Goal: Information Seeking & Learning: Learn about a topic

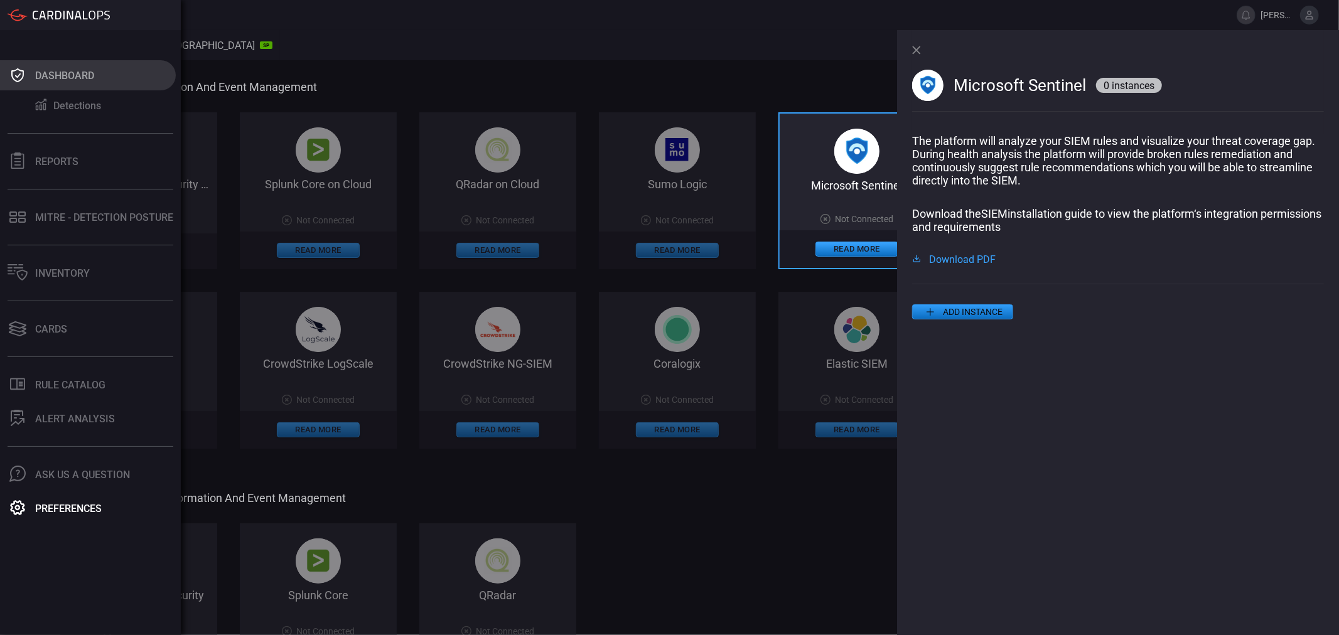
click at [13, 72] on icon at bounding box center [18, 76] width 20 height 18
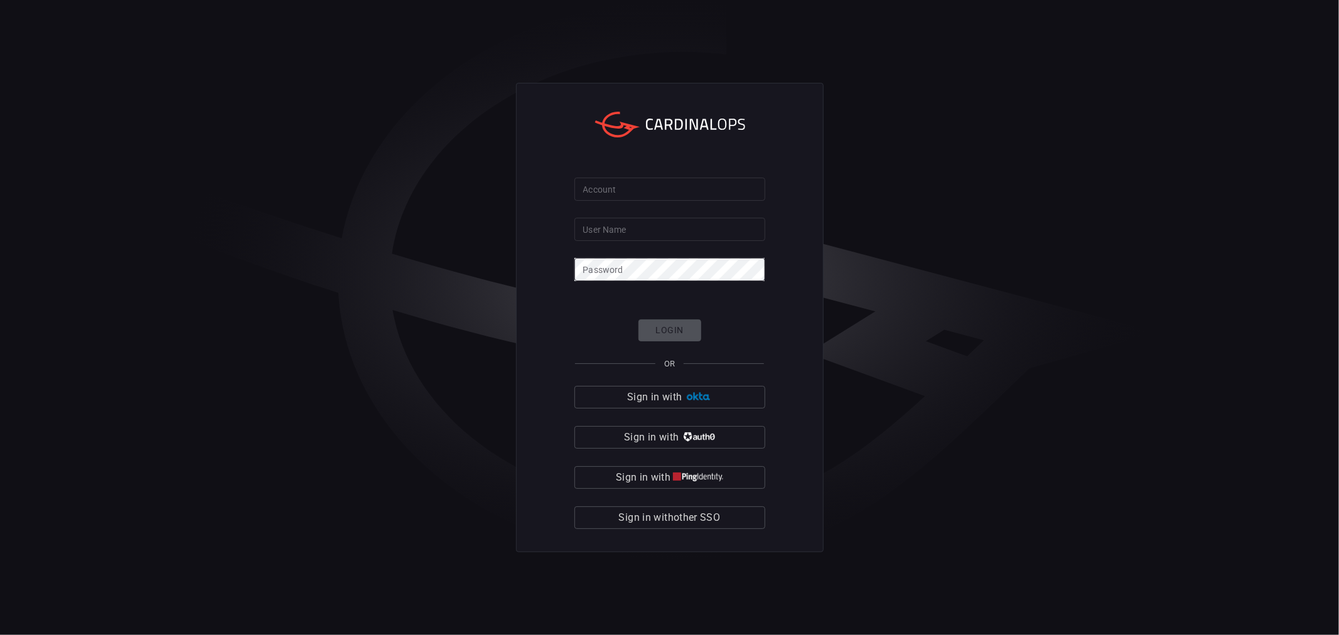
click at [625, 185] on input "Account" at bounding box center [669, 189] width 191 height 23
type input "banner-health"
type input "Hassan.hoque@bannerhealth.com"
click button "Login" at bounding box center [669, 331] width 63 height 22
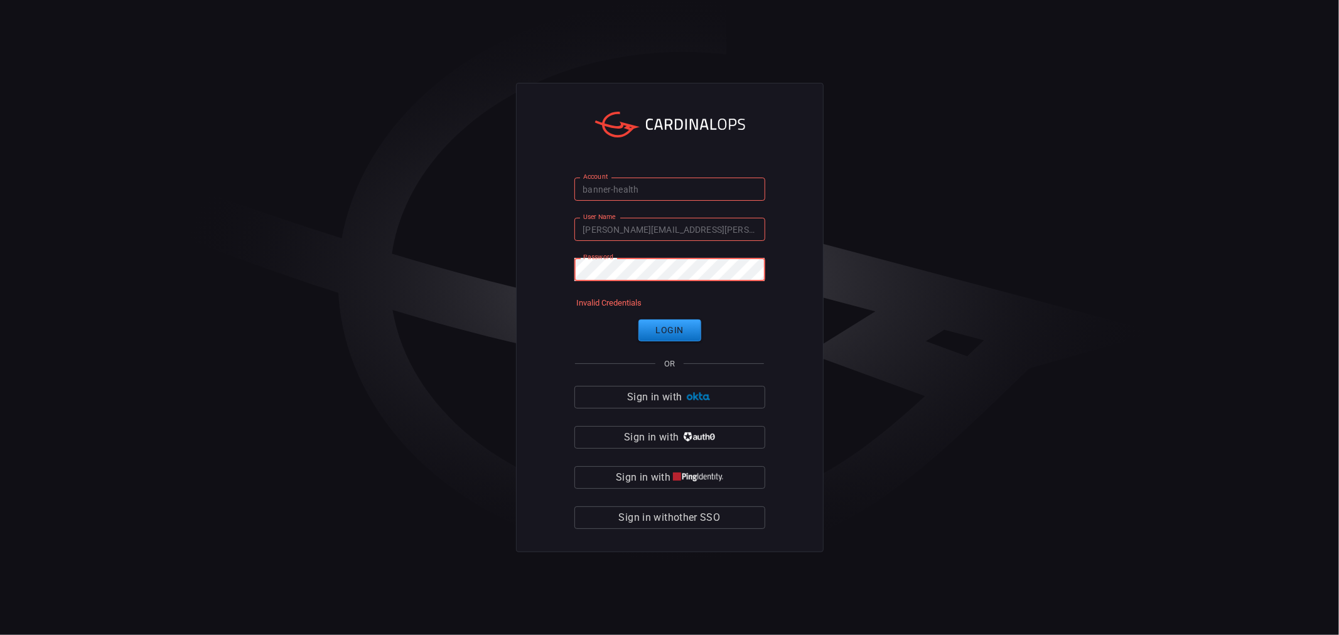
click at [488, 247] on div "Account banner-health Account User Name Hassan.hoque@bannerhealth.com User Name…" at bounding box center [669, 317] width 1339 height 635
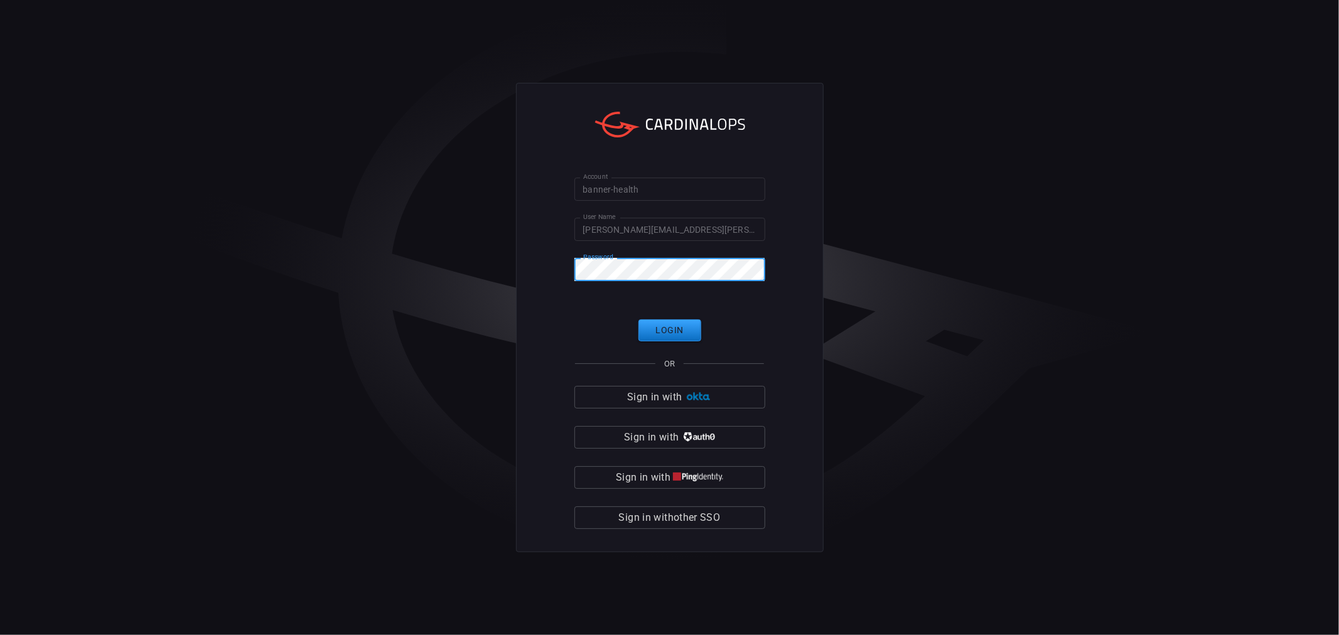
click button "Login" at bounding box center [669, 331] width 63 height 22
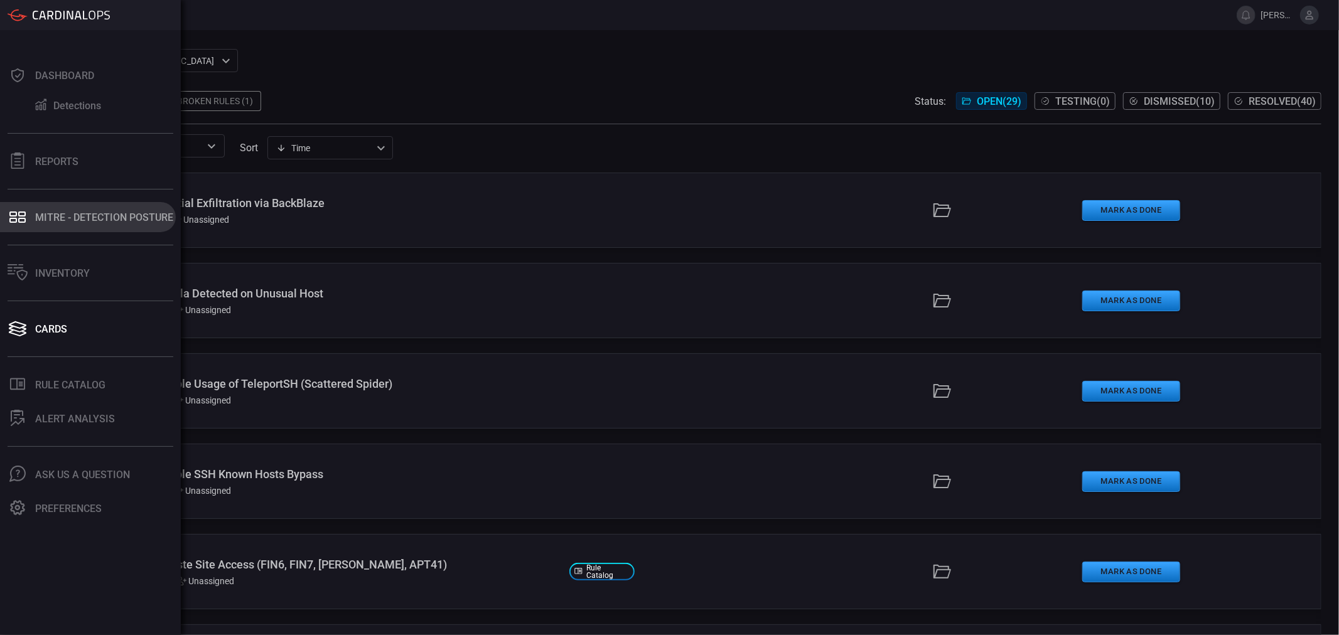
click at [48, 212] on div "MITRE - Detection Posture" at bounding box center [104, 218] width 138 height 12
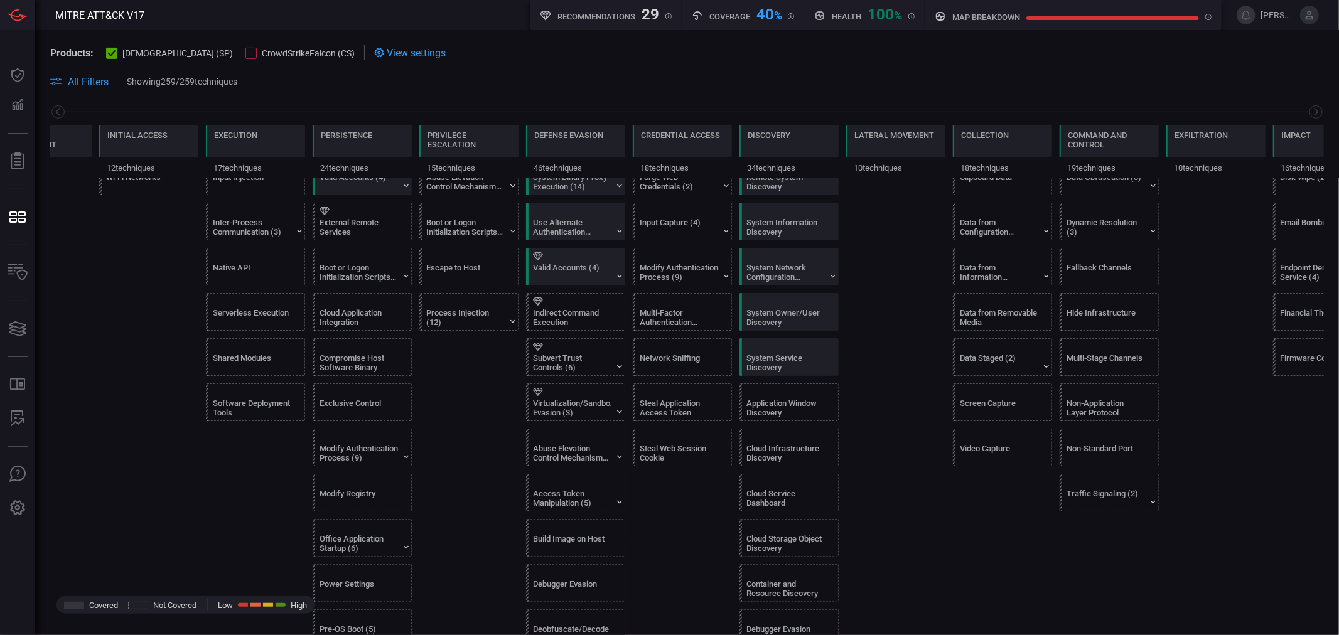
scroll to position [557, 0]
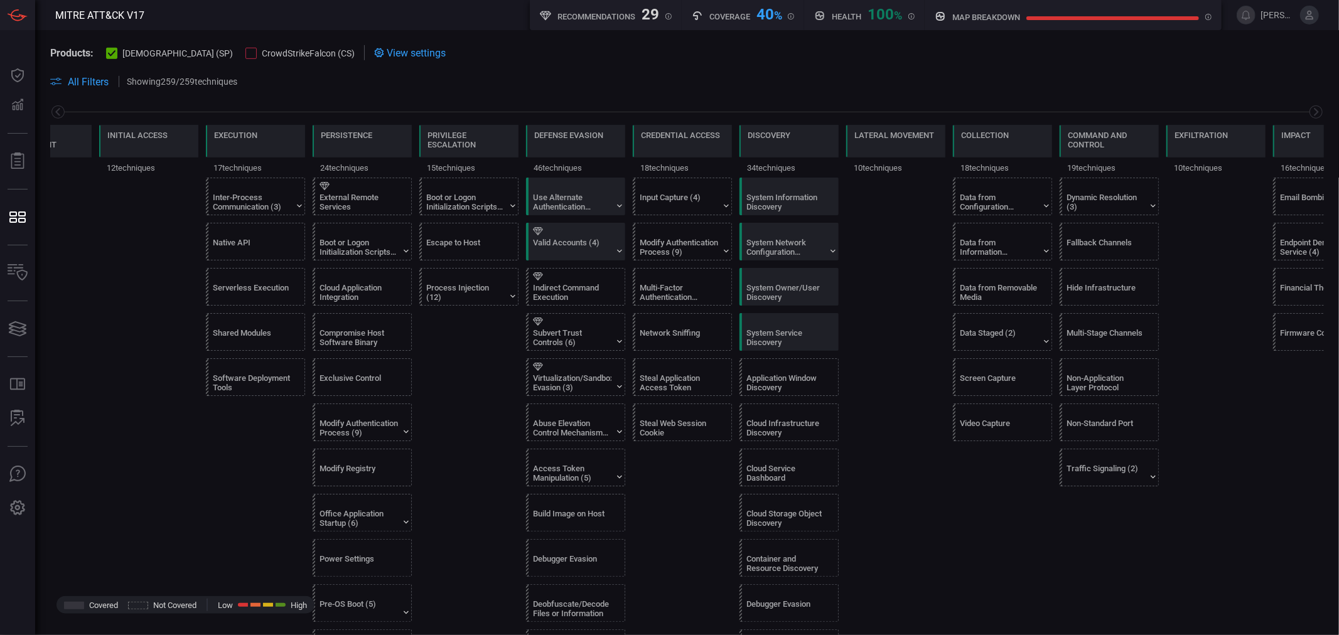
click at [446, 80] on span at bounding box center [785, 81] width 1077 height 15
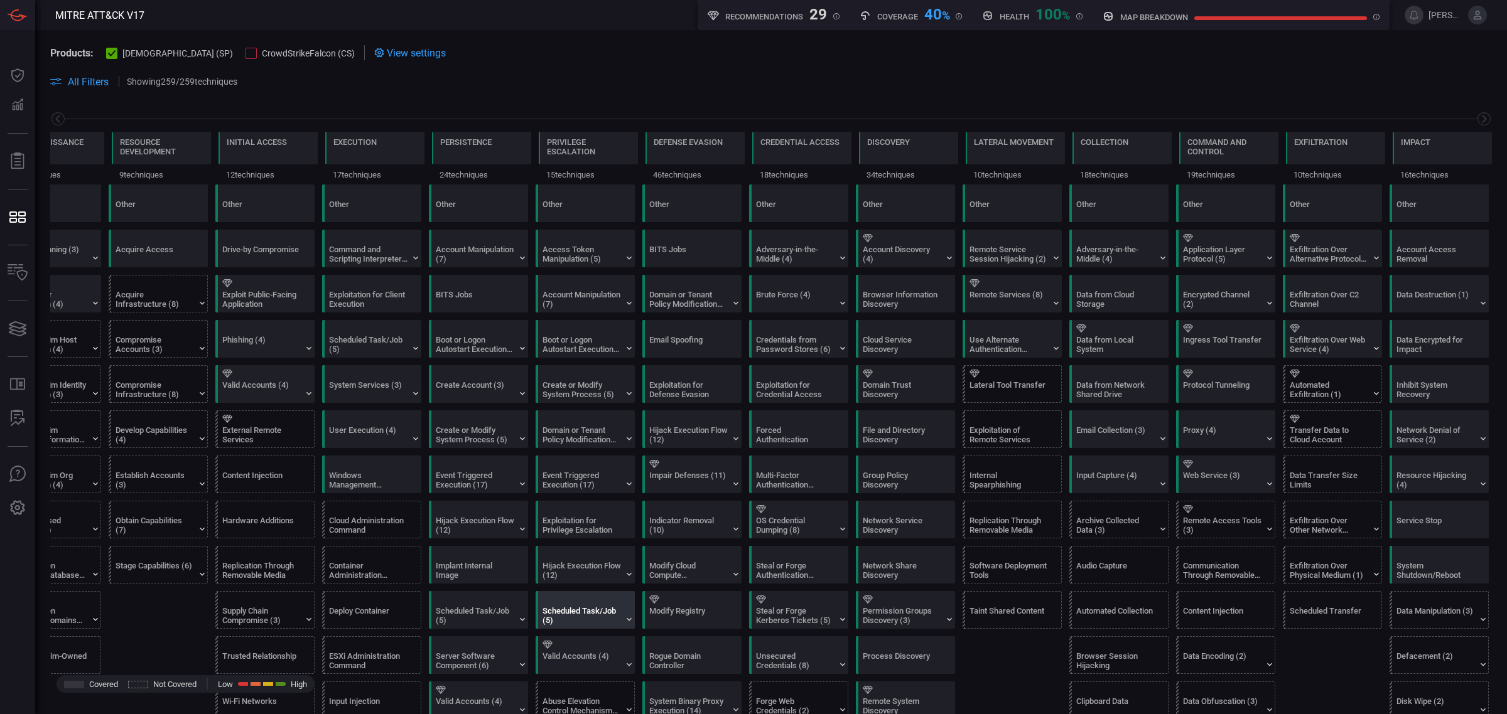
scroll to position [0, 0]
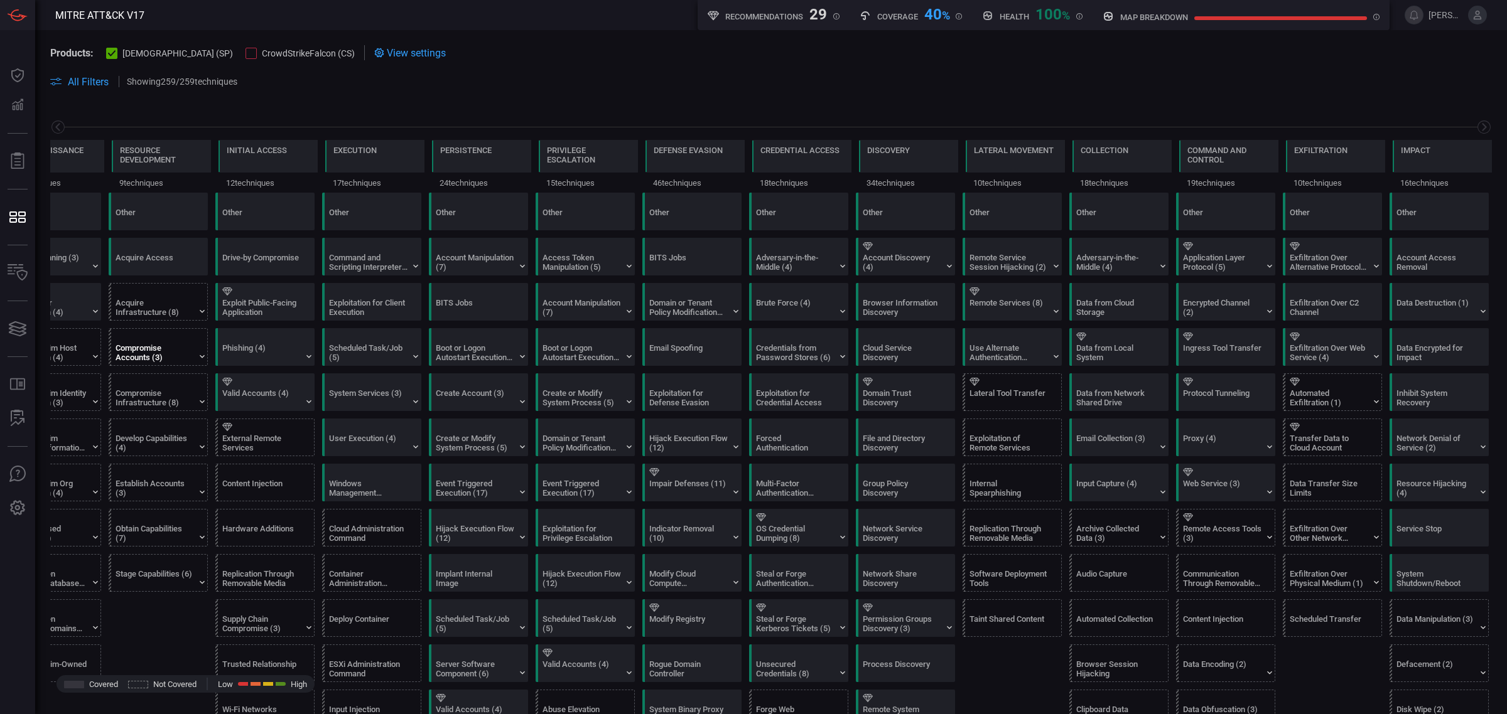
click at [151, 352] on div "Compromise Accounts (3)" at bounding box center [155, 352] width 78 height 19
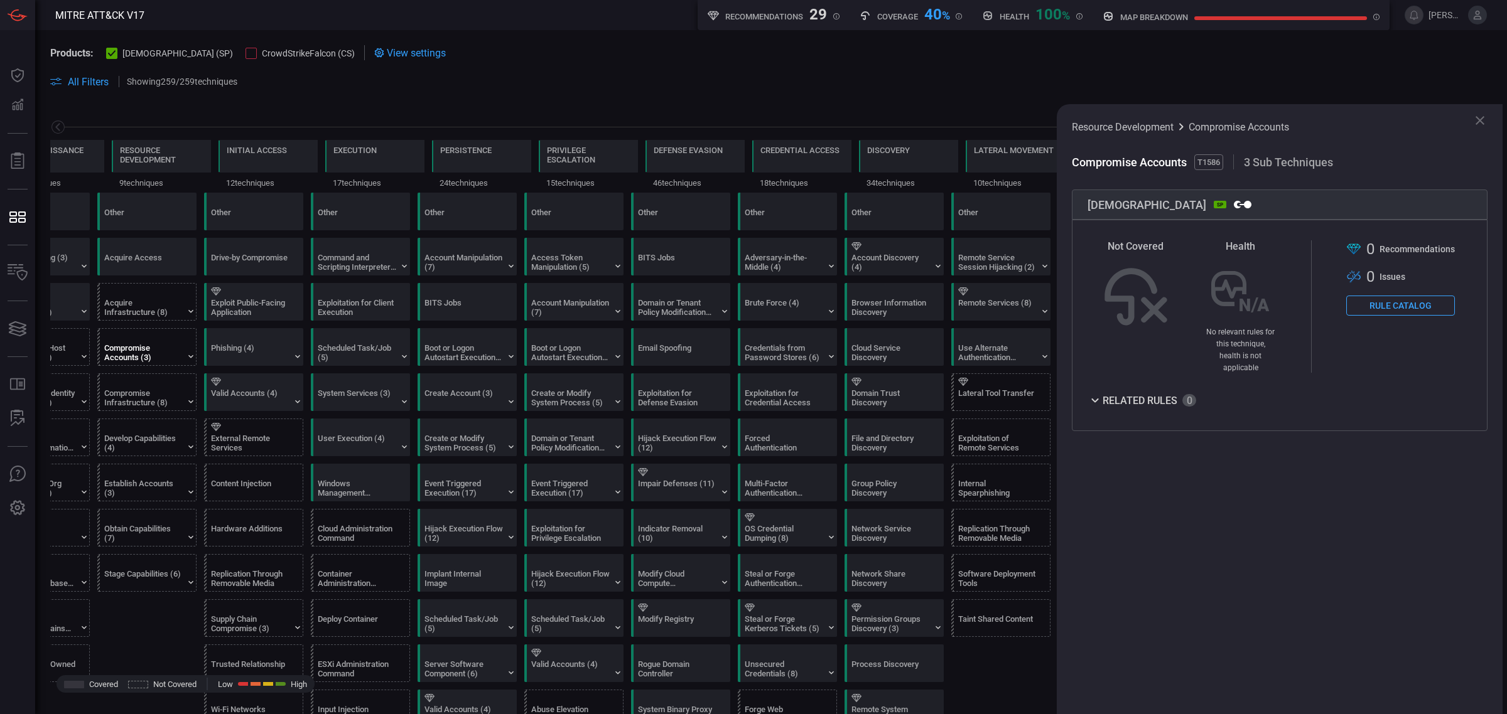
click at [1097, 405] on icon at bounding box center [1094, 400] width 15 height 15
click at [1338, 306] on button "Rule Catalog" at bounding box center [1400, 306] width 109 height 20
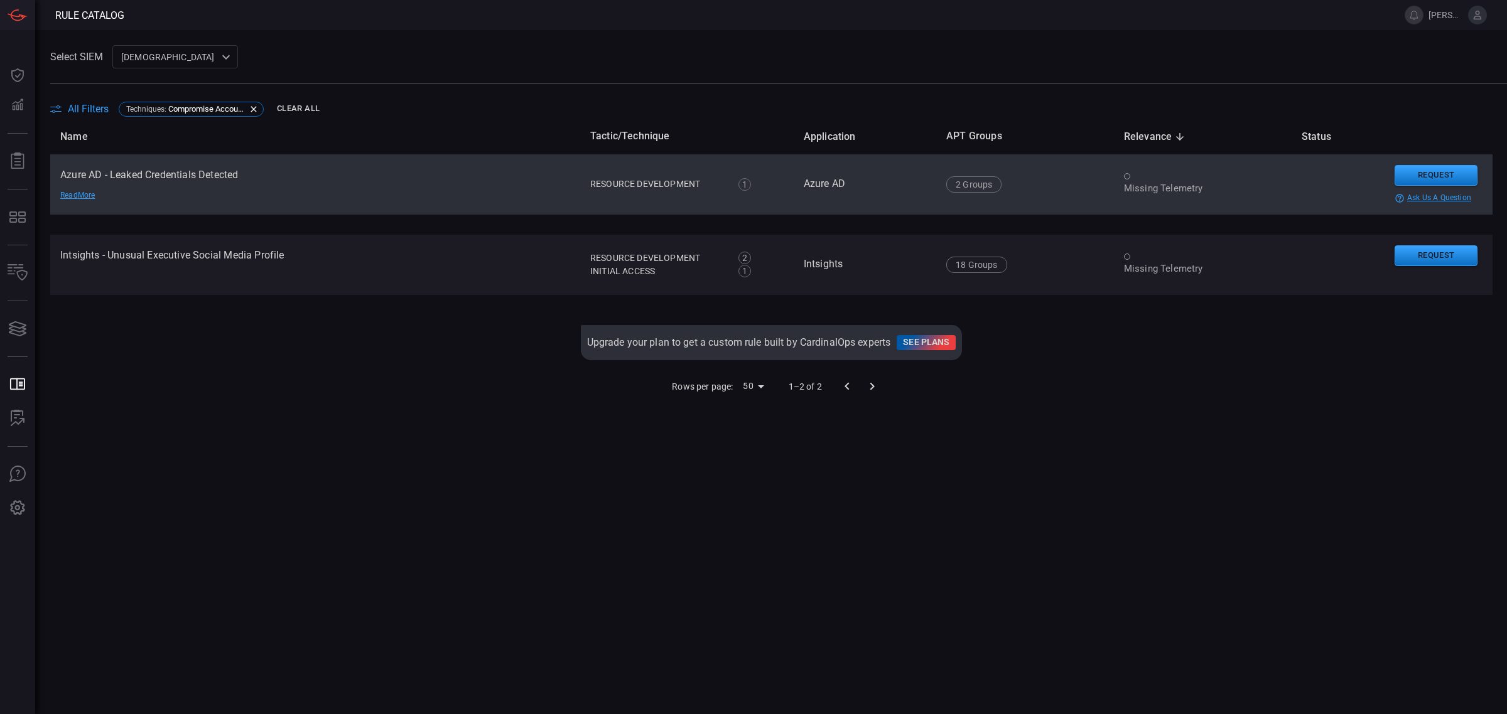
click at [166, 185] on td "Azure AD - Leaked Credentials Detected Read More" at bounding box center [315, 184] width 530 height 60
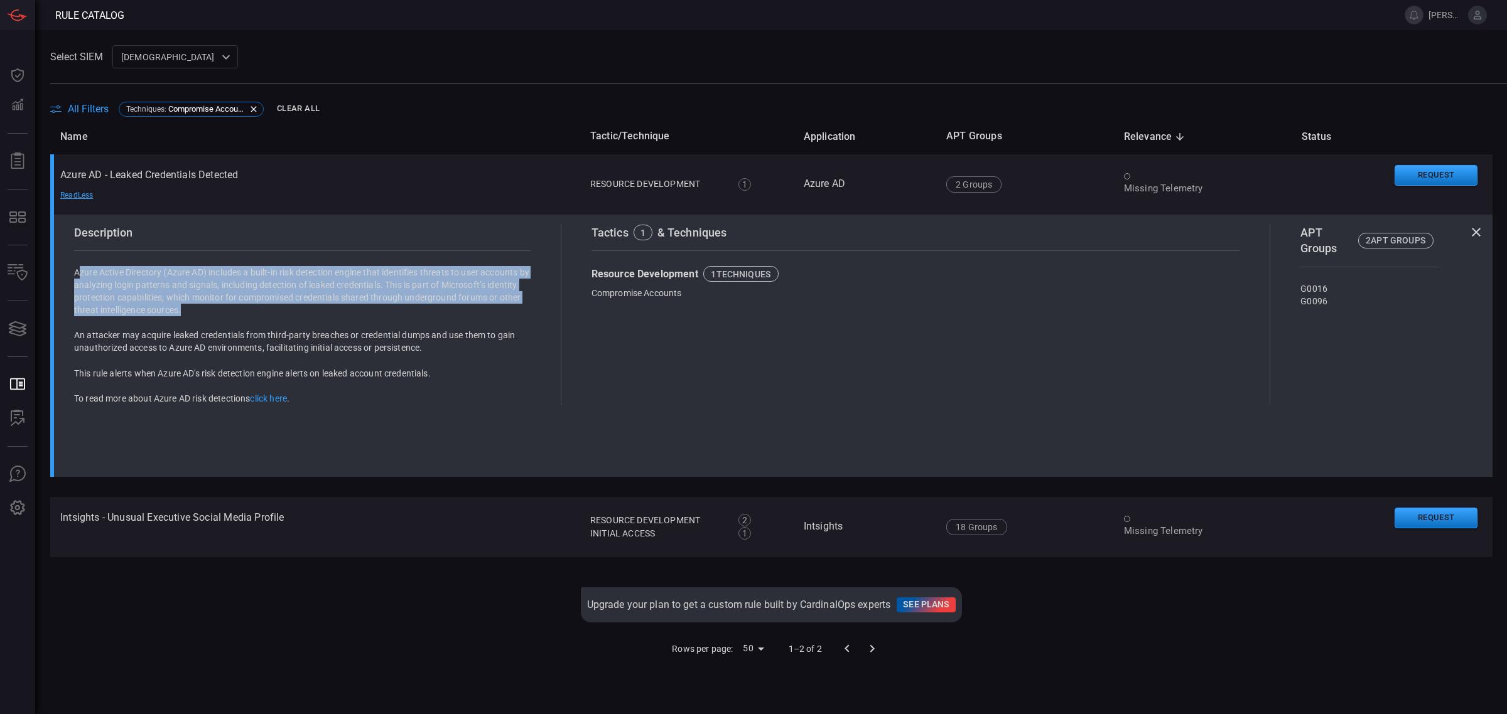
drag, startPoint x: 323, startPoint y: 318, endPoint x: 79, endPoint y: 286, distance: 246.4
click at [79, 286] on p "Azure Active Directory (Azure AD) includes a built-in risk detection engine tha…" at bounding box center [302, 291] width 456 height 50
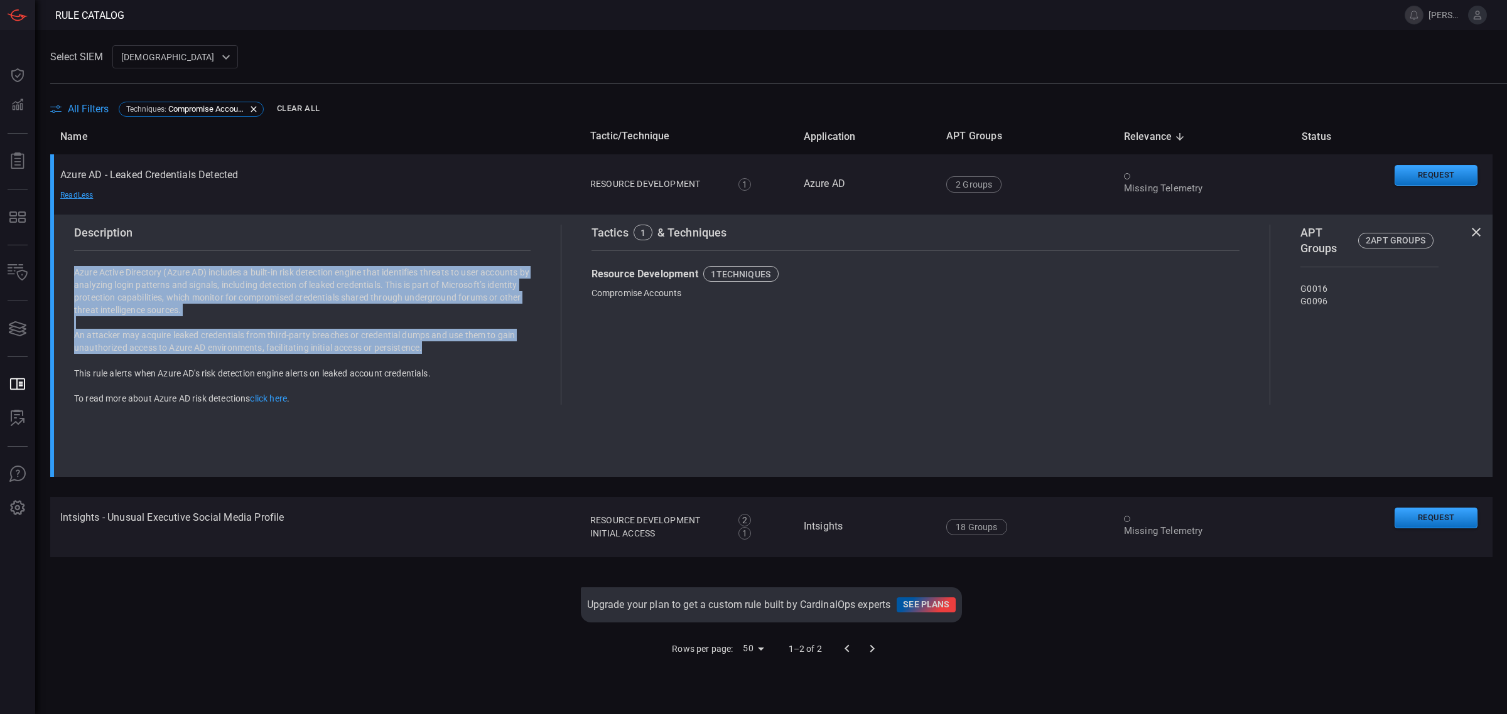
drag, startPoint x: 434, startPoint y: 361, endPoint x: 80, endPoint y: 335, distance: 355.7
click at [80, 335] on div "Azure Active Directory (Azure AD) includes a built-in risk detection engine tha…" at bounding box center [302, 335] width 456 height 138
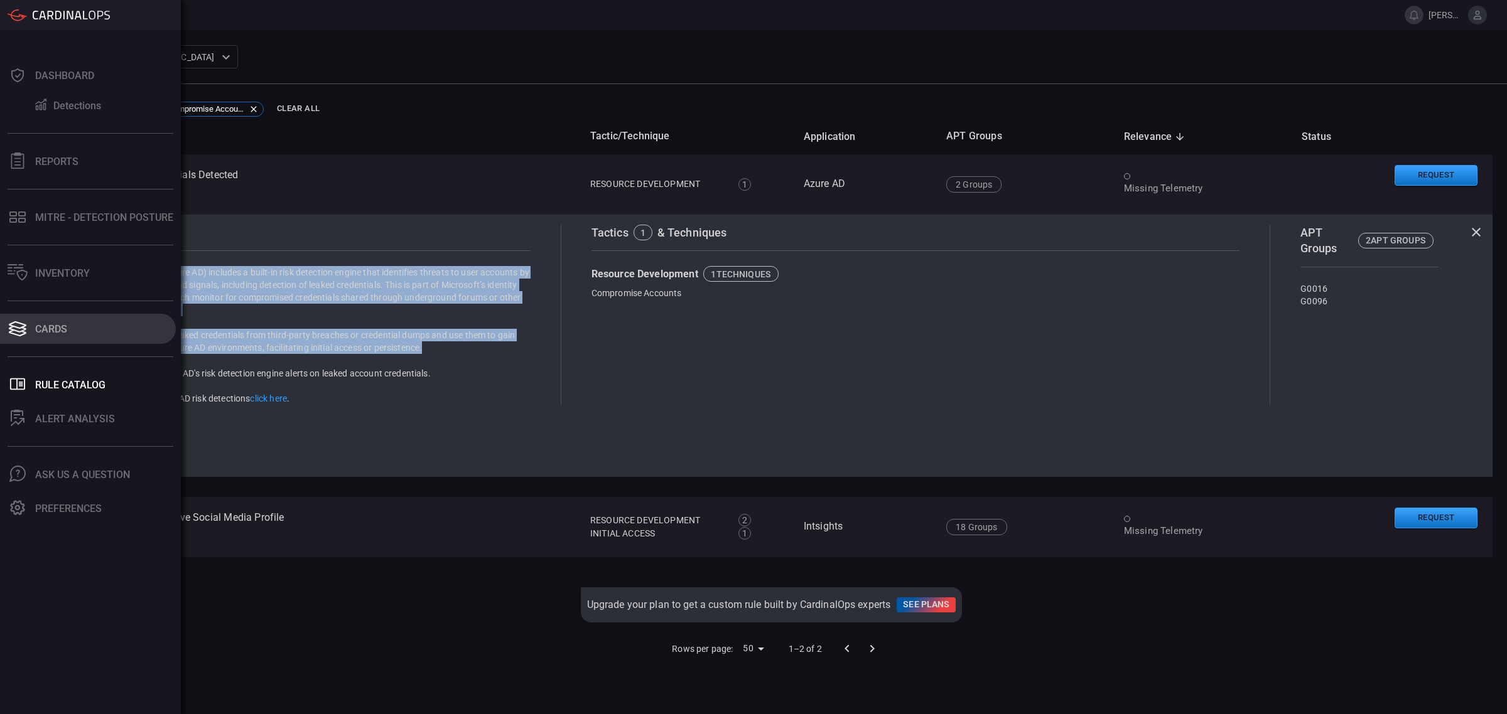
click at [30, 325] on button "Cards" at bounding box center [88, 329] width 176 height 30
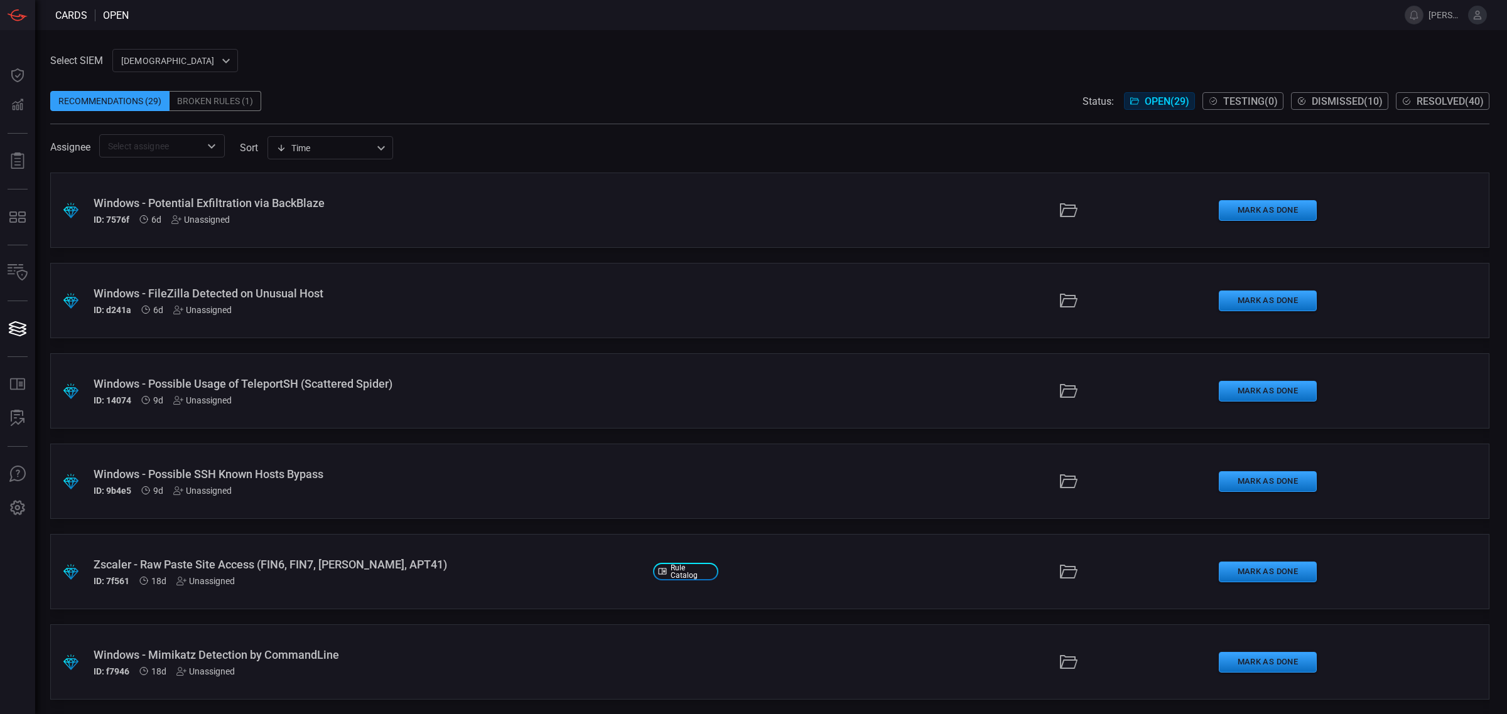
click at [274, 291] on div "Windows - FileZilla Detected on Unusual Host" at bounding box center [368, 293] width 549 height 13
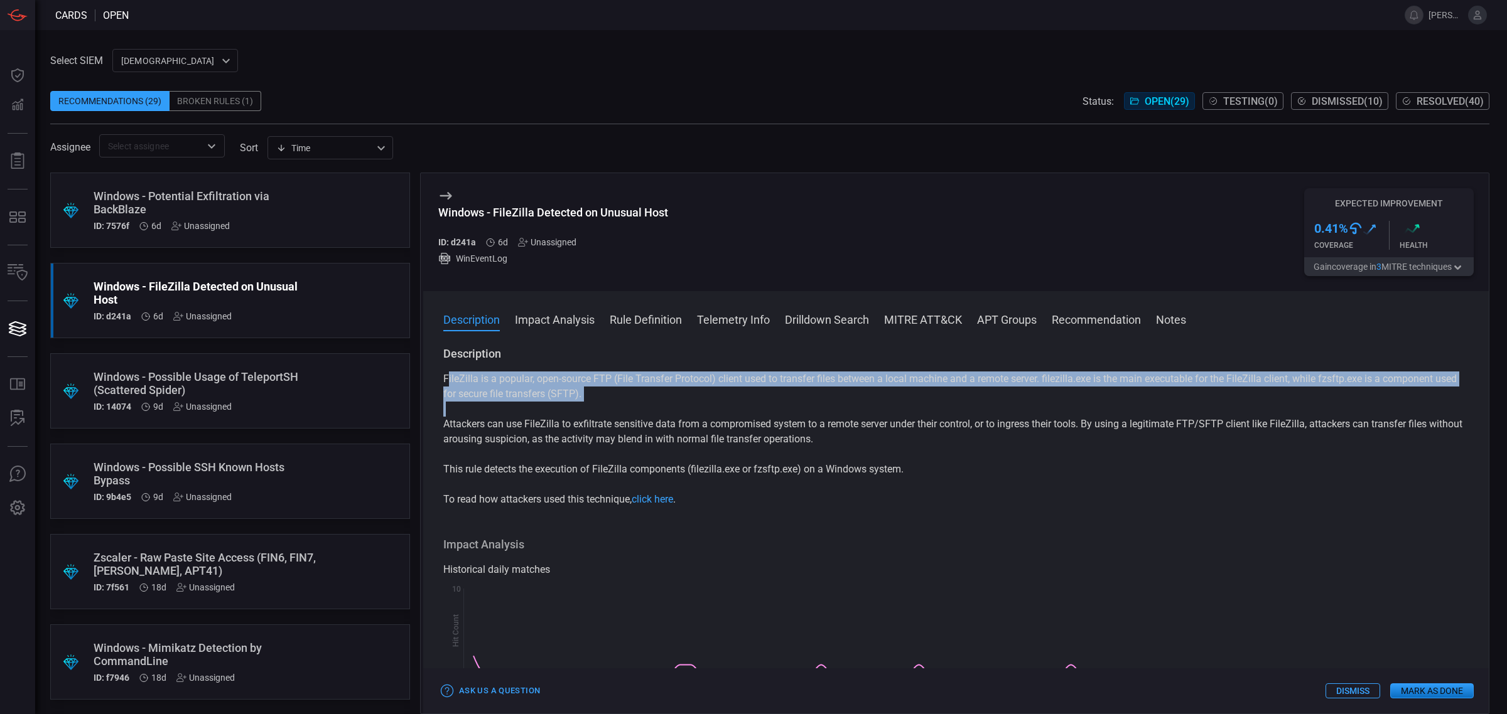
drag, startPoint x: 449, startPoint y: 377, endPoint x: 839, endPoint y: 452, distance: 397.0
click at [839, 452] on div "FileZilla is a popular, open-source FTP (File Transfer Protocol) client used to…" at bounding box center [955, 440] width 1025 height 136
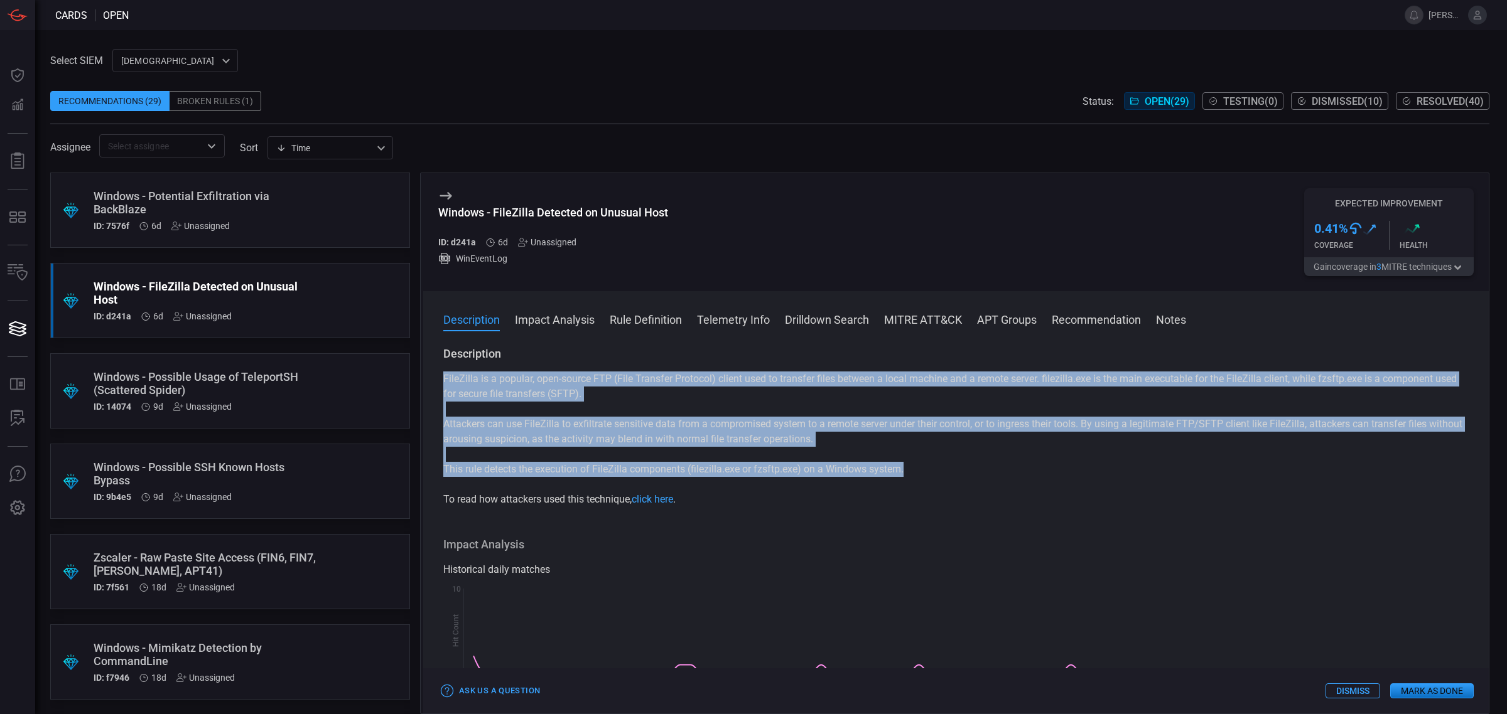
drag, startPoint x: 1021, startPoint y: 474, endPoint x: 443, endPoint y: 375, distance: 587.1
click at [443, 375] on div "FileZilla is a popular, open-source FTP (File Transfer Protocol) client used to…" at bounding box center [955, 440] width 1025 height 136
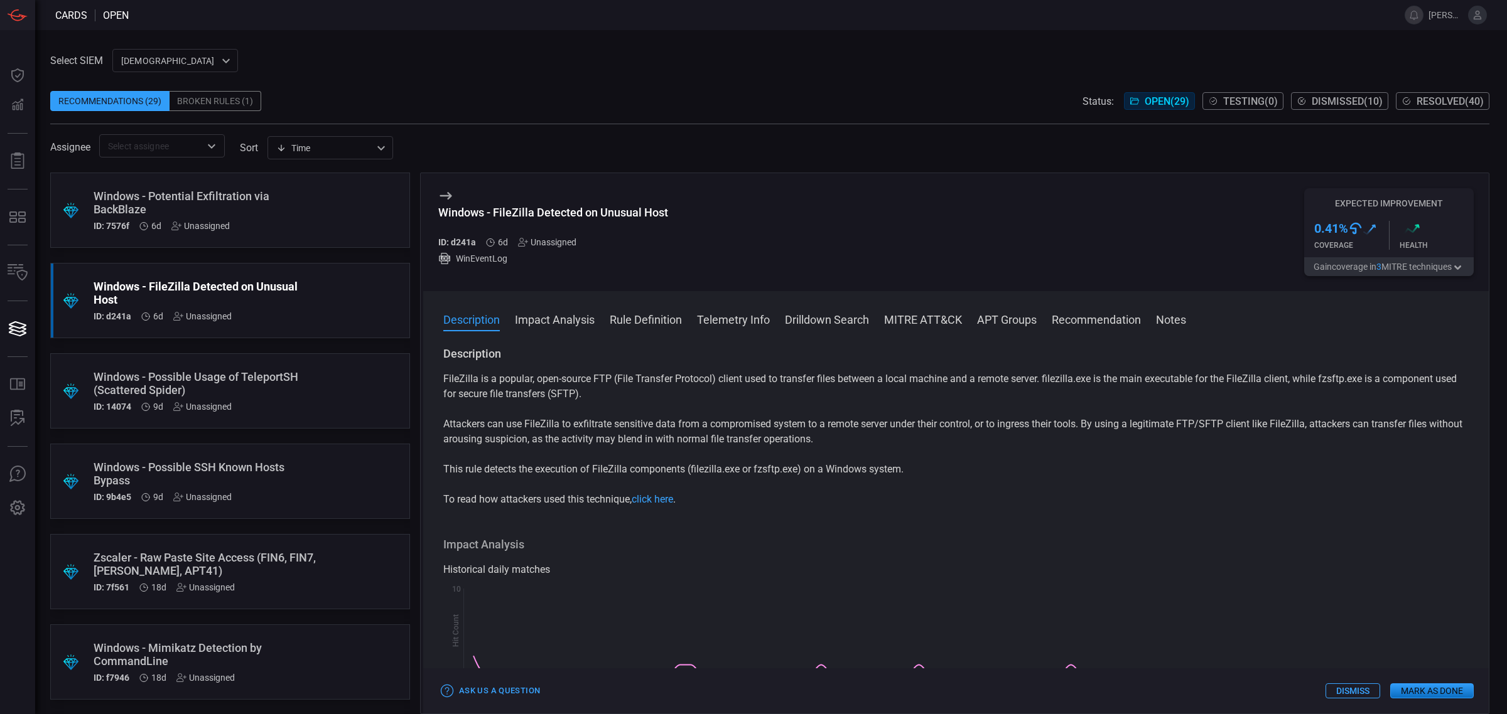
click at [699, 524] on div "Description FileZilla is a popular, open-source FTP (File Transfer Protocol) cl…" at bounding box center [955, 528] width 1065 height 363
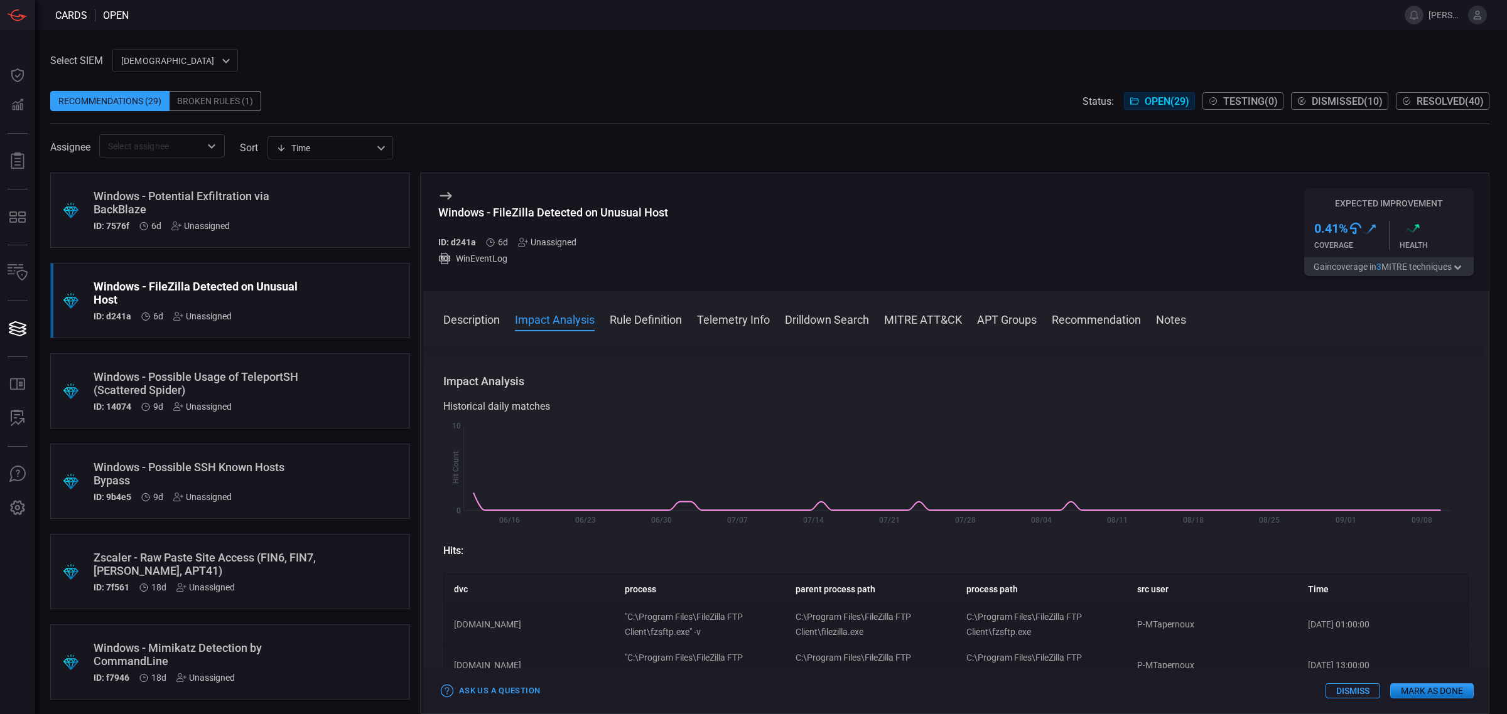
scroll to position [157, 0]
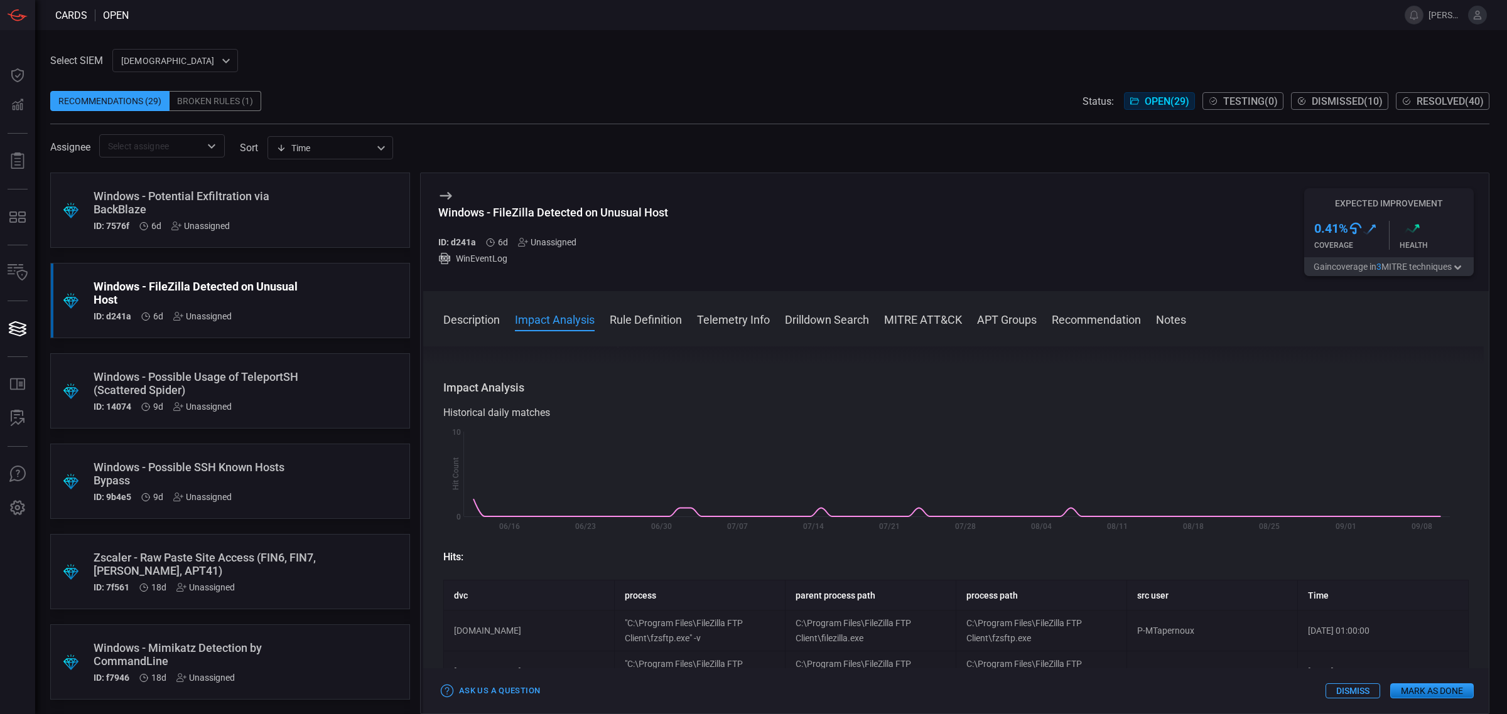
click at [660, 319] on button "Rule Definition" at bounding box center [646, 318] width 72 height 15
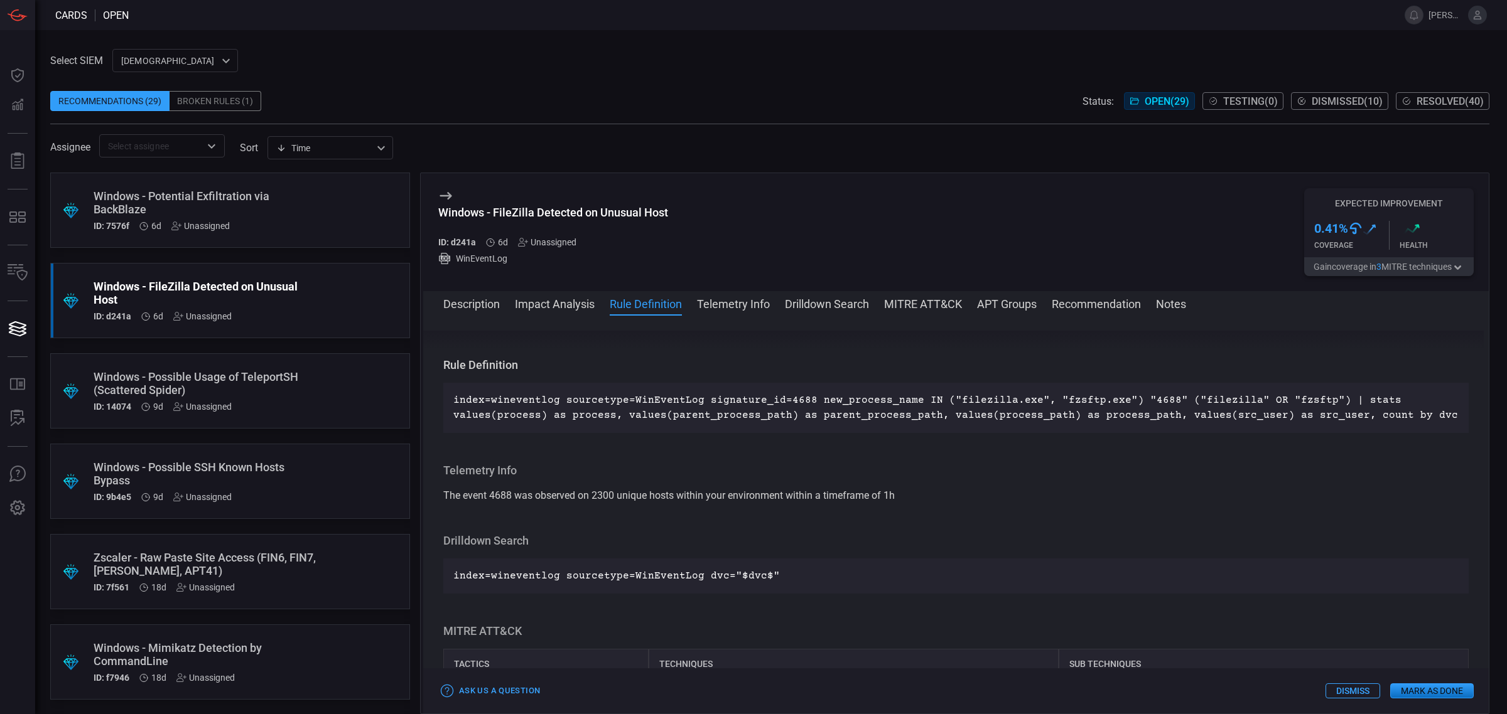
scroll to position [841, 0]
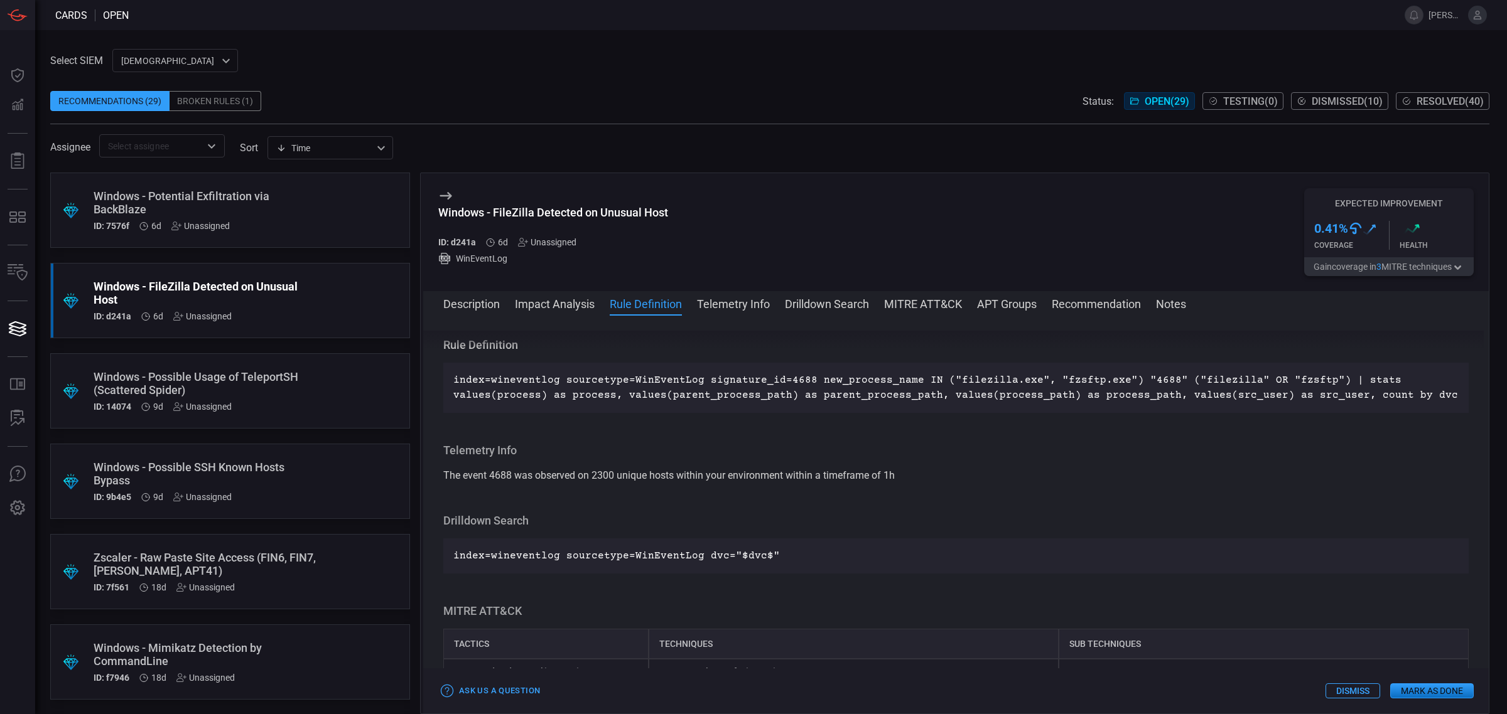
click at [886, 403] on p "index=wineventlog sourcetype=WinEventLog signature_id=4688 new_process_name IN …" at bounding box center [955, 388] width 1005 height 30
drag, startPoint x: 503, startPoint y: 502, endPoint x: 655, endPoint y: 500, distance: 151.9
click at [655, 481] on span "The event 4688 was observed on 2300 unique hosts within your environment within…" at bounding box center [668, 476] width 451 height 12
click at [656, 481] on span "The event 4688 was observed on 2300 unique hosts within your environment within…" at bounding box center [668, 476] width 451 height 12
drag, startPoint x: 666, startPoint y: 503, endPoint x: 632, endPoint y: 500, distance: 34.7
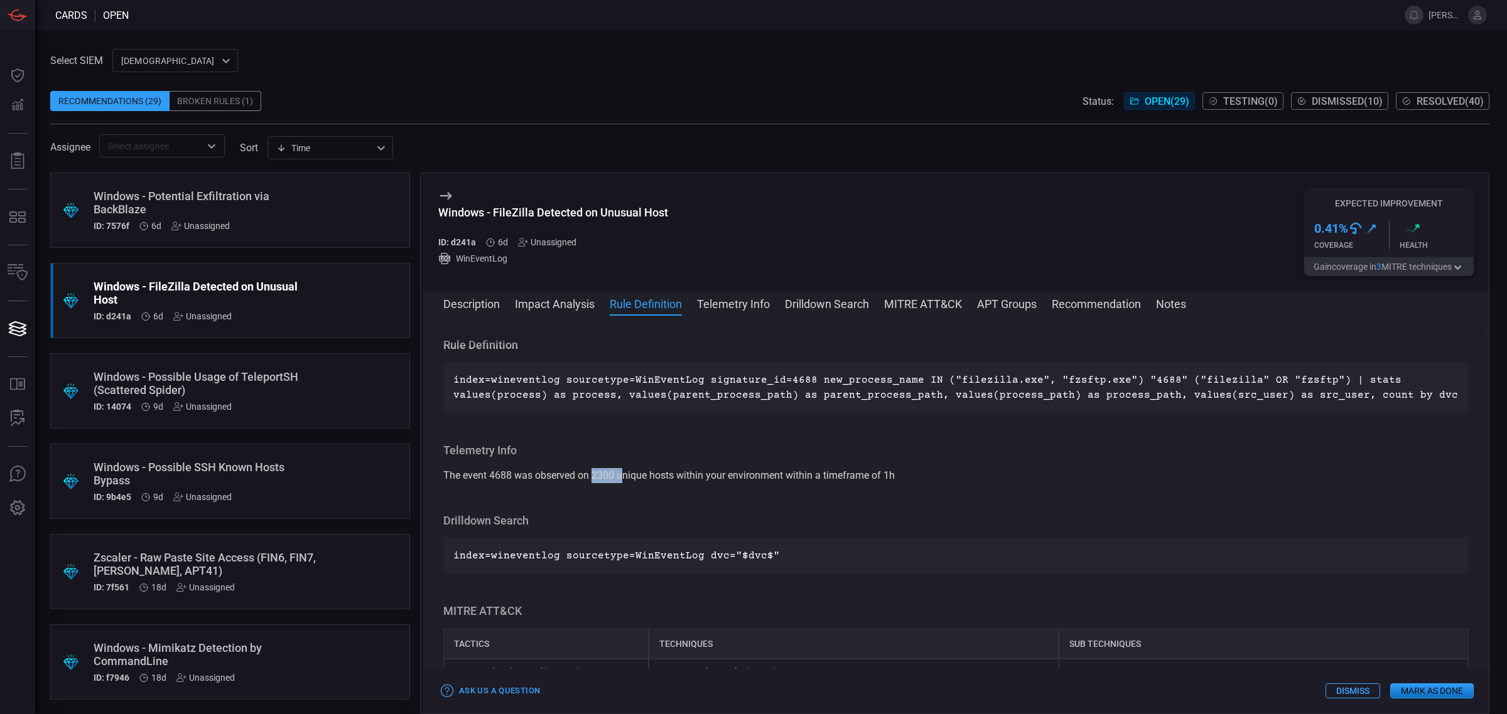
click at [632, 481] on span "The event 4688 was observed on 2300 unique hosts within your environment within…" at bounding box center [668, 476] width 451 height 12
click at [656, 483] on div "Telemetry Info The event 4688 was observed on 2300 unique hosts within your env…" at bounding box center [955, 463] width 1025 height 40
drag, startPoint x: 658, startPoint y: 496, endPoint x: 631, endPoint y: 500, distance: 27.3
click at [631, 481] on span "The event 4688 was observed on 2300 unique hosts within your environment within…" at bounding box center [668, 476] width 451 height 12
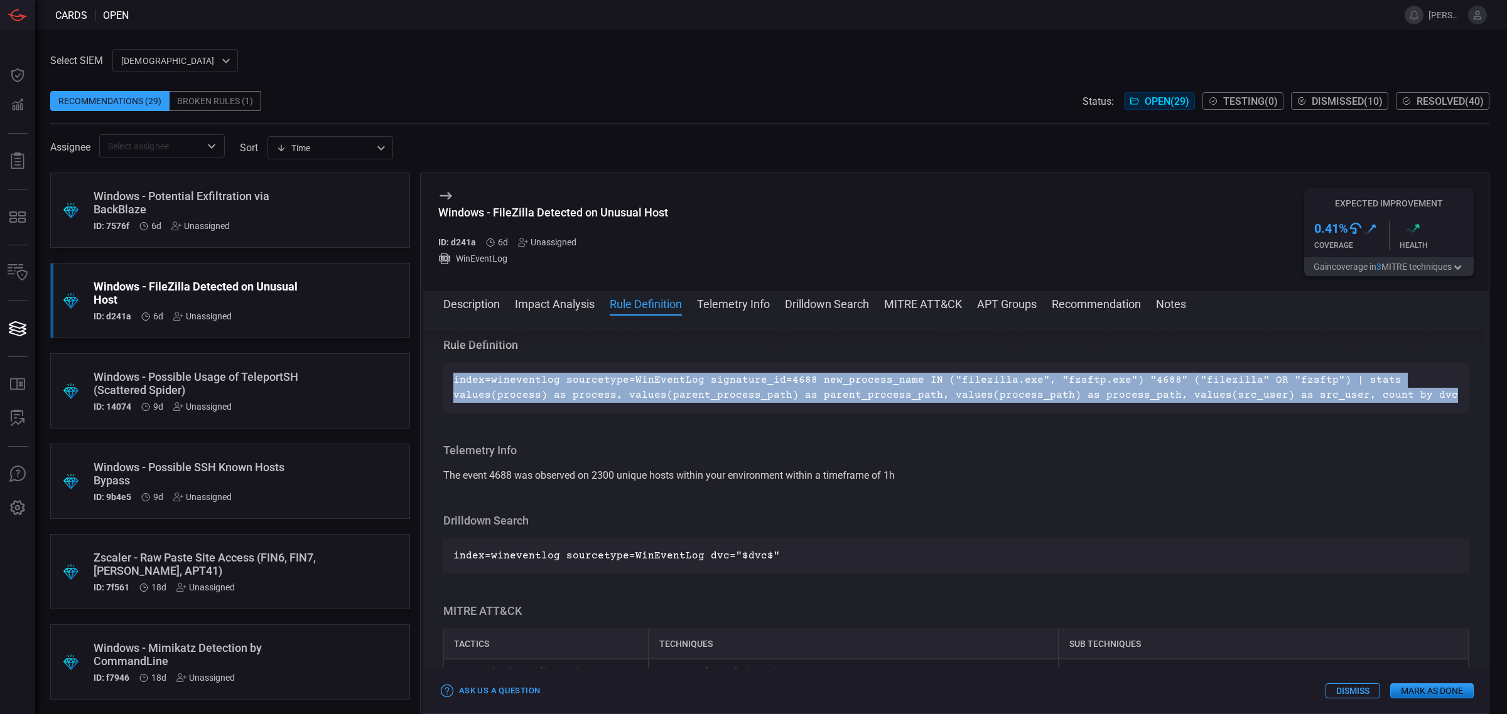
drag, startPoint x: 880, startPoint y: 421, endPoint x: 454, endPoint y: 384, distance: 427.8
click at [454, 384] on p "index=wineventlog sourcetype=WinEventLog signature_id=4688 new_process_name IN …" at bounding box center [955, 388] width 1005 height 30
copy p "index=wineventlog sourcetype=WinEventLog signature_id=4688 new_process_name IN …"
click at [730, 303] on button "Telemetry Info" at bounding box center [733, 303] width 73 height 15
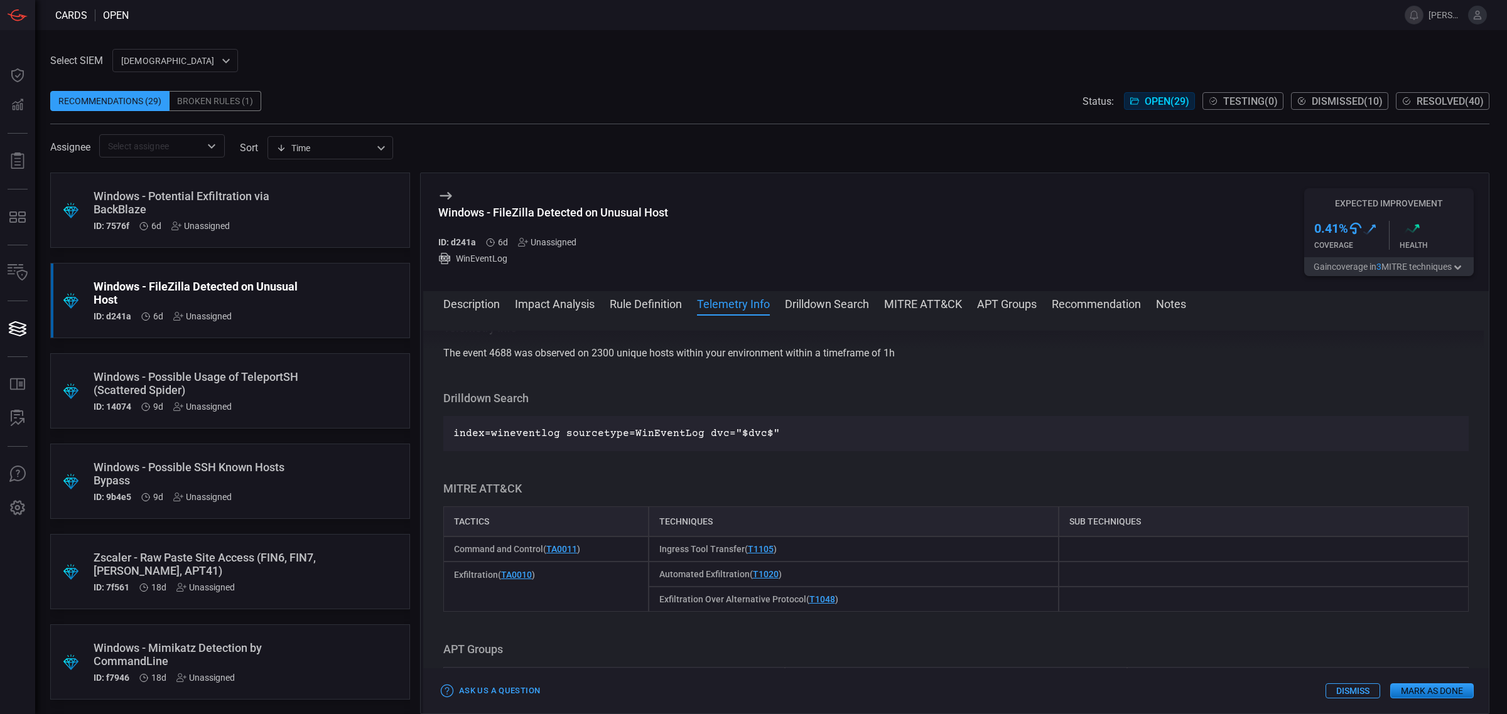
scroll to position [964, 0]
click at [831, 304] on button "Drilldown Search" at bounding box center [827, 303] width 84 height 15
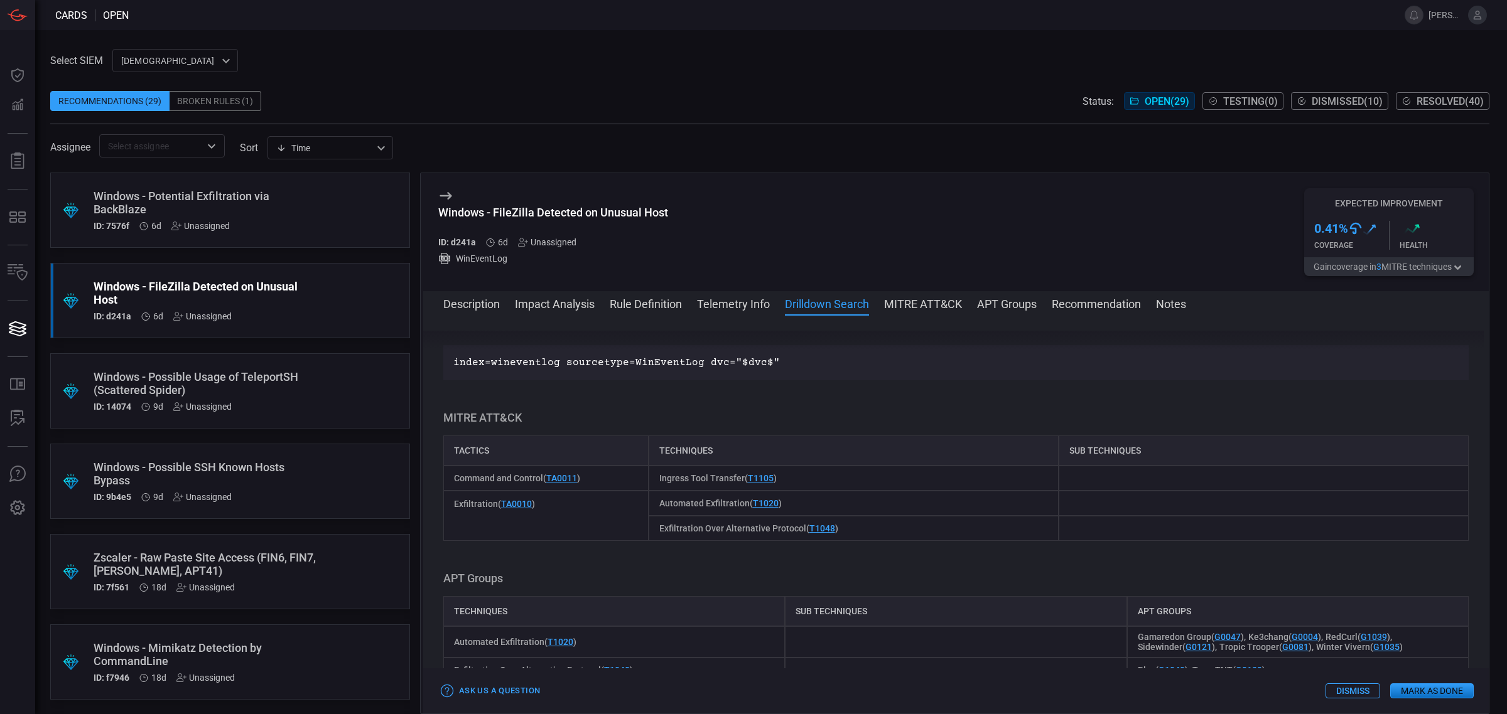
click at [921, 306] on button "MITRE ATT&CK" at bounding box center [923, 303] width 78 height 15
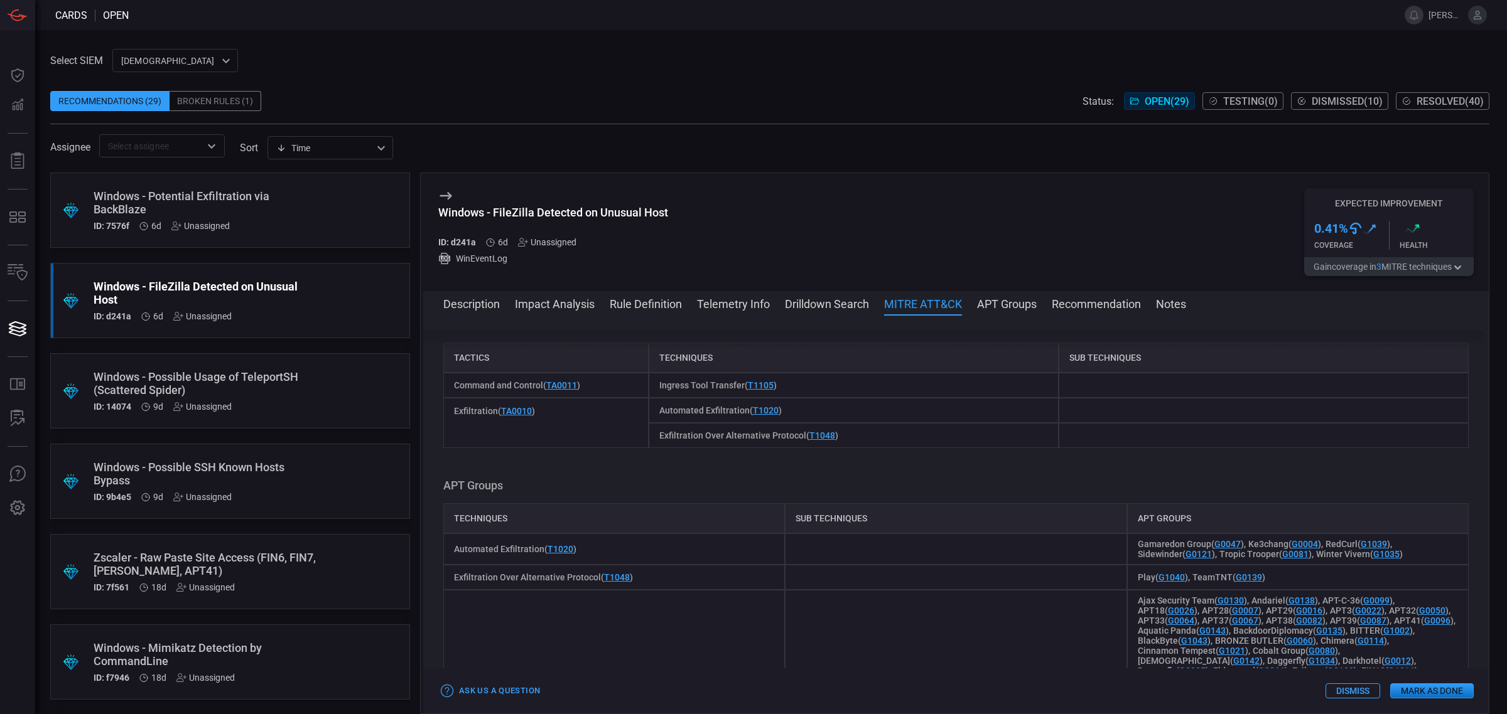
click at [1027, 303] on button "APT Groups" at bounding box center [1007, 303] width 60 height 15
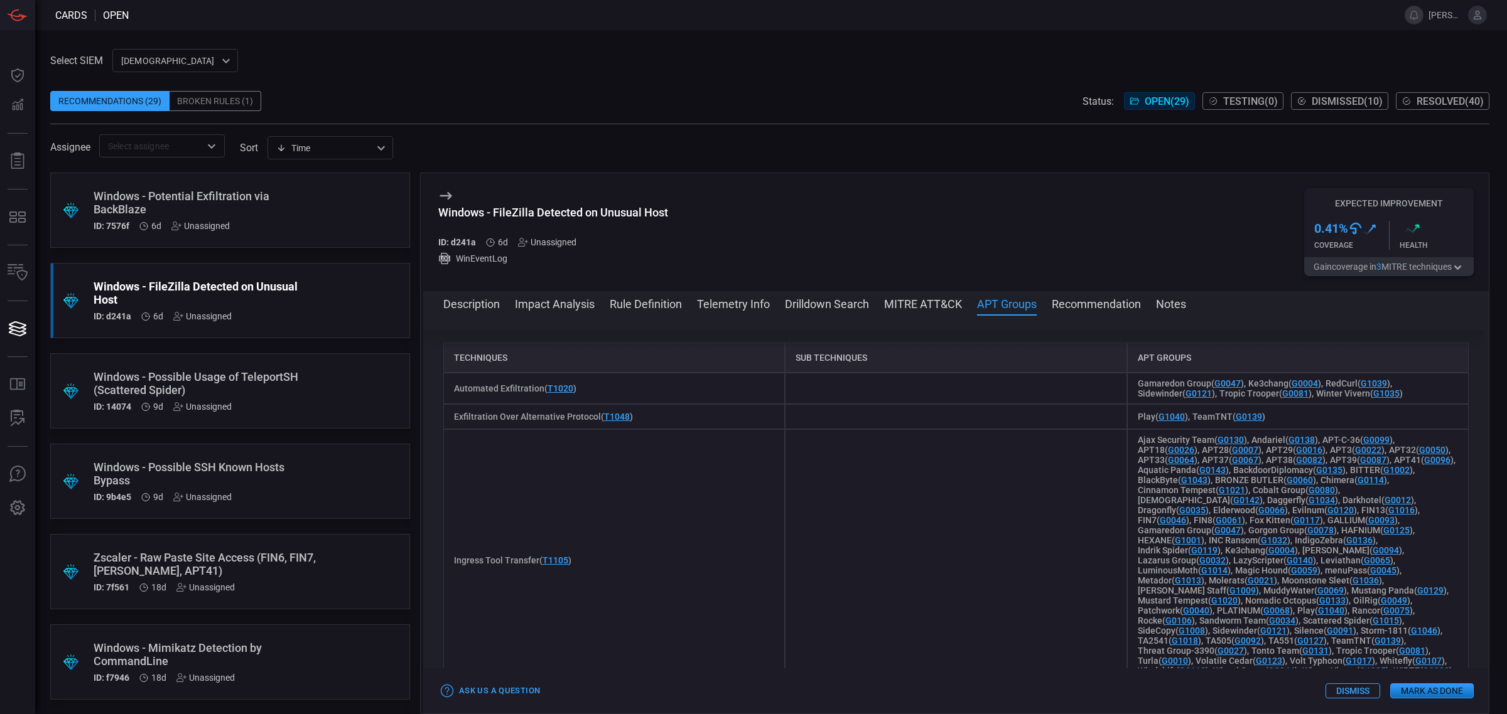
click at [1086, 305] on button "Recommendation" at bounding box center [1095, 303] width 89 height 15
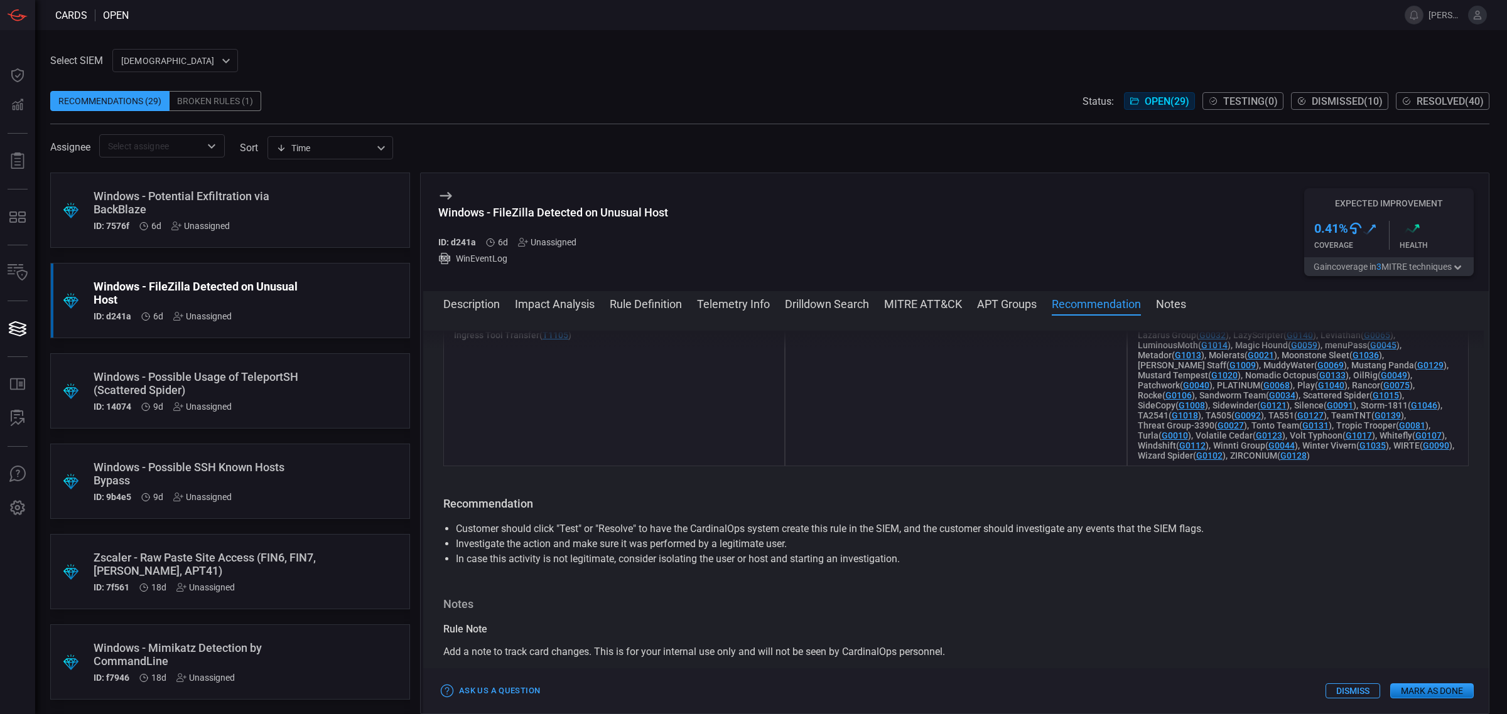
scroll to position [1729, 0]
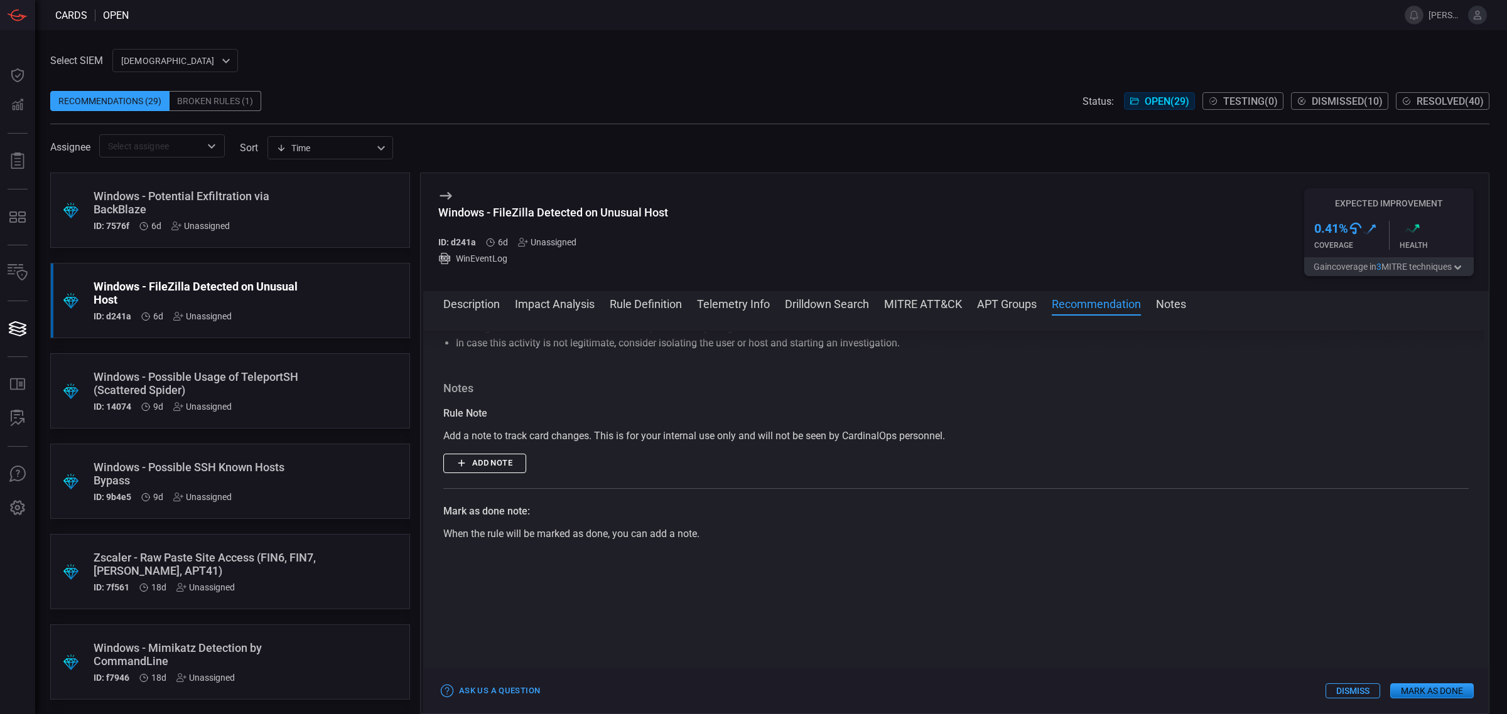
click at [1009, 299] on button "APT Groups" at bounding box center [1007, 303] width 60 height 15
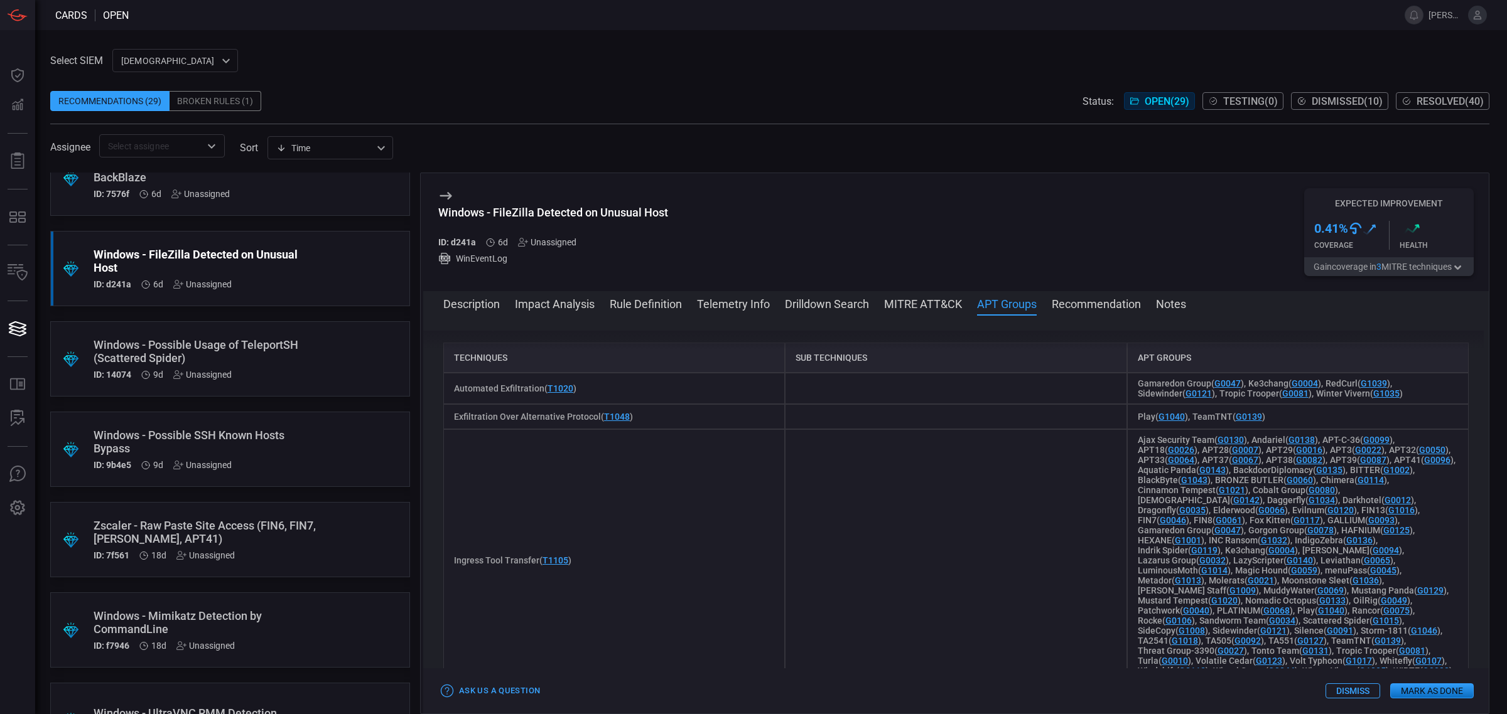
scroll to position [0, 0]
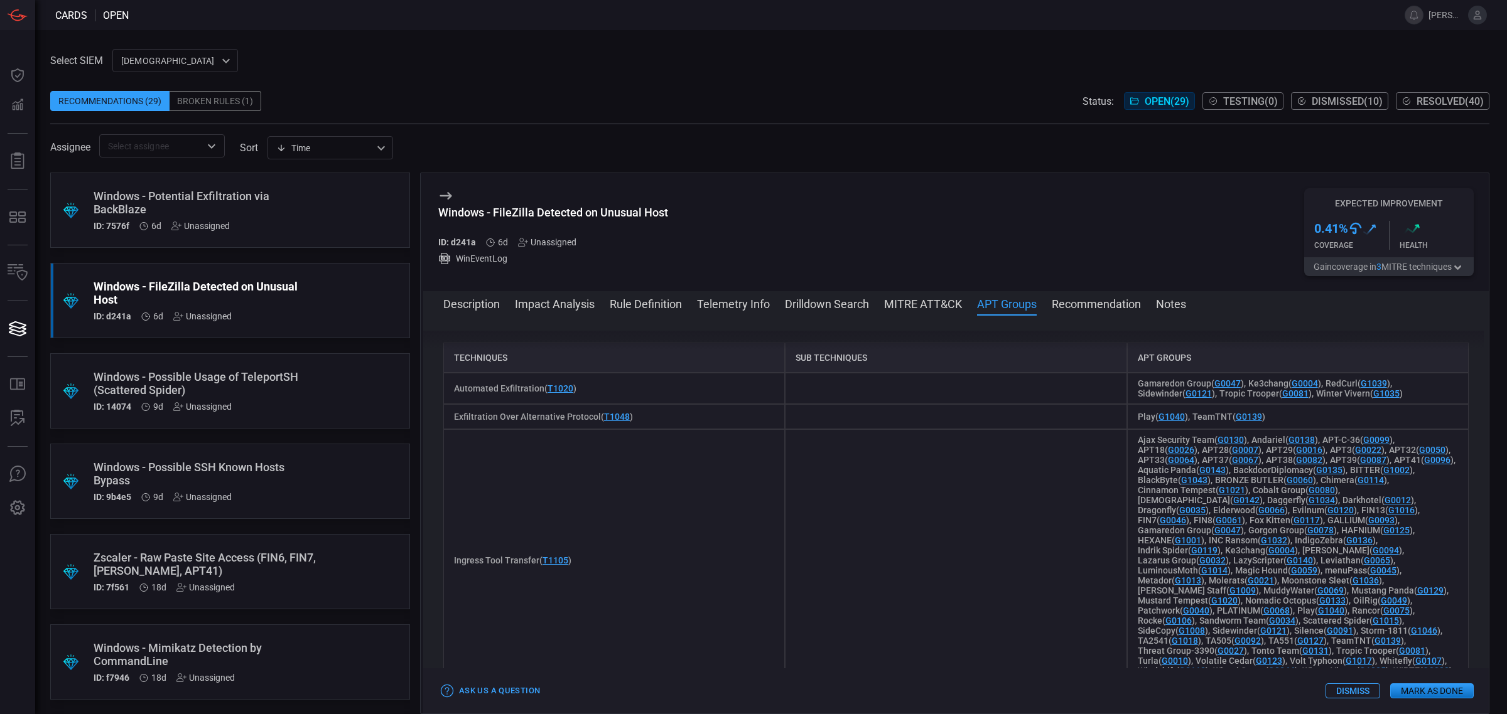
click at [261, 207] on div "Windows - Potential Exfiltration via BackBlaze" at bounding box center [206, 203] width 225 height 26
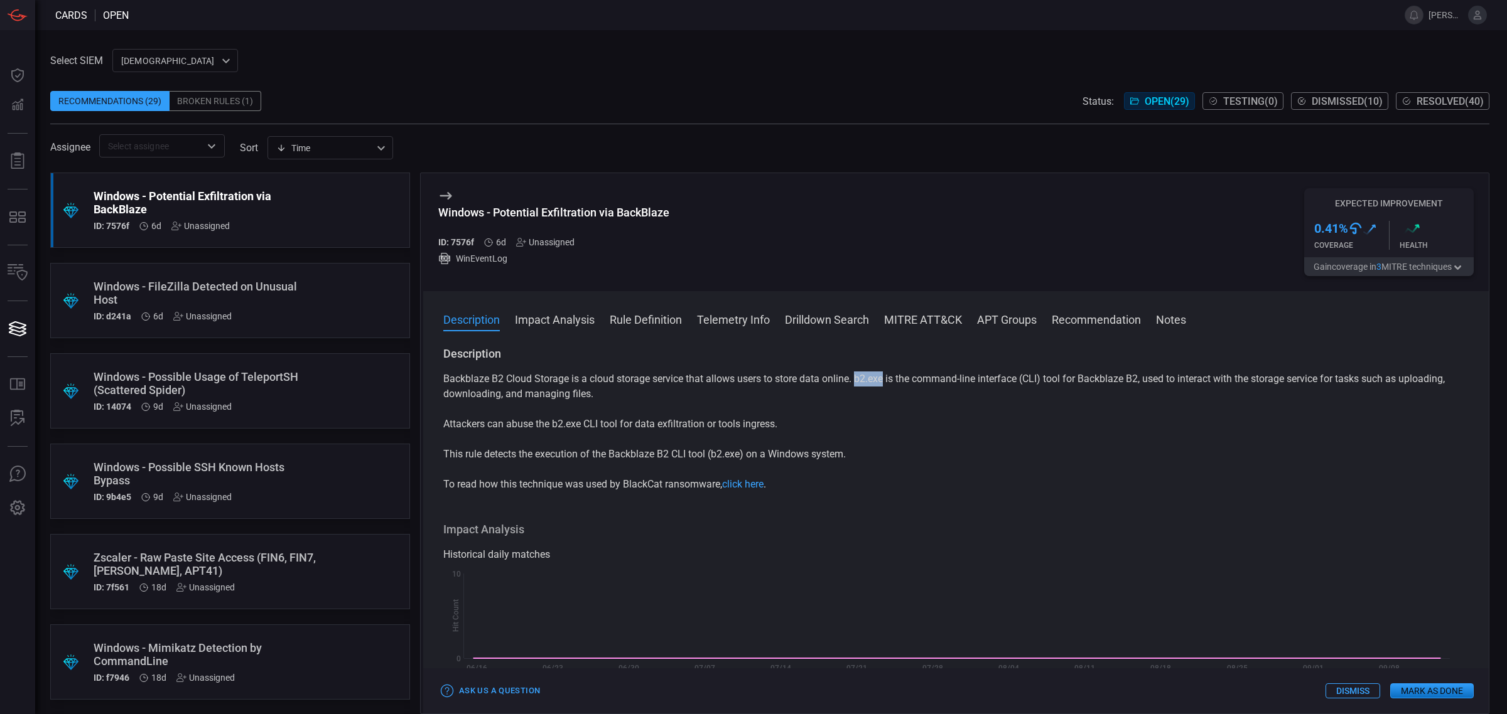
drag, startPoint x: 964, startPoint y: 380, endPoint x: 995, endPoint y: 379, distance: 31.4
click at [995, 379] on p "Backblaze B2 Cloud Storage is a cloud storage service that allows users to stor…" at bounding box center [955, 387] width 1025 height 30
click at [640, 321] on button "Rule Definition" at bounding box center [646, 318] width 72 height 15
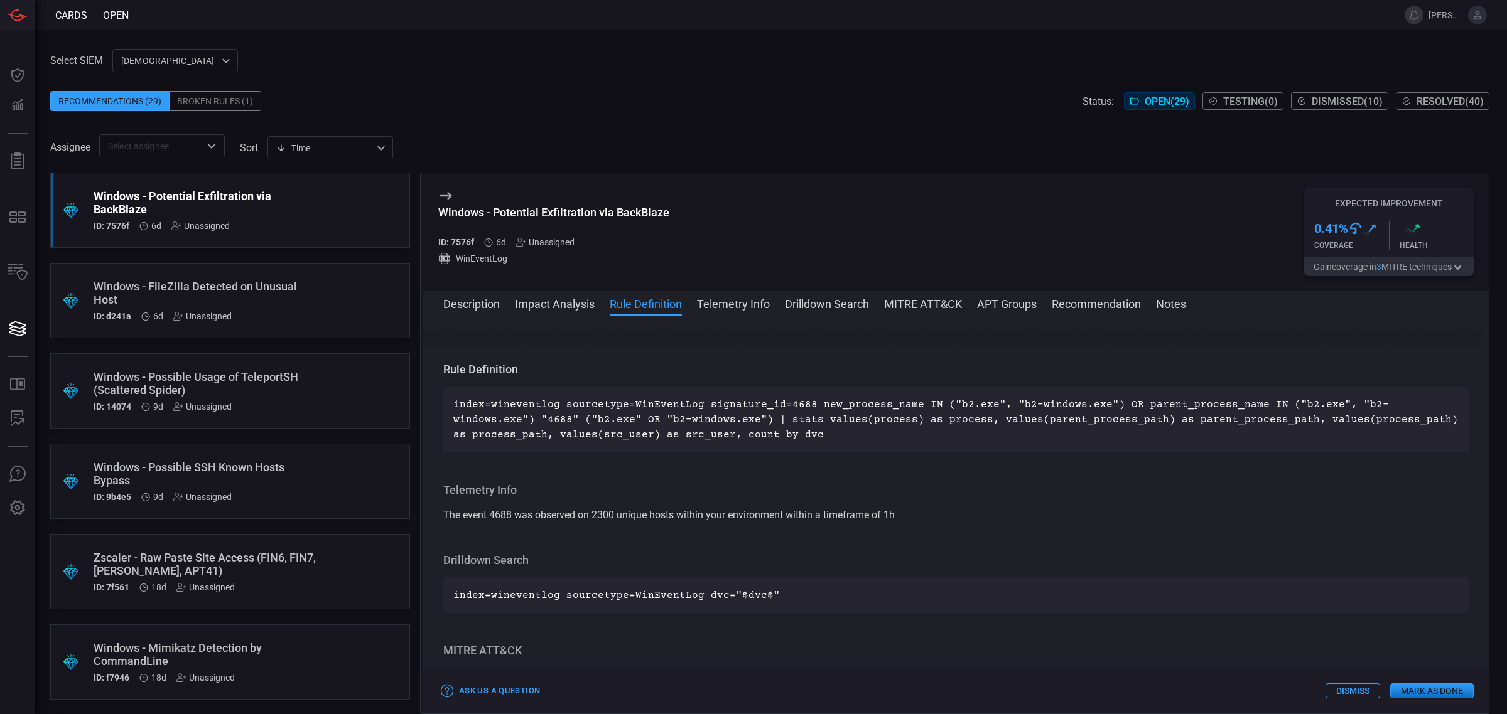
scroll to position [416, 0]
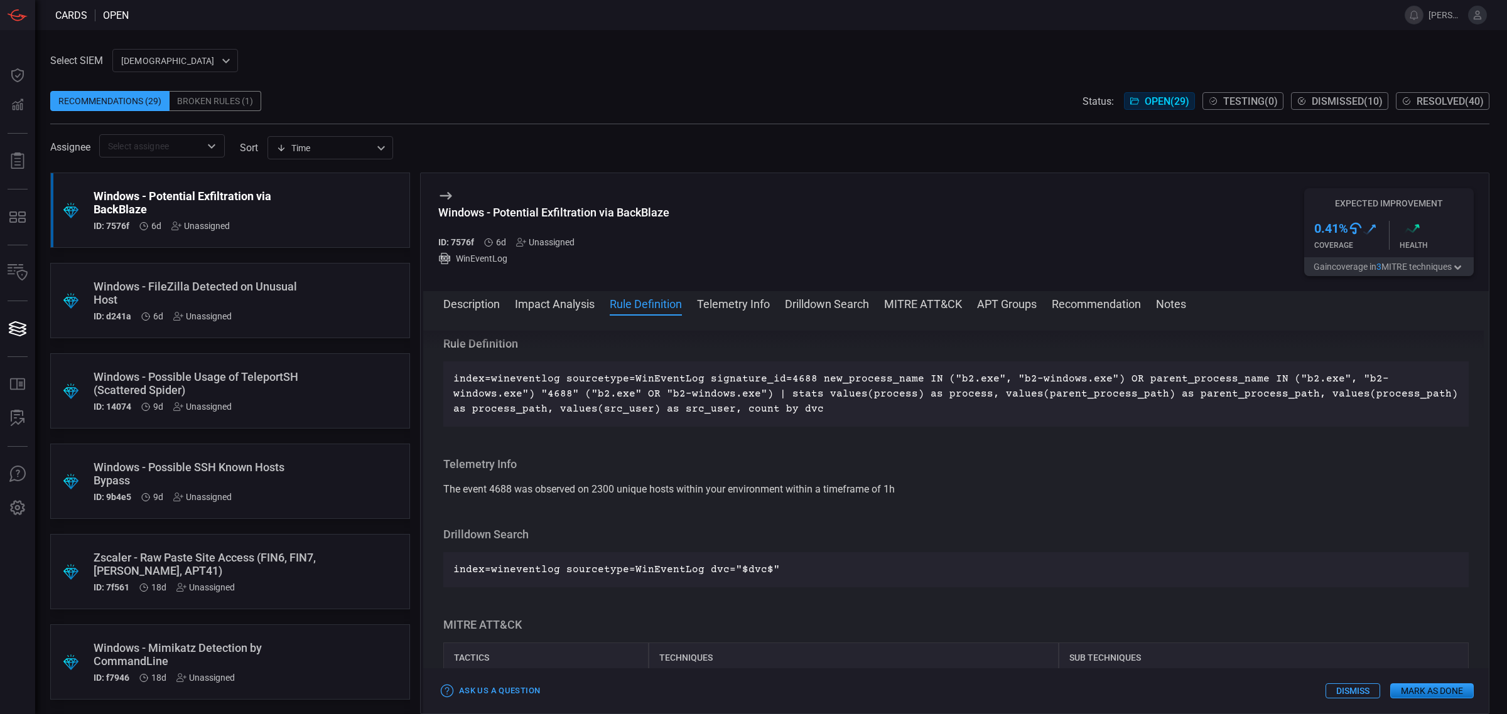
click at [487, 305] on button "Description" at bounding box center [471, 303] width 56 height 15
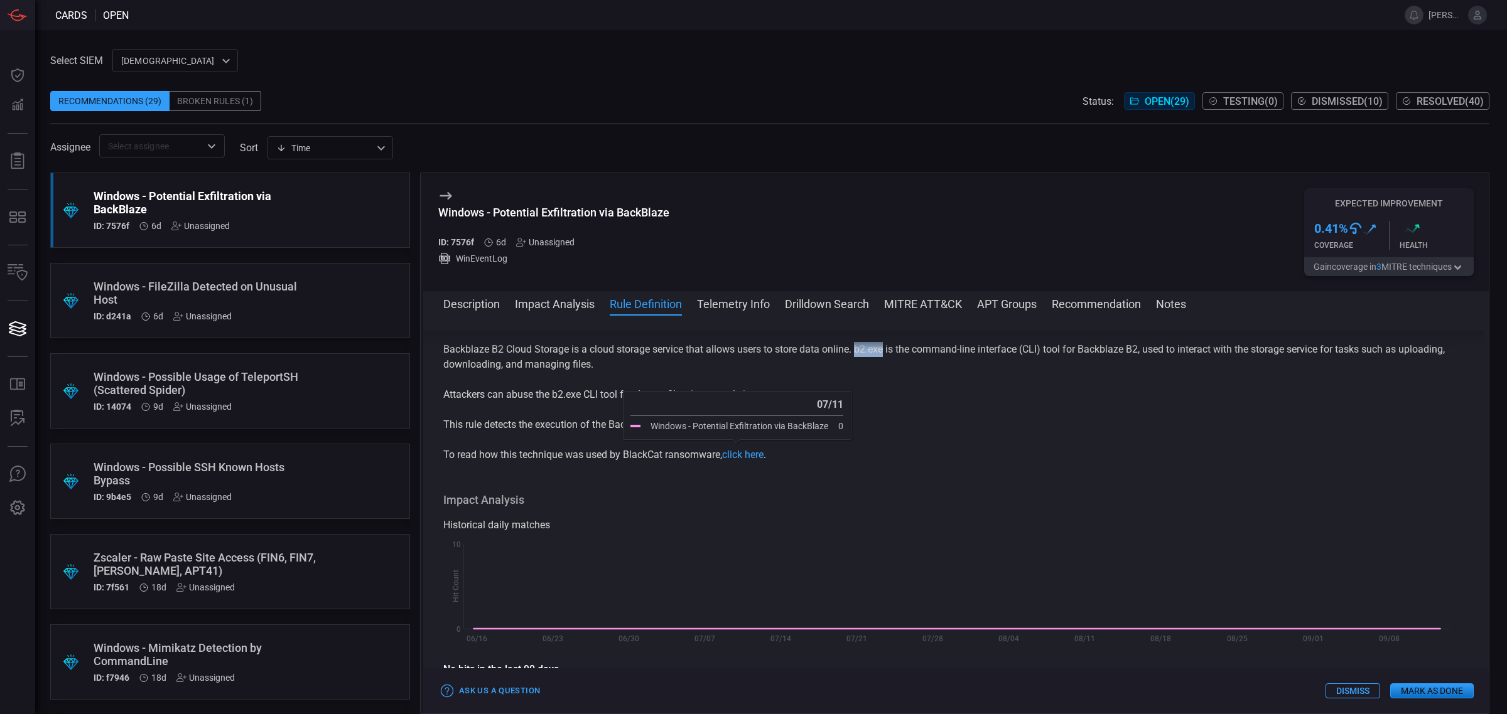
scroll to position [0, 0]
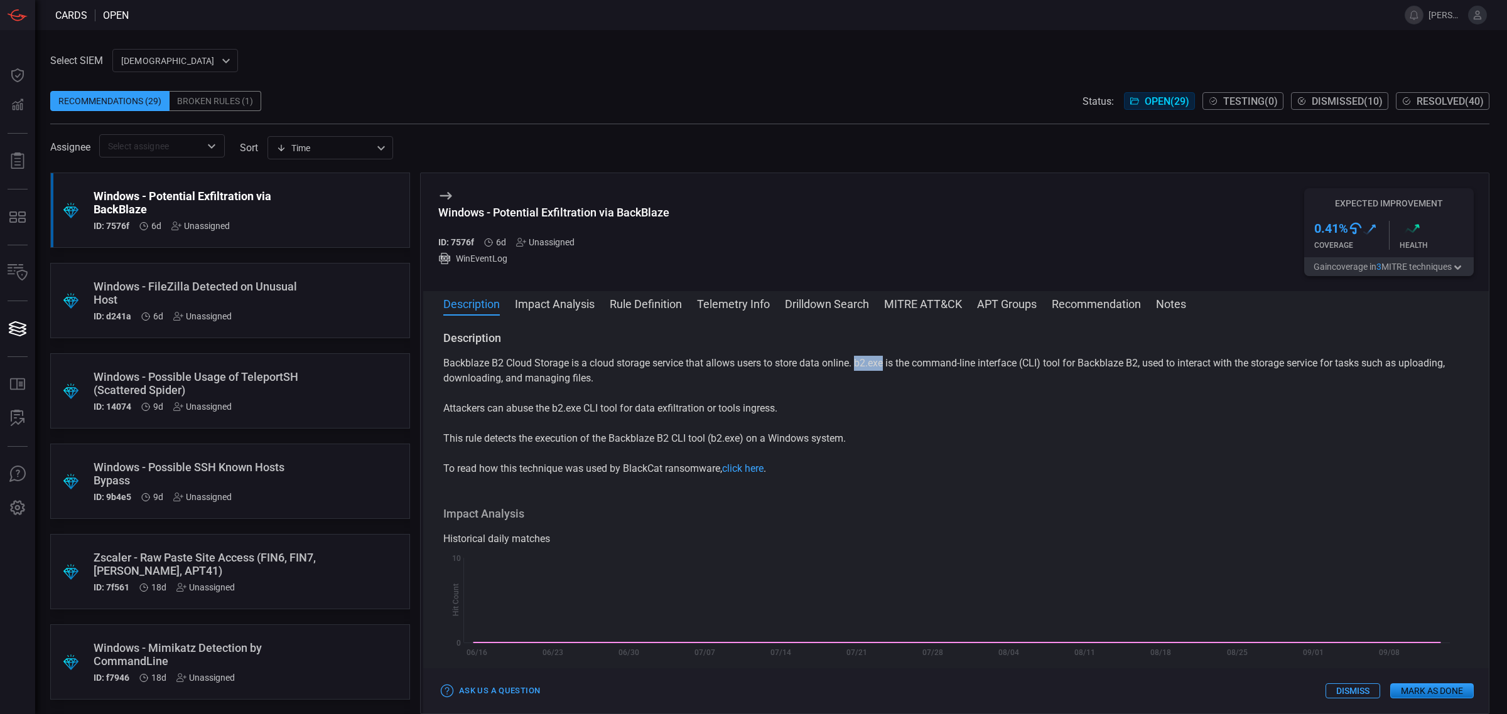
click at [996, 365] on p "Backblaze B2 Cloud Storage is a cloud storage service that allows users to stor…" at bounding box center [955, 371] width 1025 height 30
drag, startPoint x: 998, startPoint y: 363, endPoint x: 961, endPoint y: 371, distance: 37.9
click at [961, 371] on p "Backblaze B2 Cloud Storage is a cloud storage service that allows users to stor…" at bounding box center [955, 371] width 1025 height 30
click at [975, 365] on p "Backblaze B2 Cloud Storage is a cloud storage service that allows users to stor…" at bounding box center [955, 371] width 1025 height 30
click at [986, 364] on p "Backblaze B2 Cloud Storage is a cloud storage service that allows users to stor…" at bounding box center [955, 371] width 1025 height 30
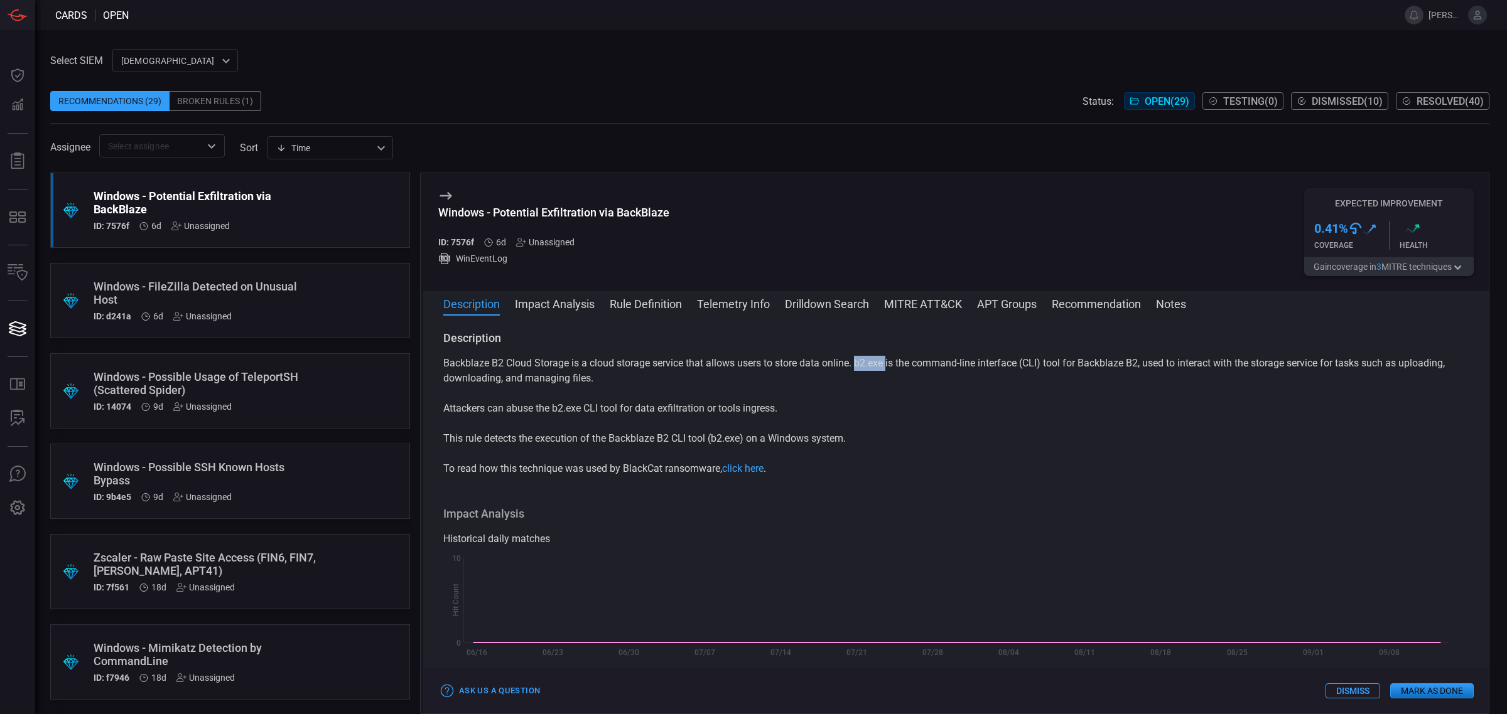
drag, startPoint x: 999, startPoint y: 363, endPoint x: 962, endPoint y: 370, distance: 37.8
click at [962, 370] on p "Backblaze B2 Cloud Storage is a cloud storage service that allows users to stor…" at bounding box center [955, 371] width 1025 height 30
copy p "b2.exe"
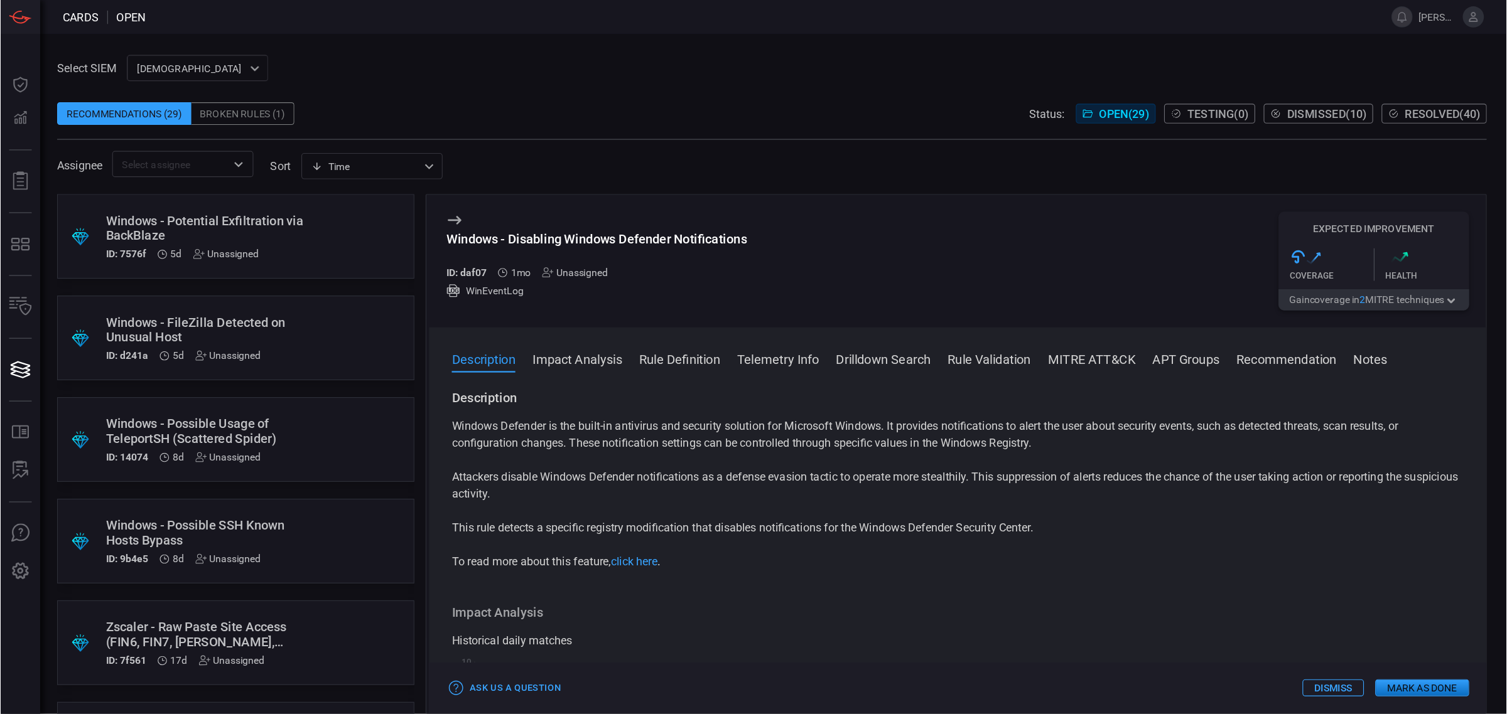
scroll to position [697, 0]
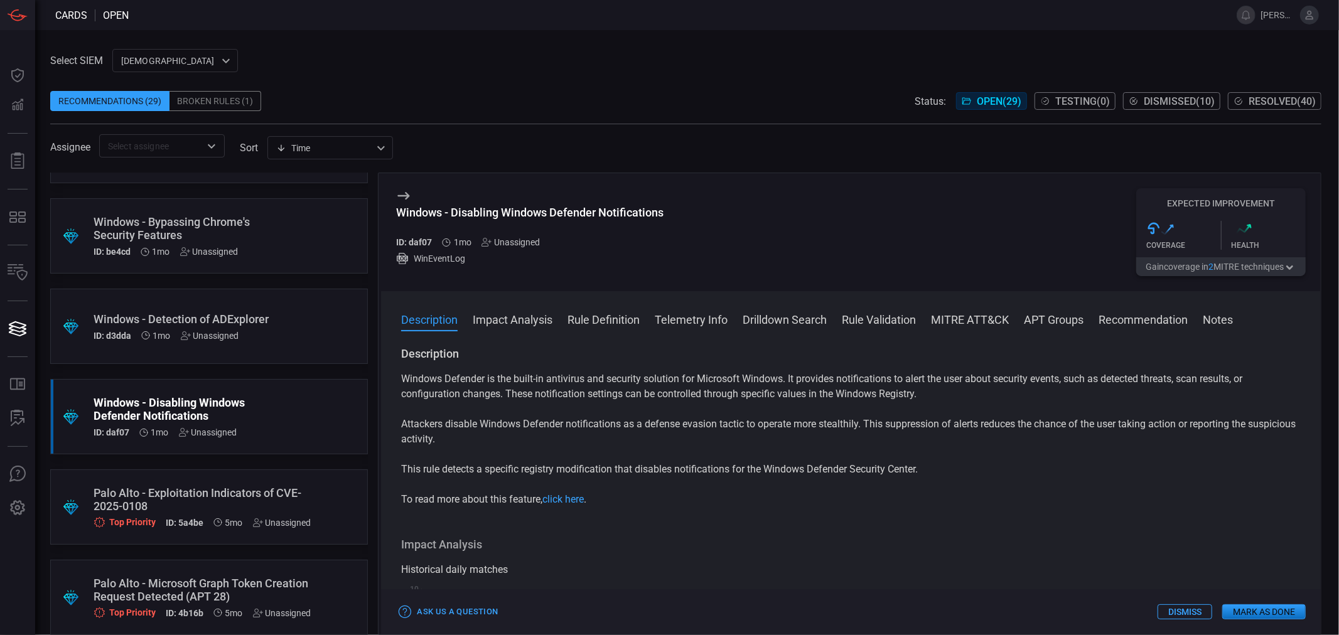
click at [712, 210] on div "Windows - Disabling Windows Defender Notifications ID: daf07 1mo Unassigned Win…" at bounding box center [851, 232] width 940 height 118
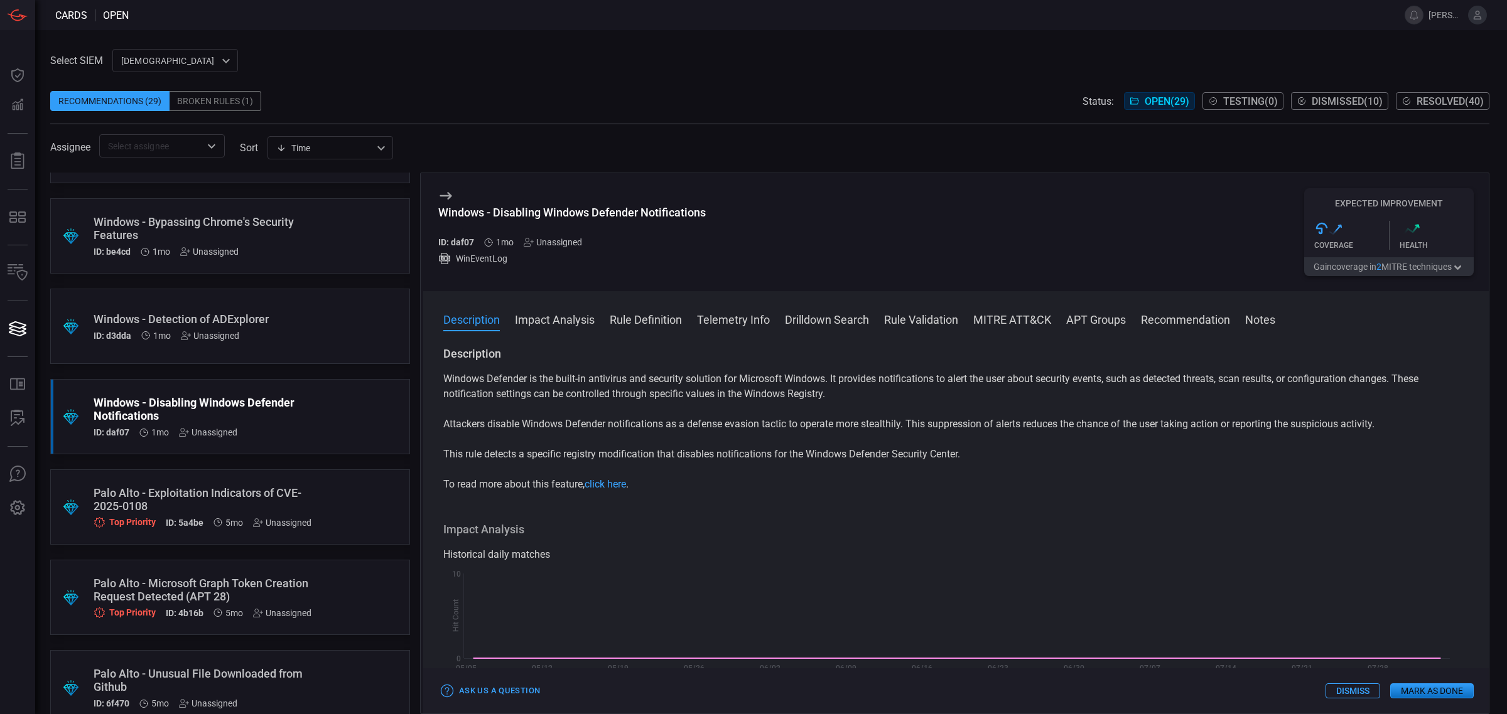
click at [257, 240] on div "Windows - Bypassing Chrome's Security Features" at bounding box center [206, 228] width 225 height 26
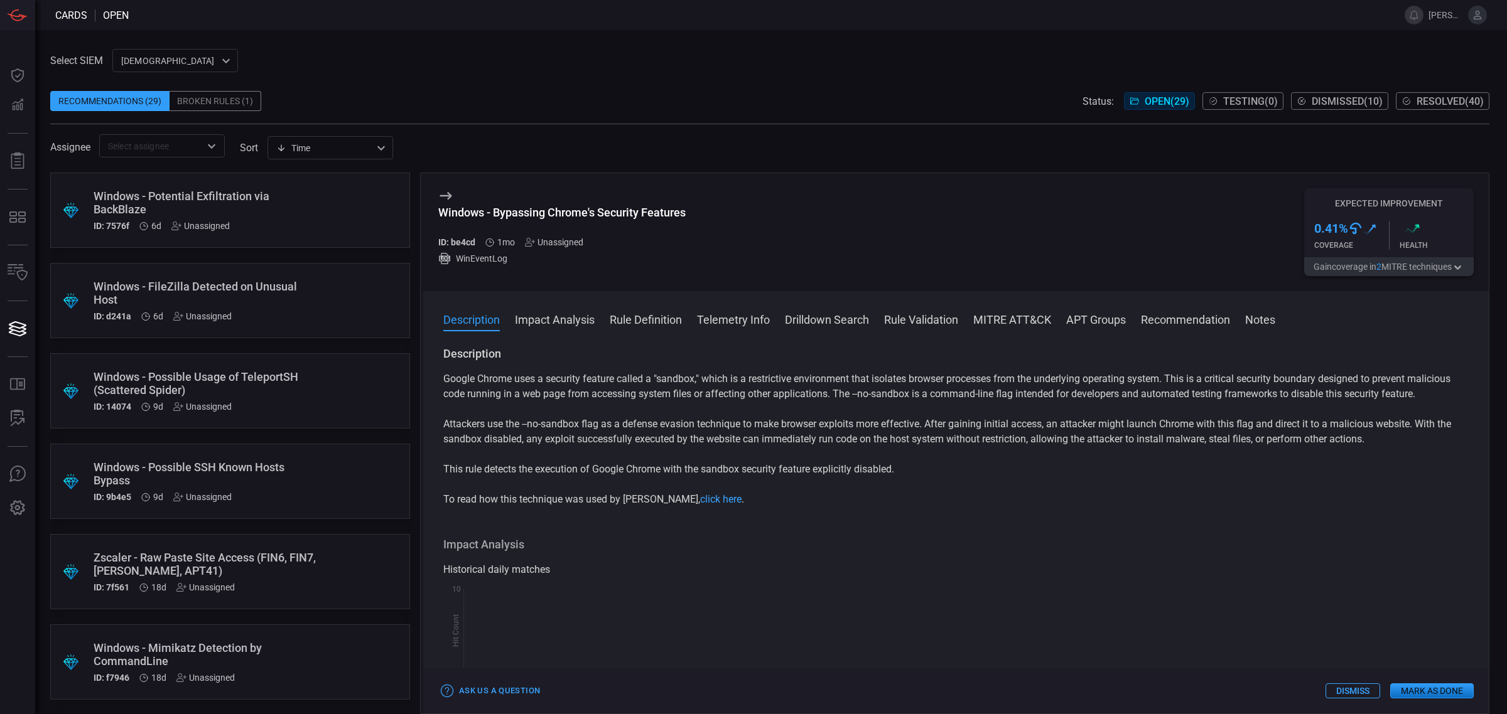
click at [234, 220] on div "Windows - Potential Exfiltration via BackBlaze ID: 7576f 6d Unassigned" at bounding box center [206, 210] width 225 height 41
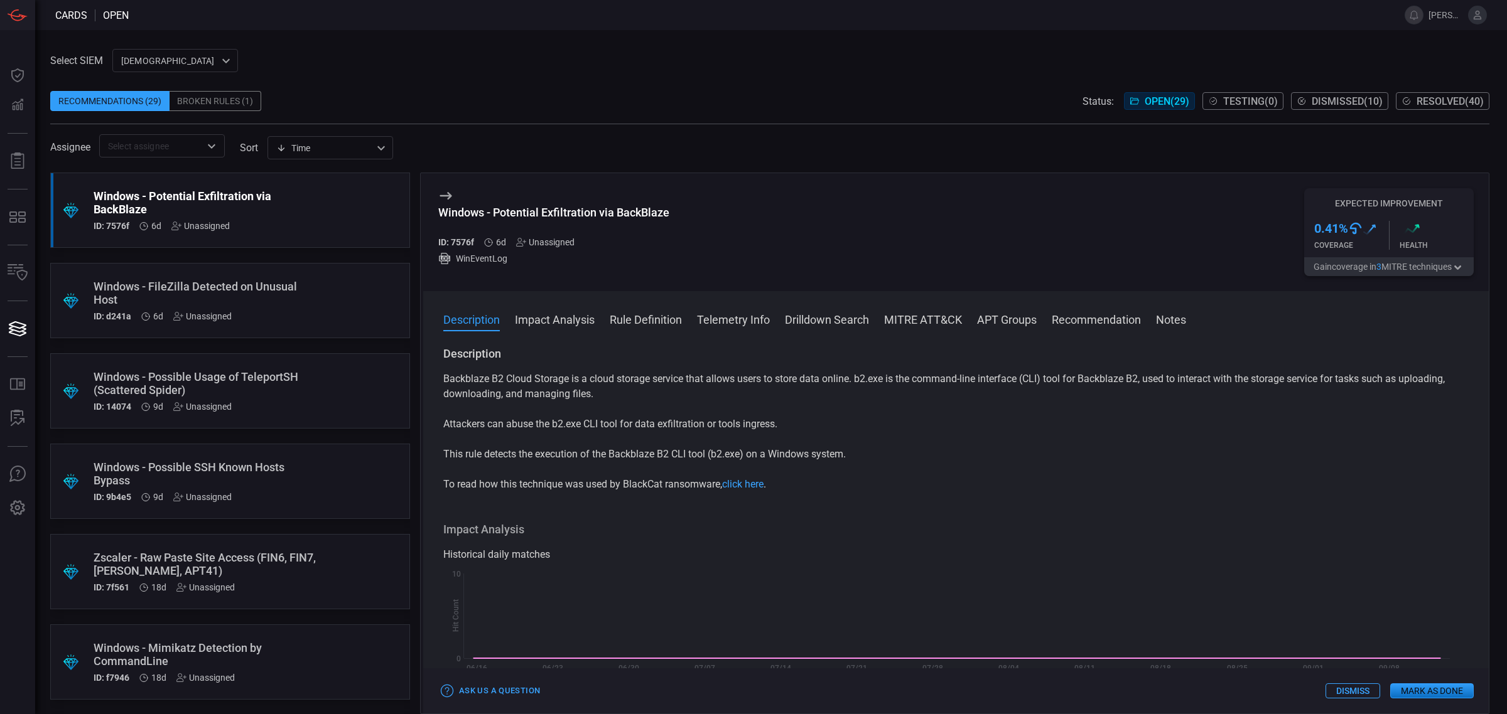
click at [642, 322] on button "Rule Definition" at bounding box center [646, 318] width 72 height 15
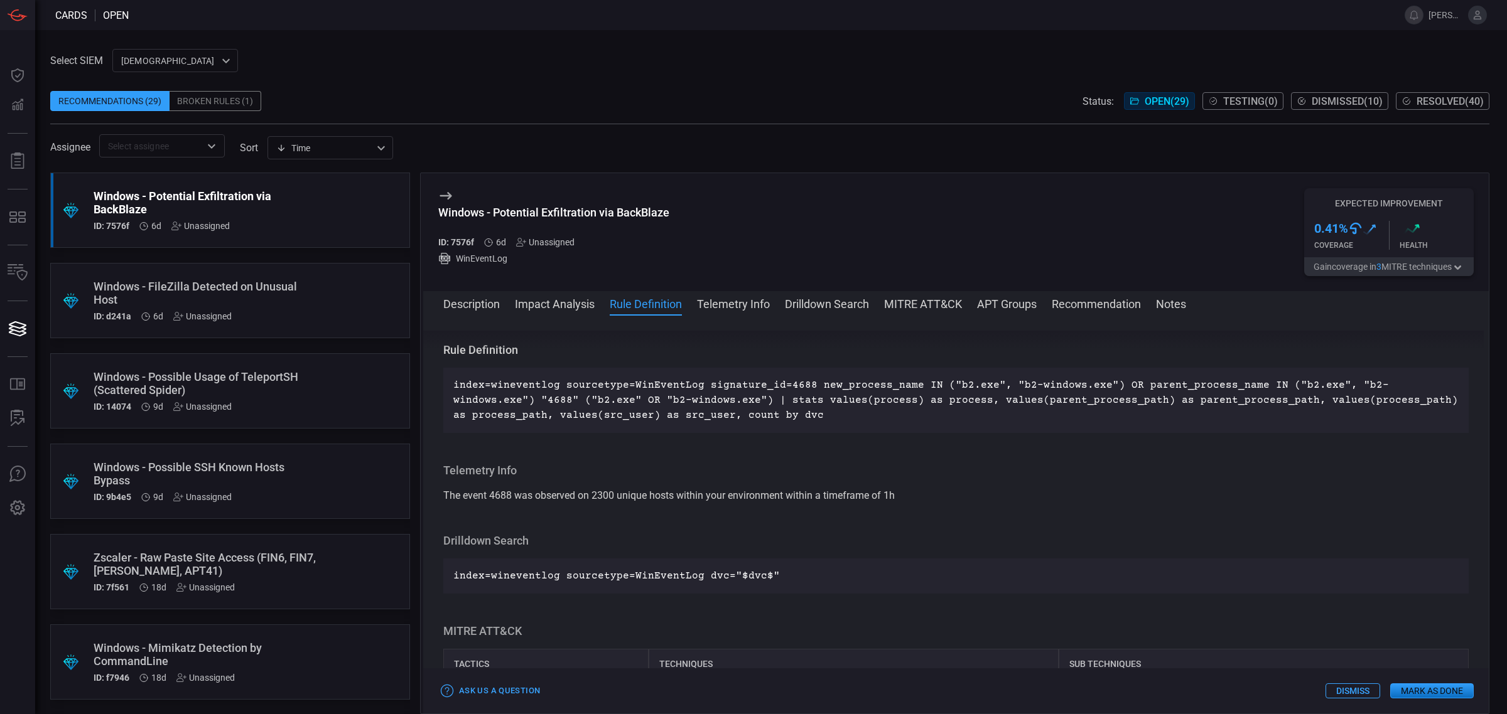
scroll to position [416, 0]
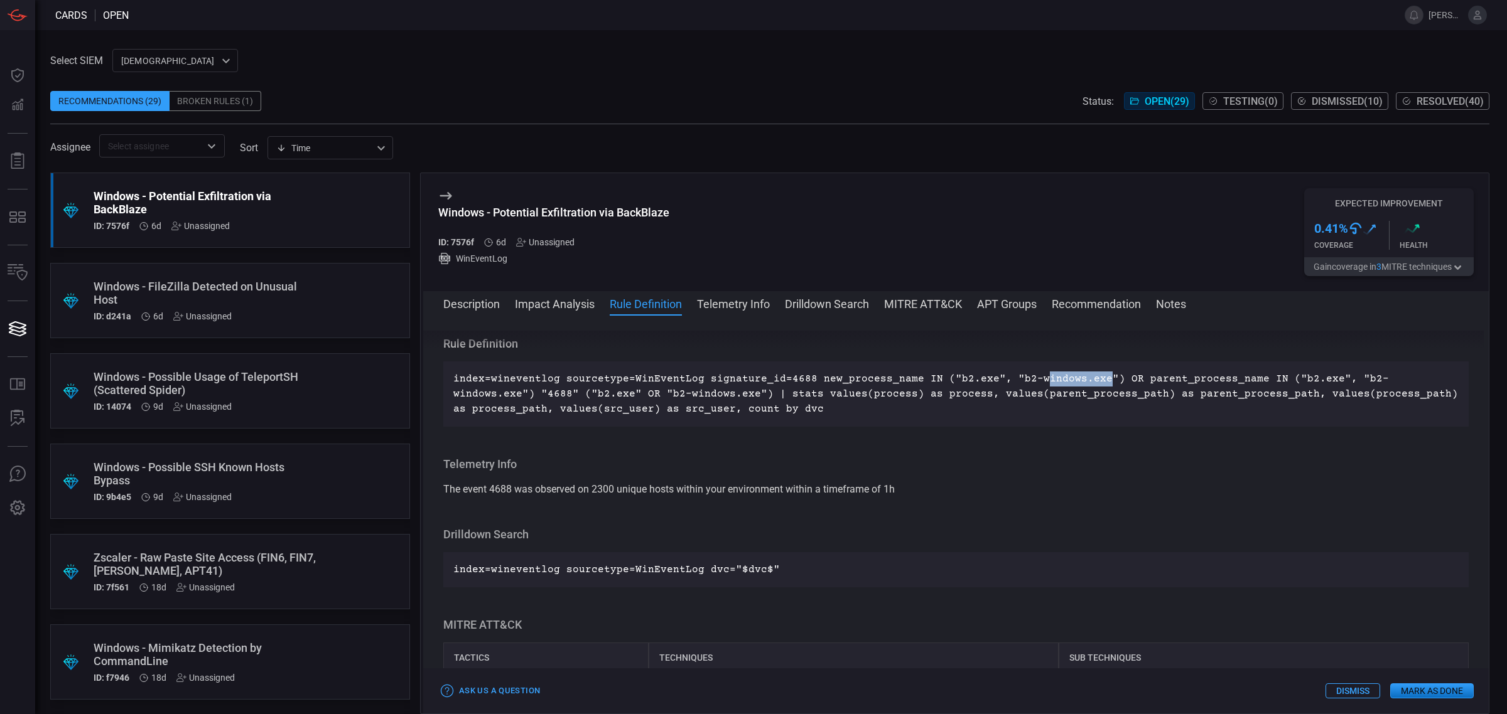
drag, startPoint x: 1247, startPoint y: 389, endPoint x: 1171, endPoint y: 384, distance: 75.5
click at [1171, 384] on p "index=wineventlog sourcetype=WinEventLog signature_id=4688 new_process_name IN …" at bounding box center [955, 394] width 1005 height 45
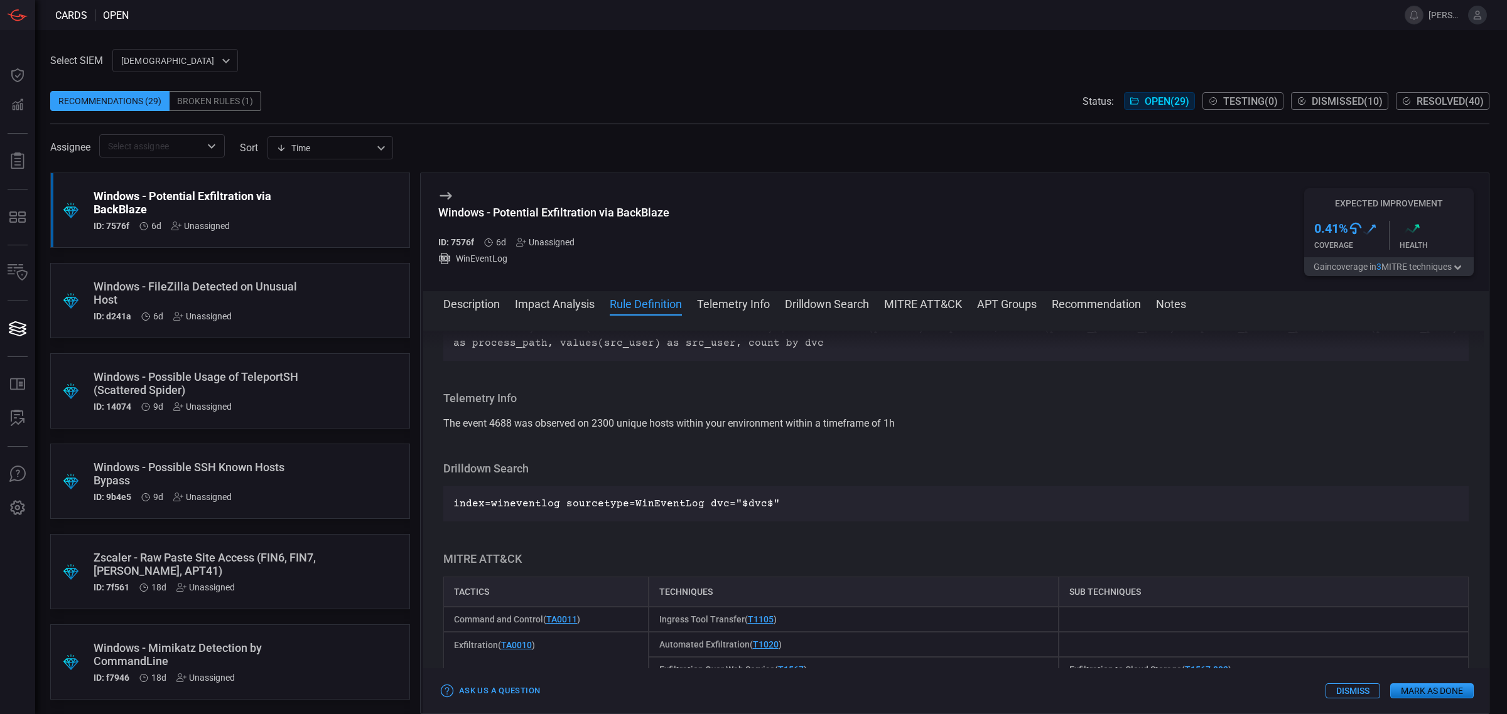
scroll to position [494, 0]
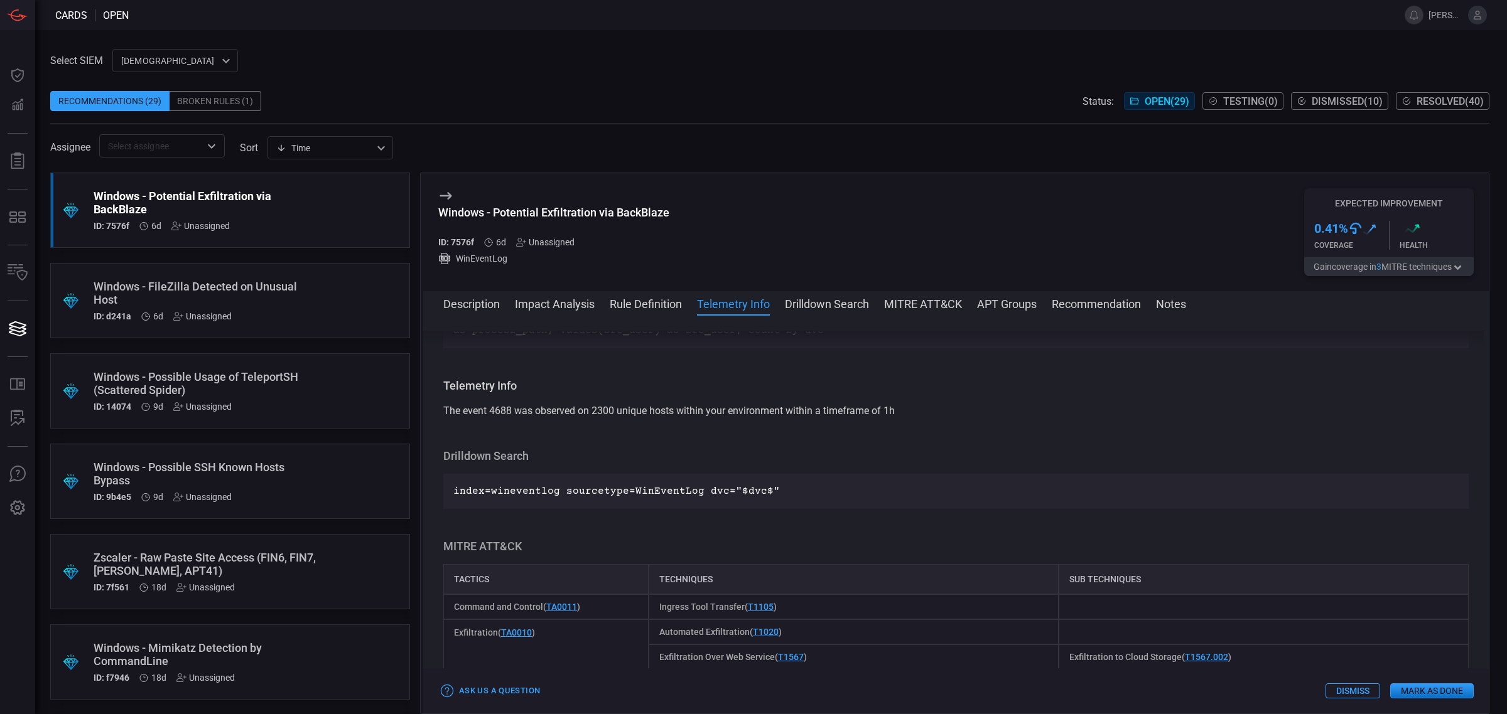
click at [633, 417] on span "The event 4688 was observed on 2300 unique hosts within your environment within…" at bounding box center [668, 411] width 451 height 12
drag, startPoint x: 628, startPoint y: 438, endPoint x: 658, endPoint y: 435, distance: 30.2
click at [658, 417] on span "The event 4688 was observed on 2300 unique hosts within your environment within…" at bounding box center [668, 411] width 451 height 12
click at [660, 419] on div "Telemetry Info The event 4688 was observed on 2300 unique hosts within your env…" at bounding box center [955, 399] width 1025 height 40
drag, startPoint x: 658, startPoint y: 432, endPoint x: 629, endPoint y: 436, distance: 29.2
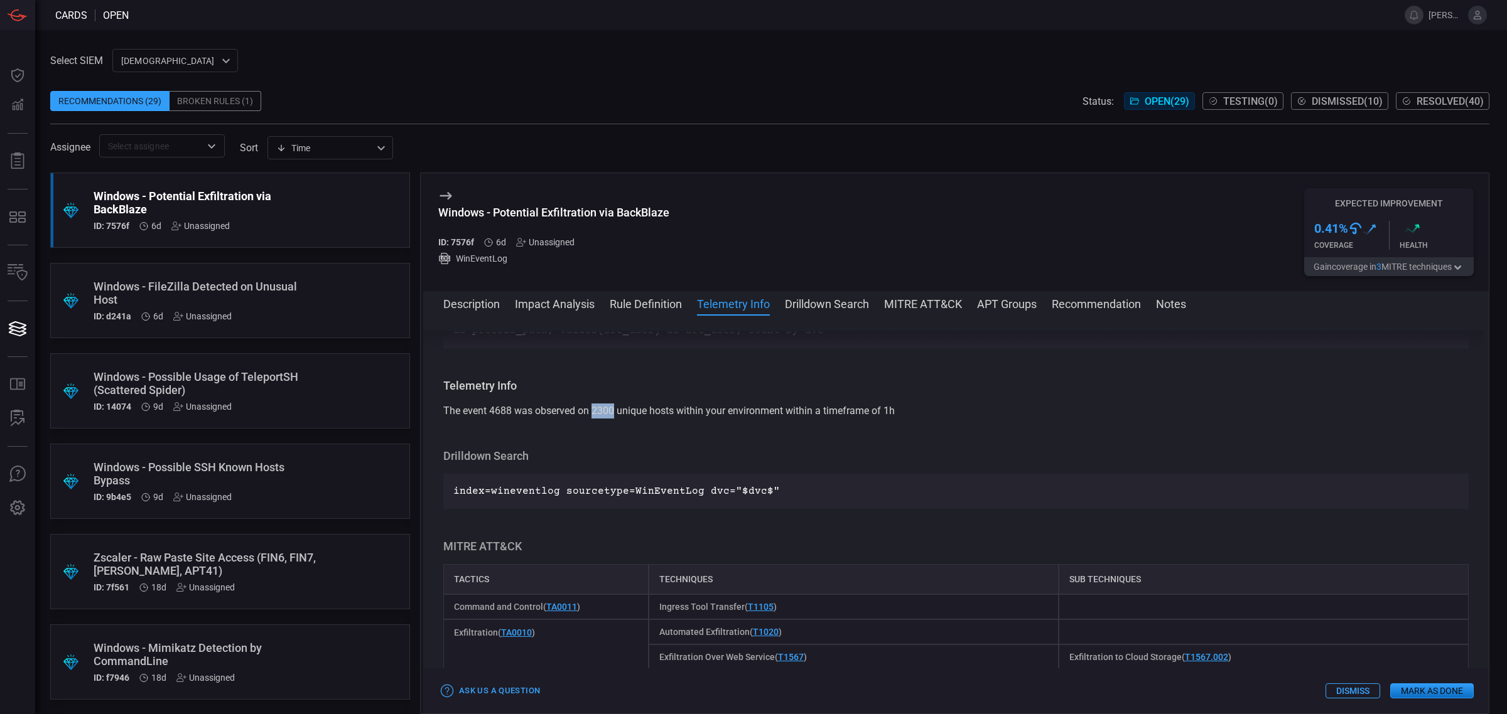
click at [629, 417] on span "The event 4688 was observed on 2300 unique hosts within your environment within…" at bounding box center [668, 411] width 451 height 12
click at [633, 417] on span "The event 4688 was observed on 2300 unique hosts within your environment within…" at bounding box center [668, 411] width 451 height 12
click at [647, 417] on span "The event 4688 was observed on 2300 unique hosts within your environment within…" at bounding box center [668, 411] width 451 height 12
click at [657, 417] on span "The event 4688 was observed on 2300 unique hosts within your environment within…" at bounding box center [668, 411] width 451 height 12
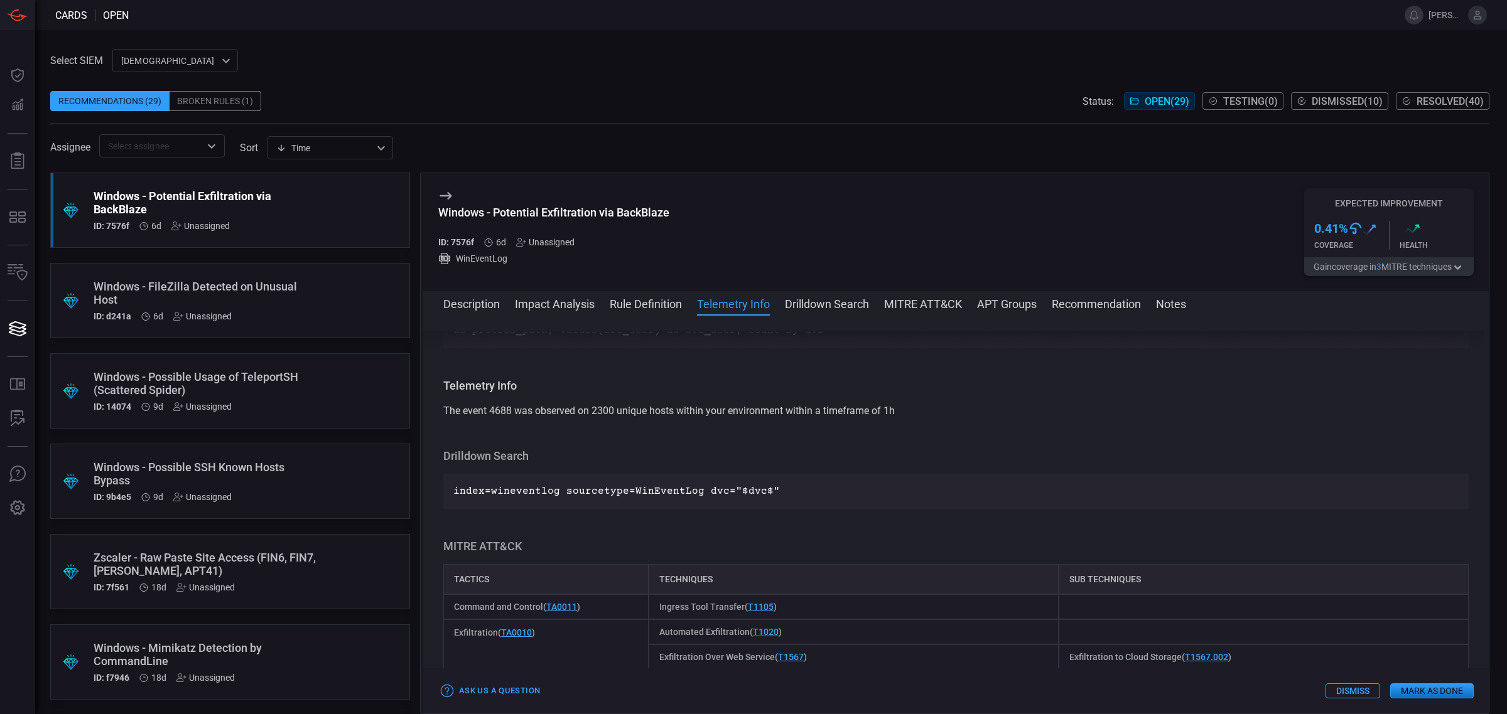
click at [655, 417] on span "The event 4688 was observed on 2300 unique hosts within your environment within…" at bounding box center [668, 411] width 451 height 12
drag, startPoint x: 673, startPoint y: 439, endPoint x: 622, endPoint y: 427, distance: 52.4
click at [622, 419] on div "Telemetry Info The event 4688 was observed on 2300 unique hosts within your env…" at bounding box center [955, 399] width 1025 height 40
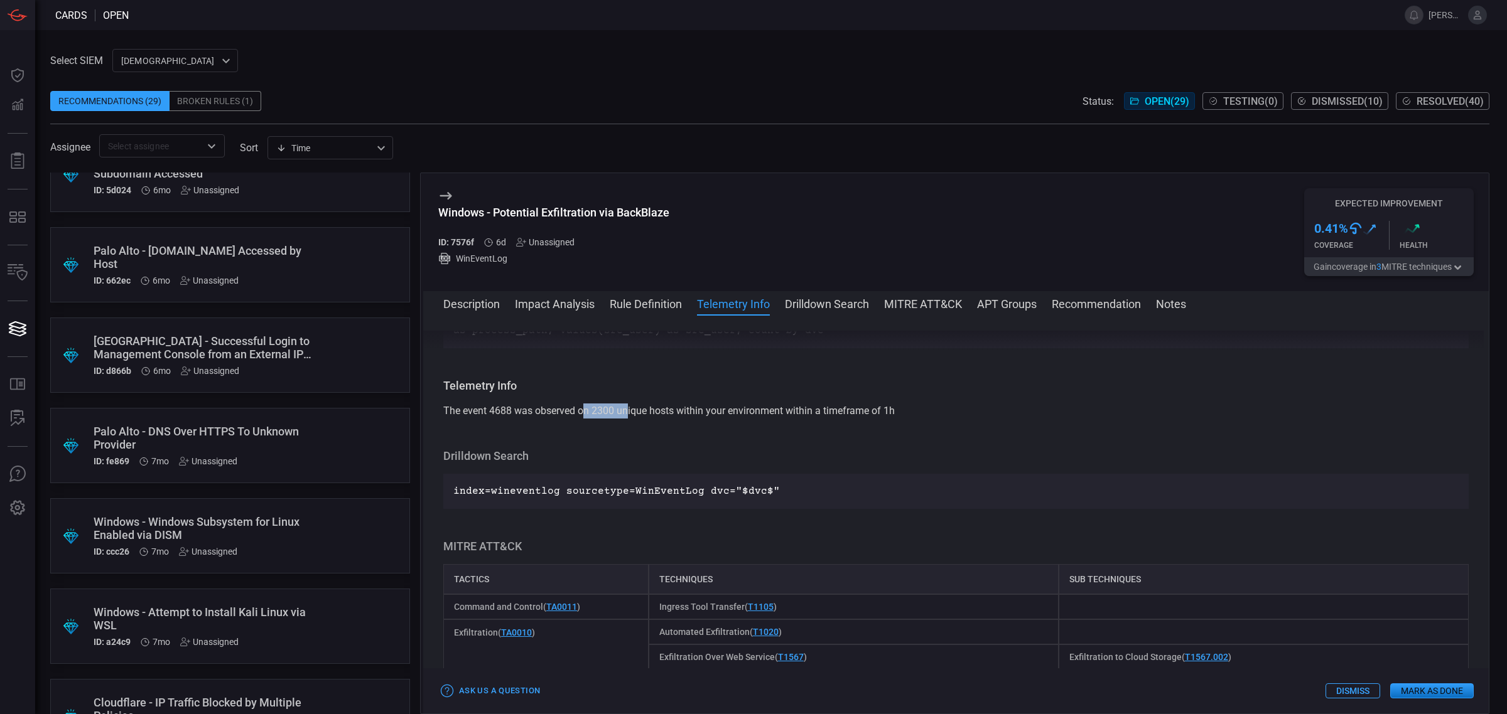
scroll to position [2078, 0]
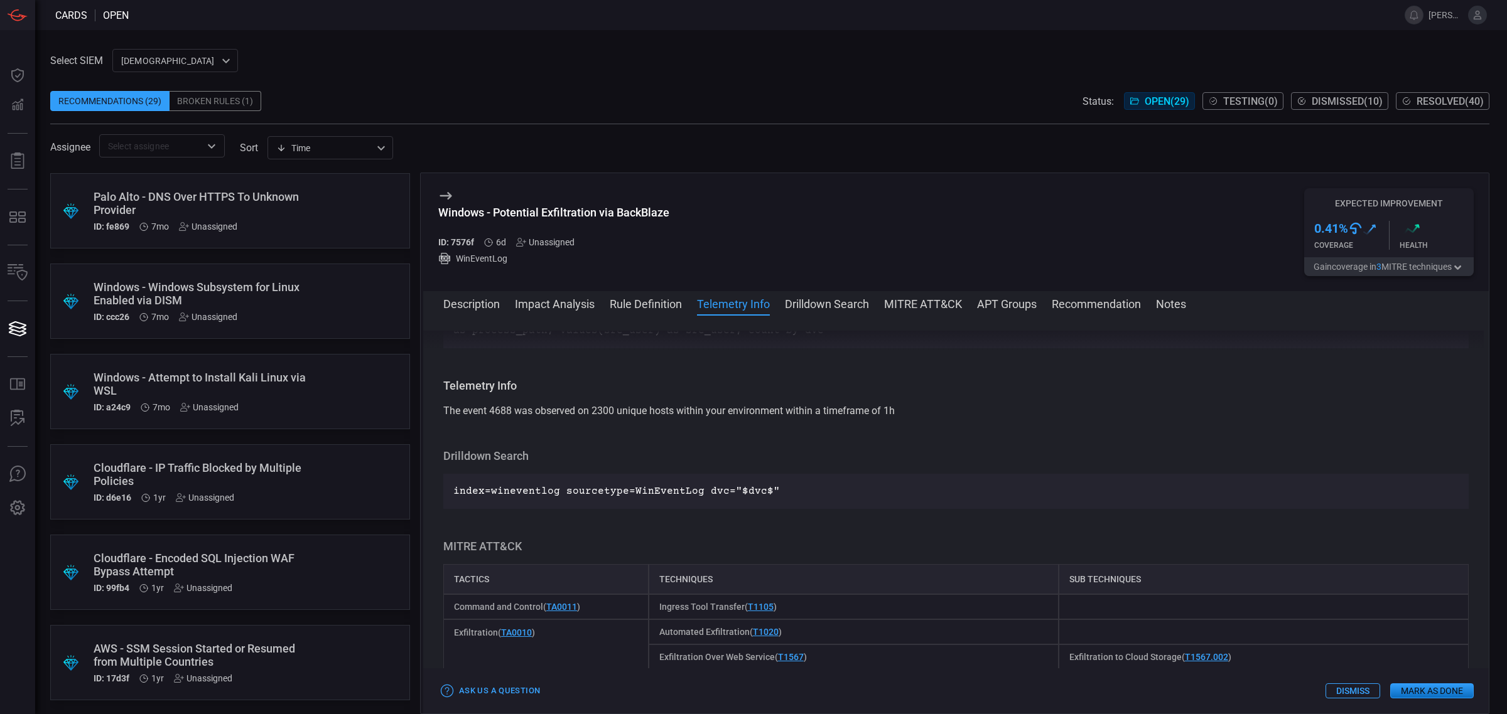
click at [251, 387] on div "Windows - Attempt to Install Kali Linux via WSL" at bounding box center [206, 384] width 225 height 26
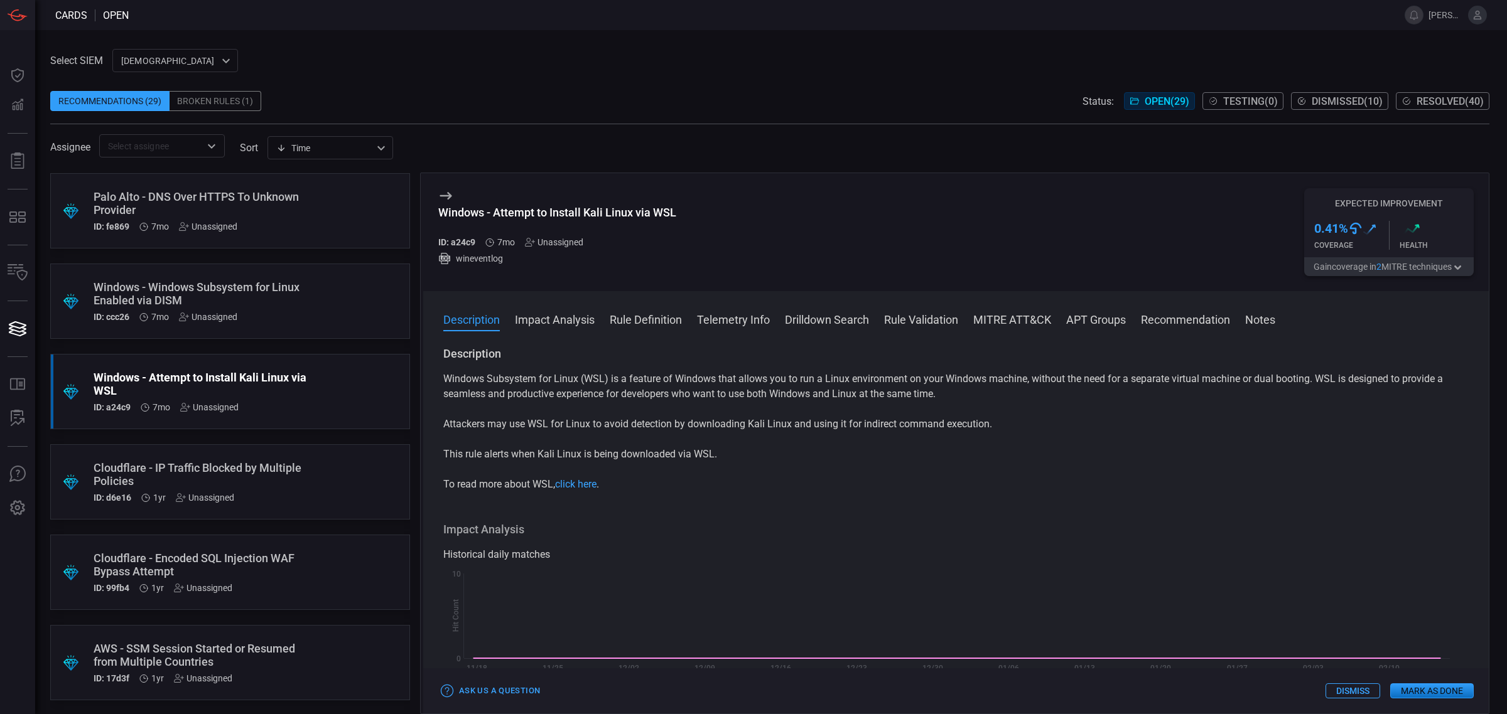
click at [1338, 635] on button "Mark as Done" at bounding box center [1431, 691] width 83 height 15
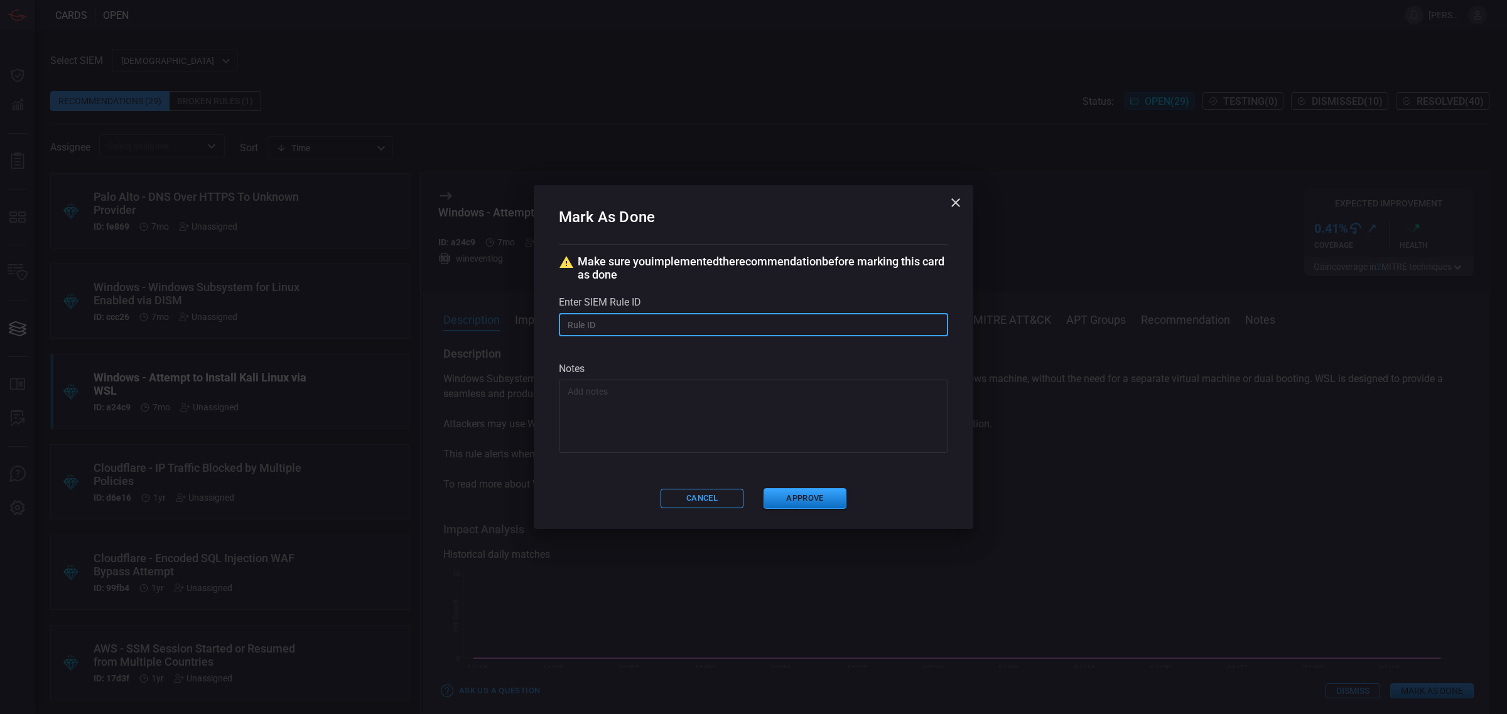
click at [617, 321] on input "text" at bounding box center [753, 324] width 389 height 23
click at [697, 500] on button "Cancel" at bounding box center [701, 498] width 83 height 19
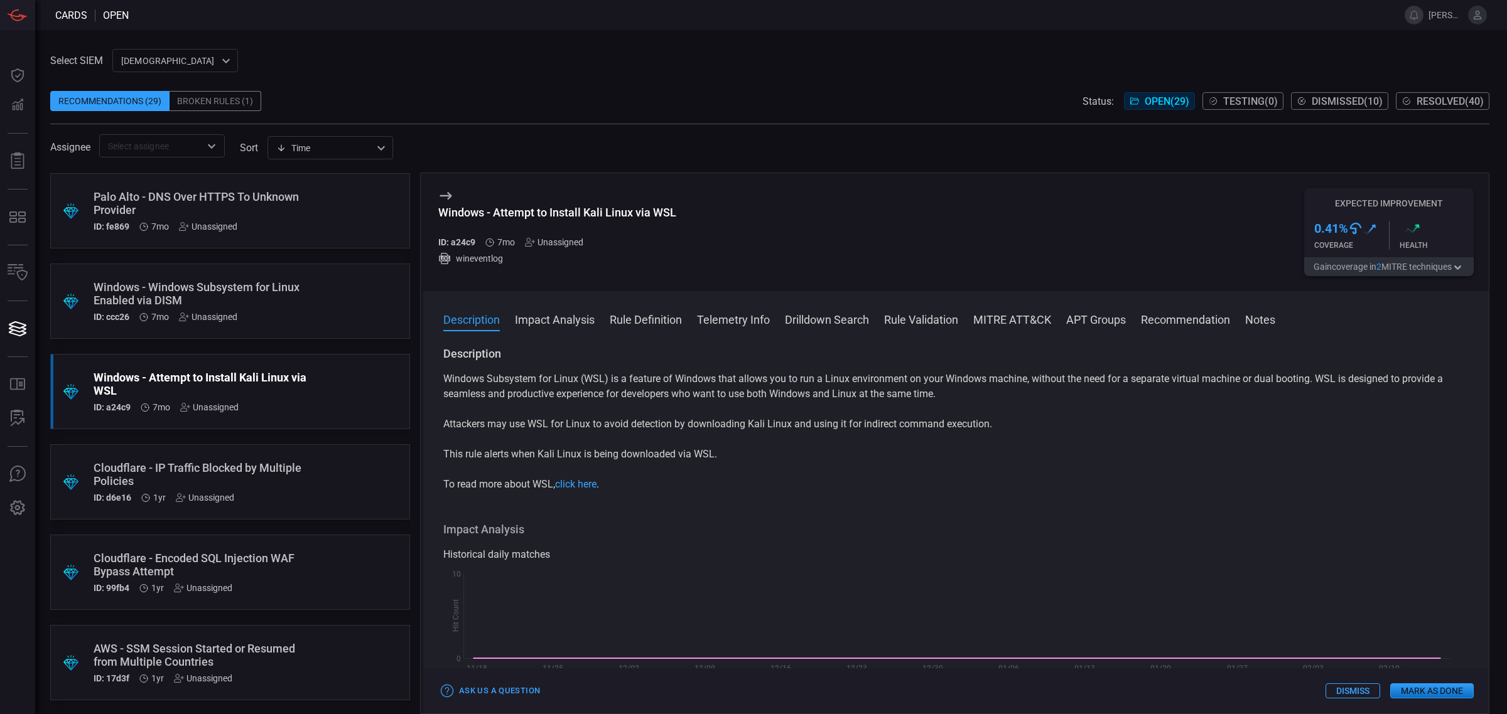
click at [1338, 635] on button "Mark as Done" at bounding box center [1431, 691] width 83 height 15
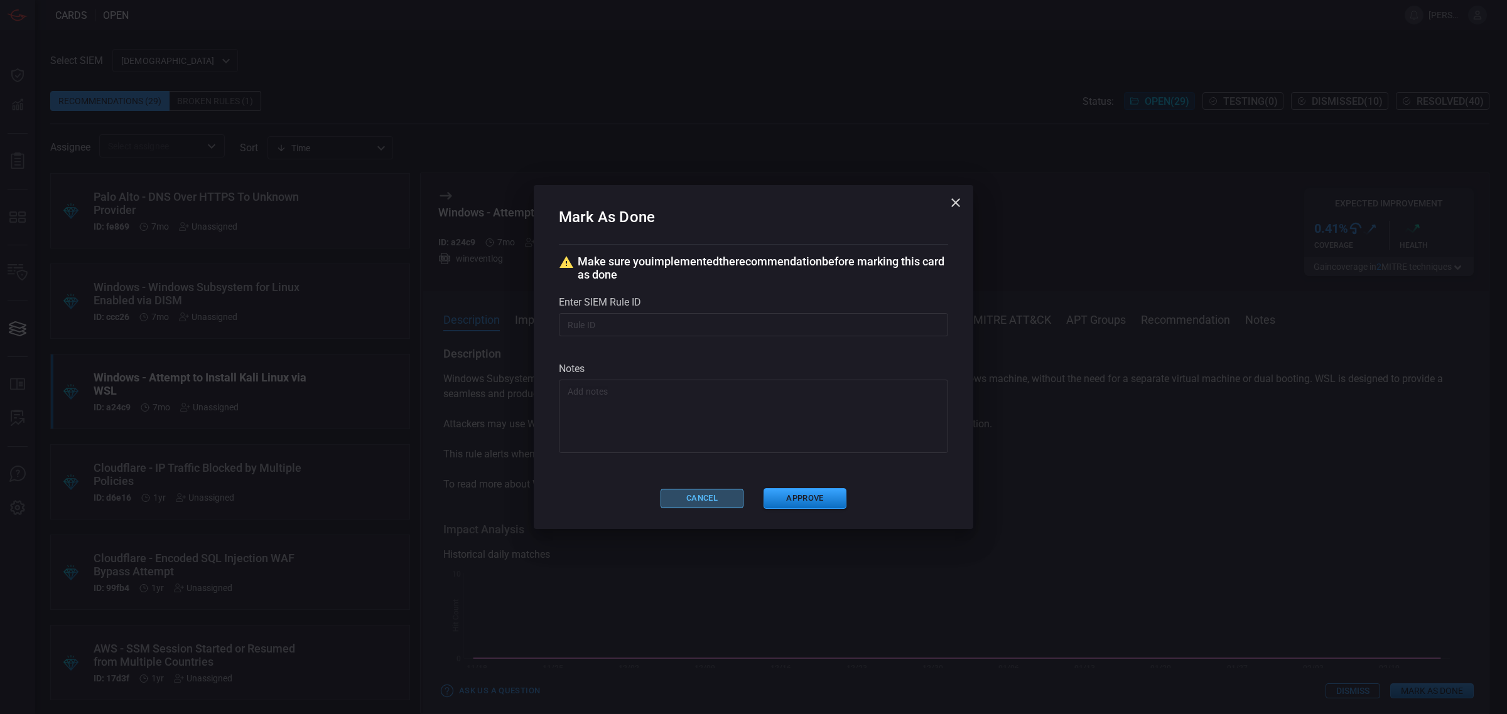
click at [698, 503] on button "Cancel" at bounding box center [701, 498] width 83 height 19
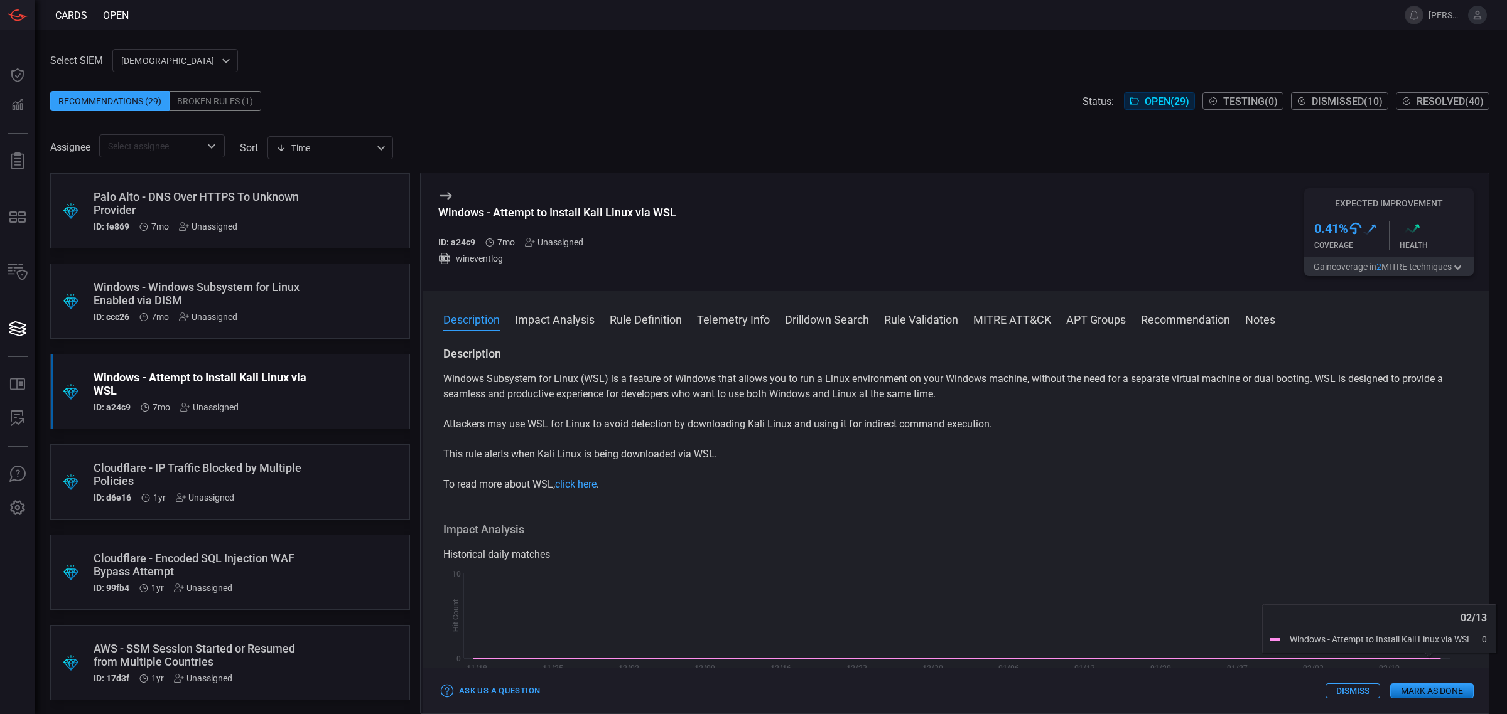
click at [1338, 635] on button "Mark as Done" at bounding box center [1431, 691] width 83 height 15
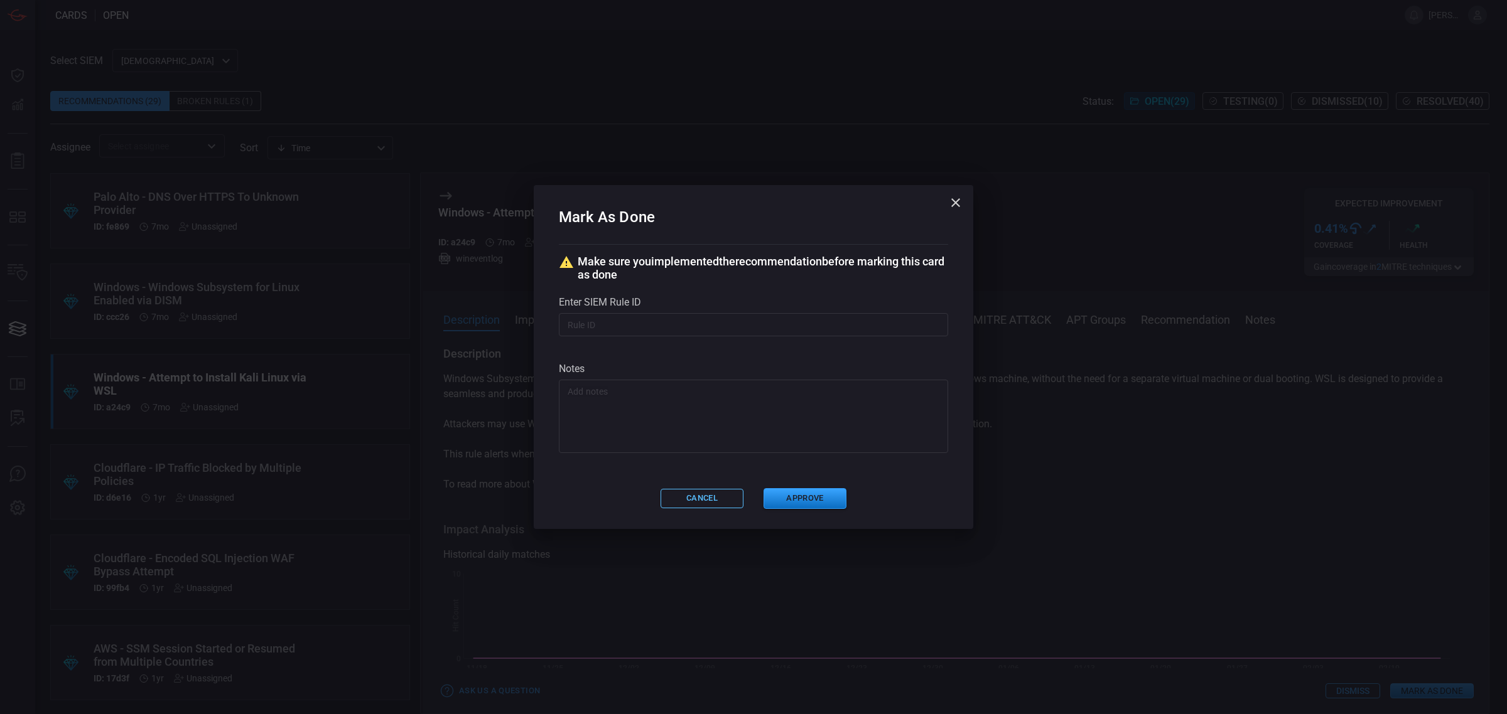
click at [717, 508] on button "Cancel" at bounding box center [701, 498] width 83 height 19
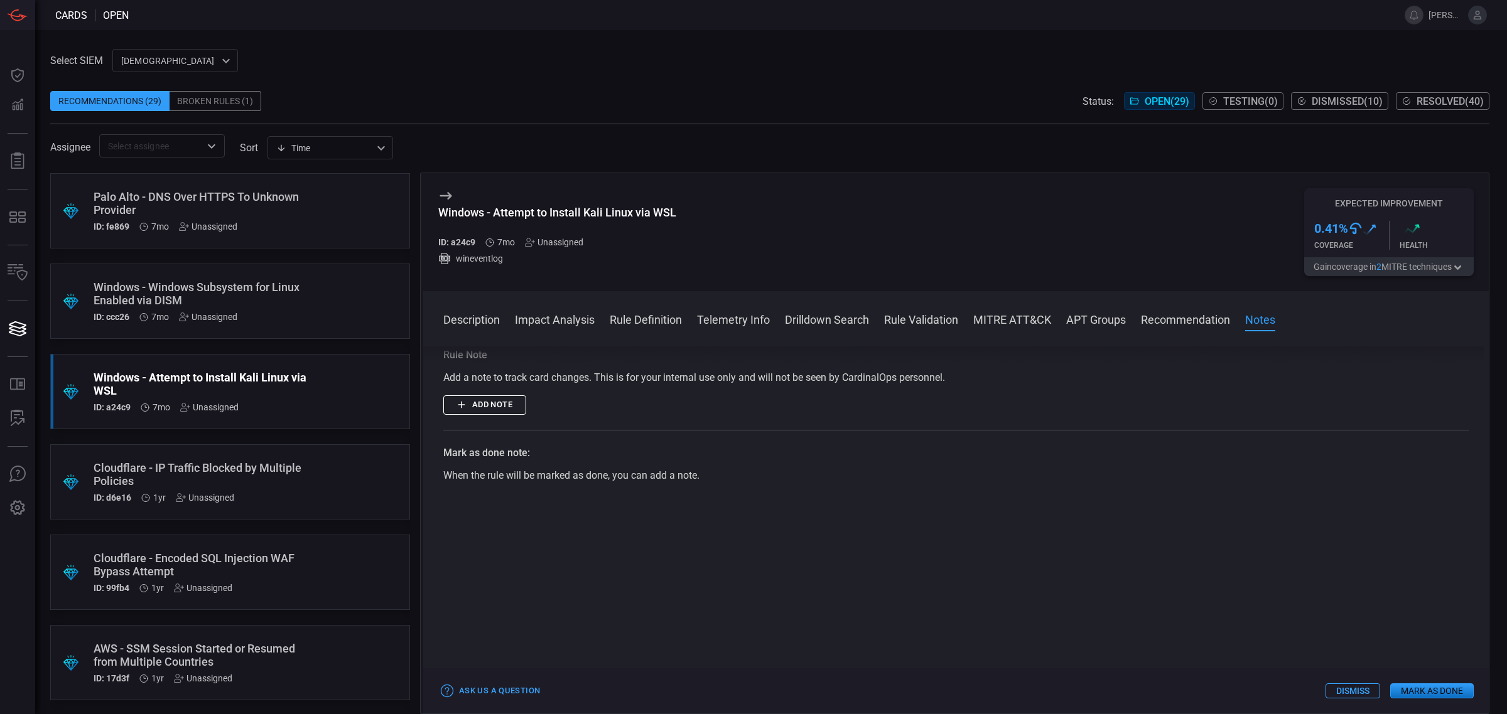
scroll to position [1623, 0]
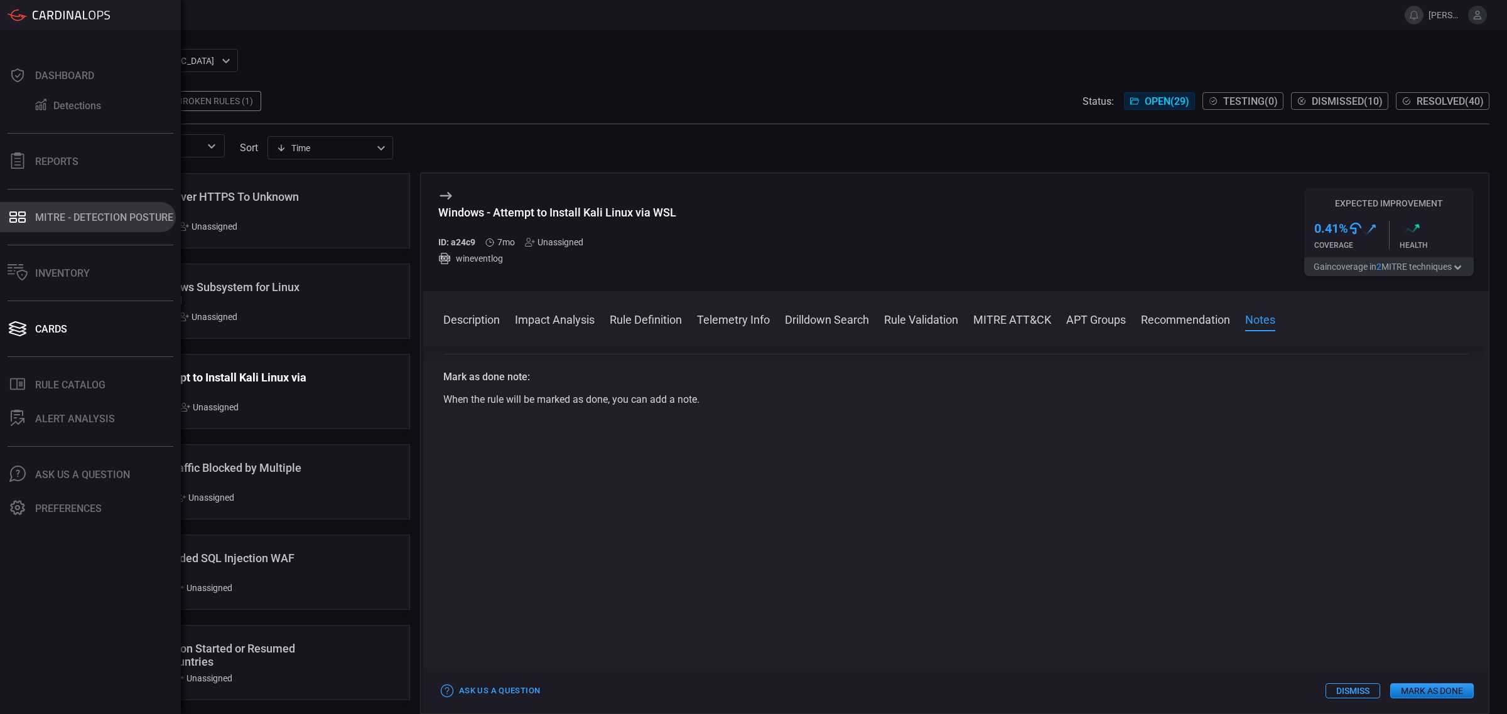
click at [62, 212] on div "MITRE - Detection Posture" at bounding box center [104, 218] width 138 height 12
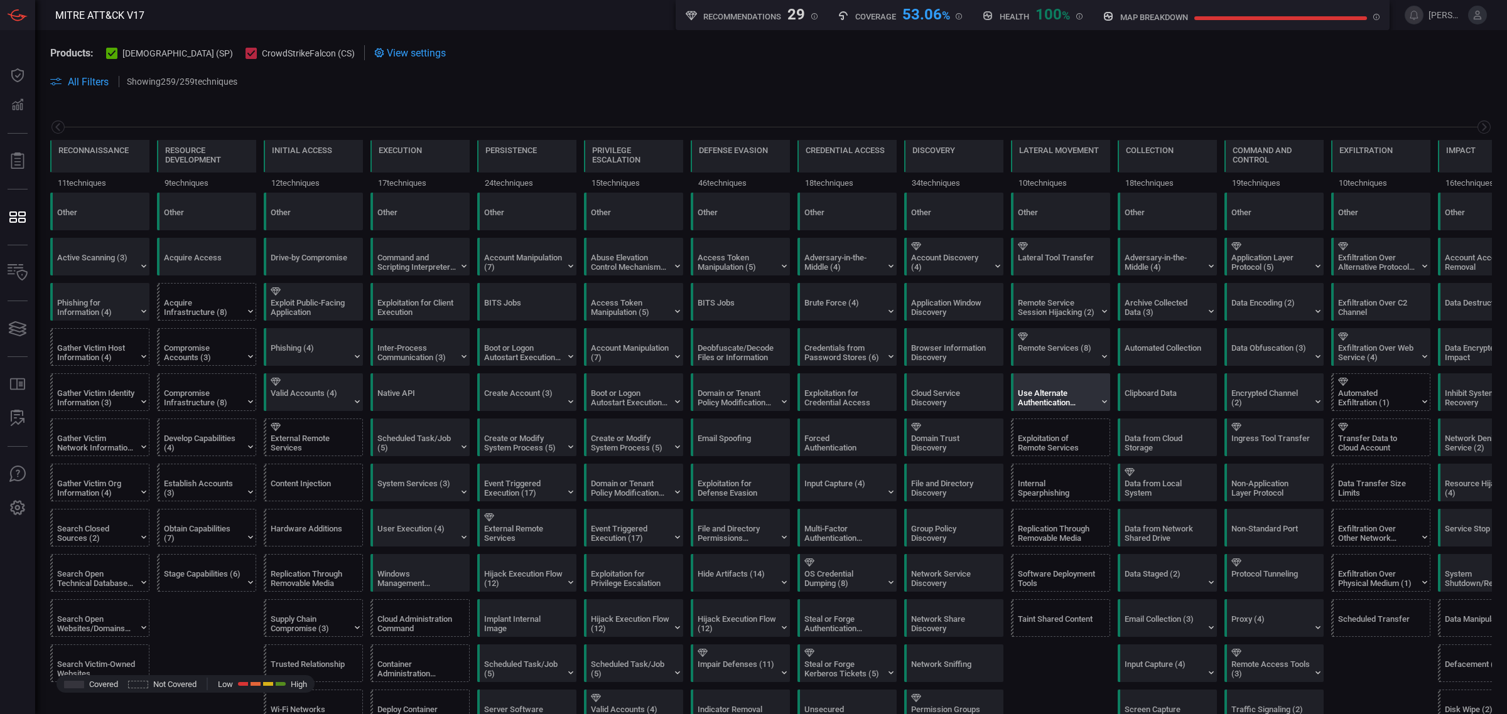
scroll to position [0, 60]
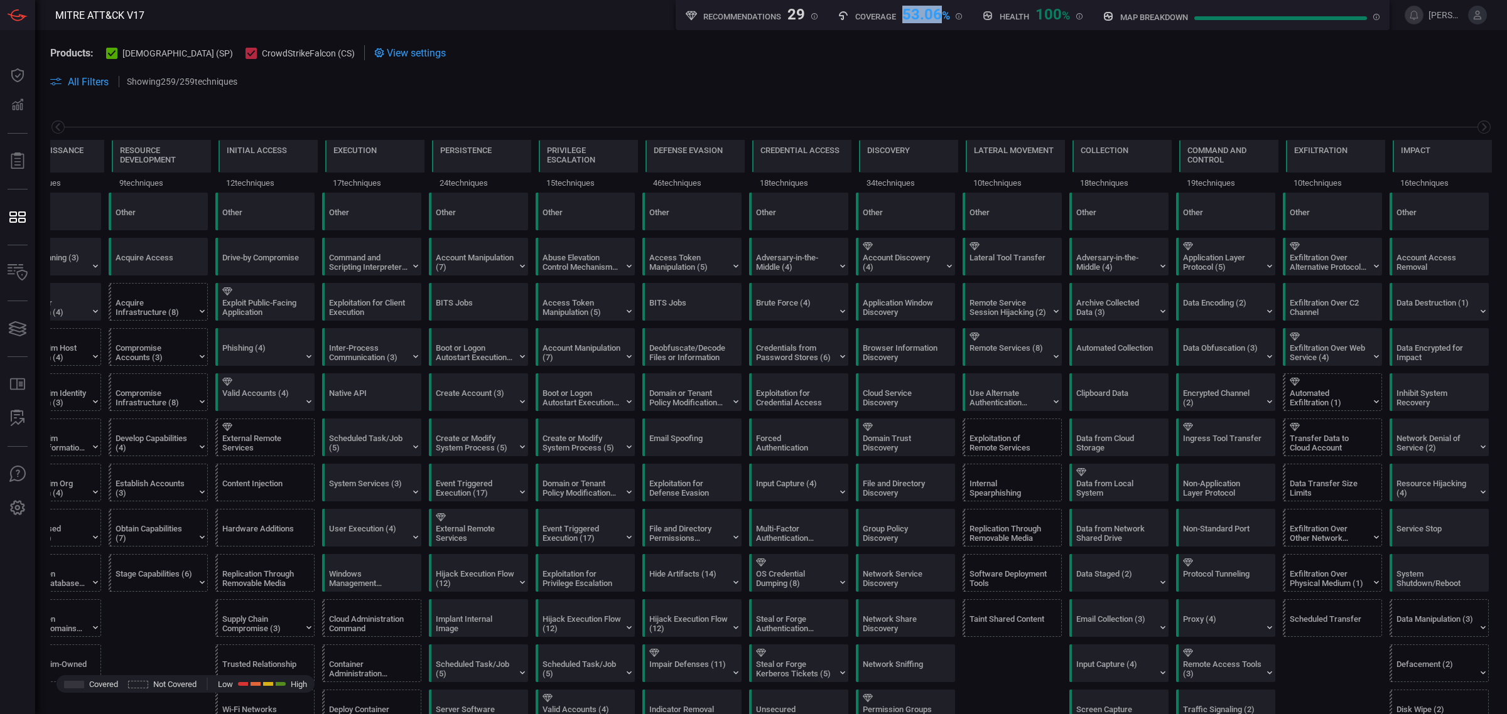
drag, startPoint x: 942, startPoint y: 14, endPoint x: 900, endPoint y: 16, distance: 42.7
click at [902, 16] on div "53.06 %" at bounding box center [926, 13] width 48 height 15
click at [247, 51] on icon at bounding box center [251, 53] width 8 height 6
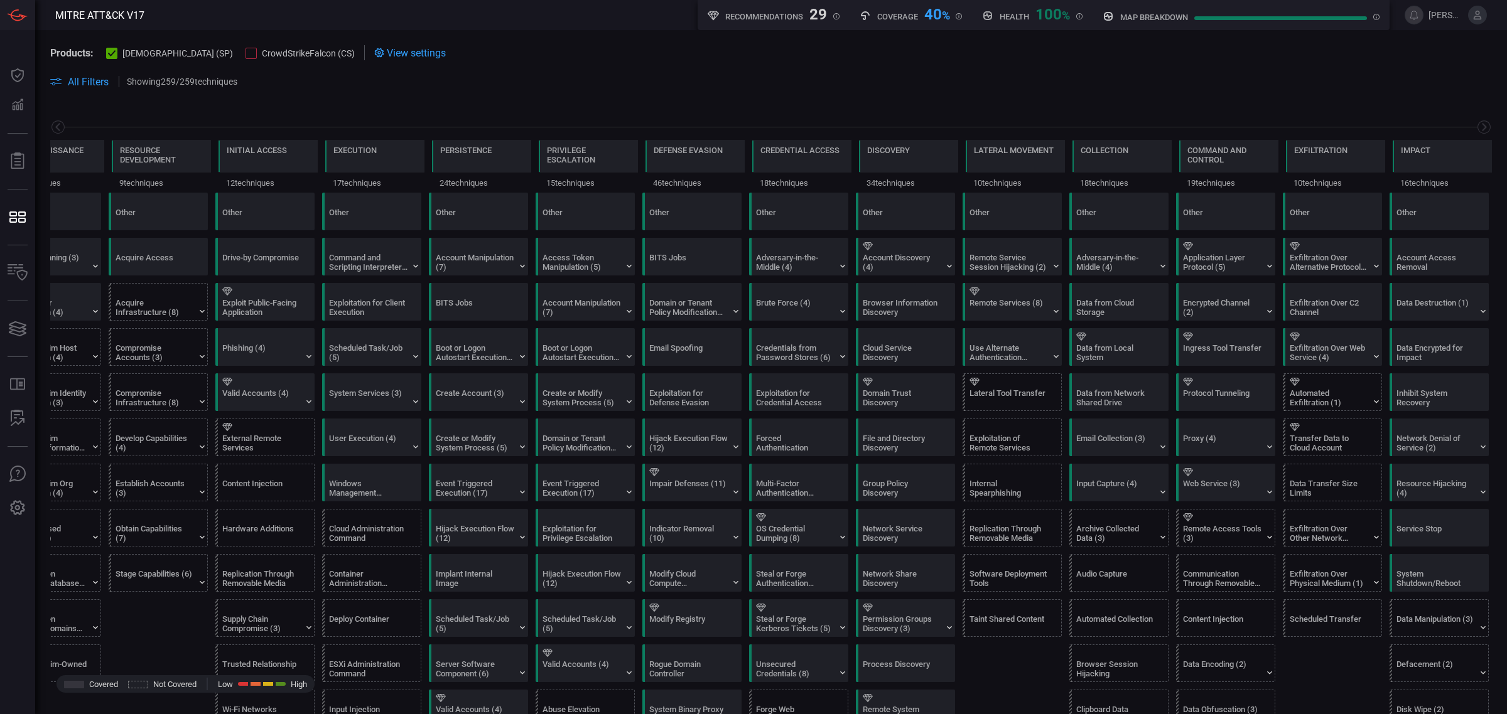
click at [245, 49] on div at bounding box center [250, 53] width 11 height 11
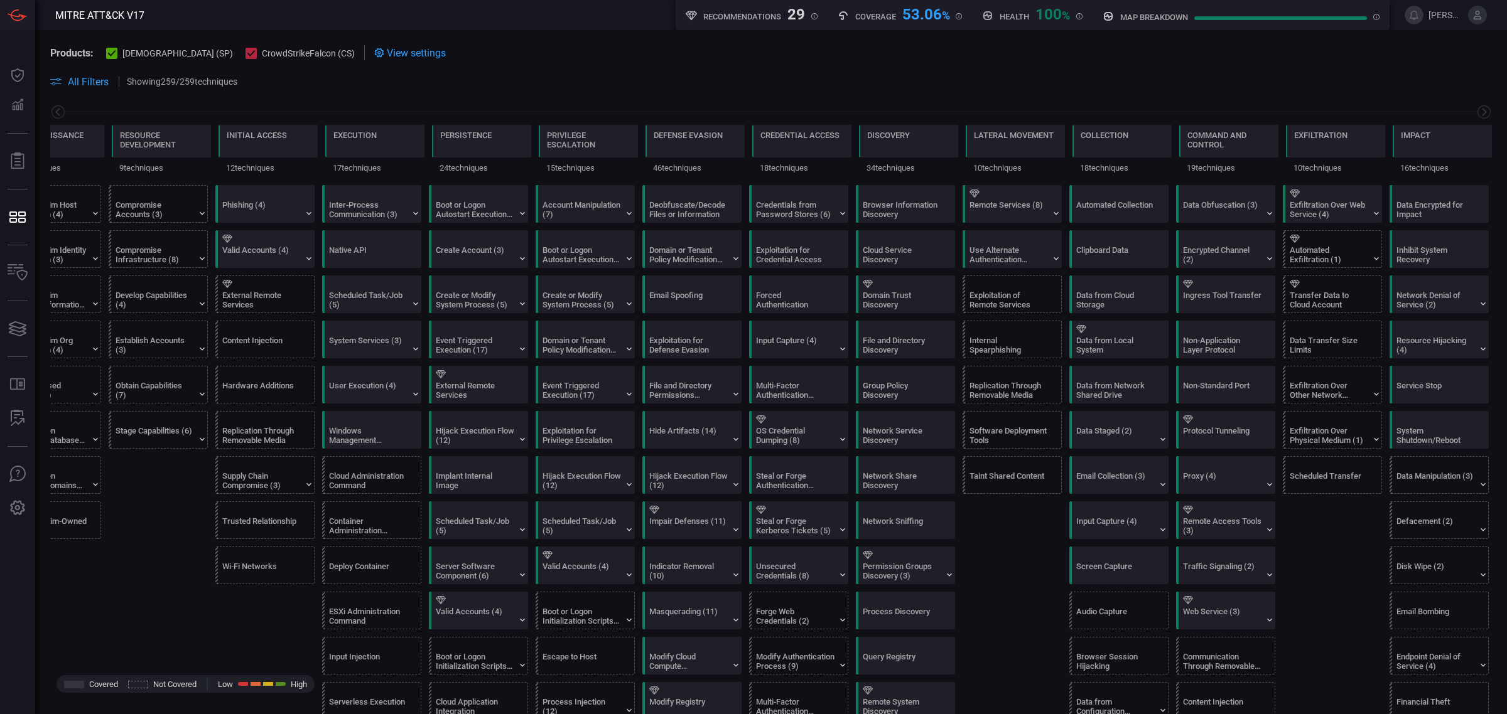
scroll to position [0, 0]
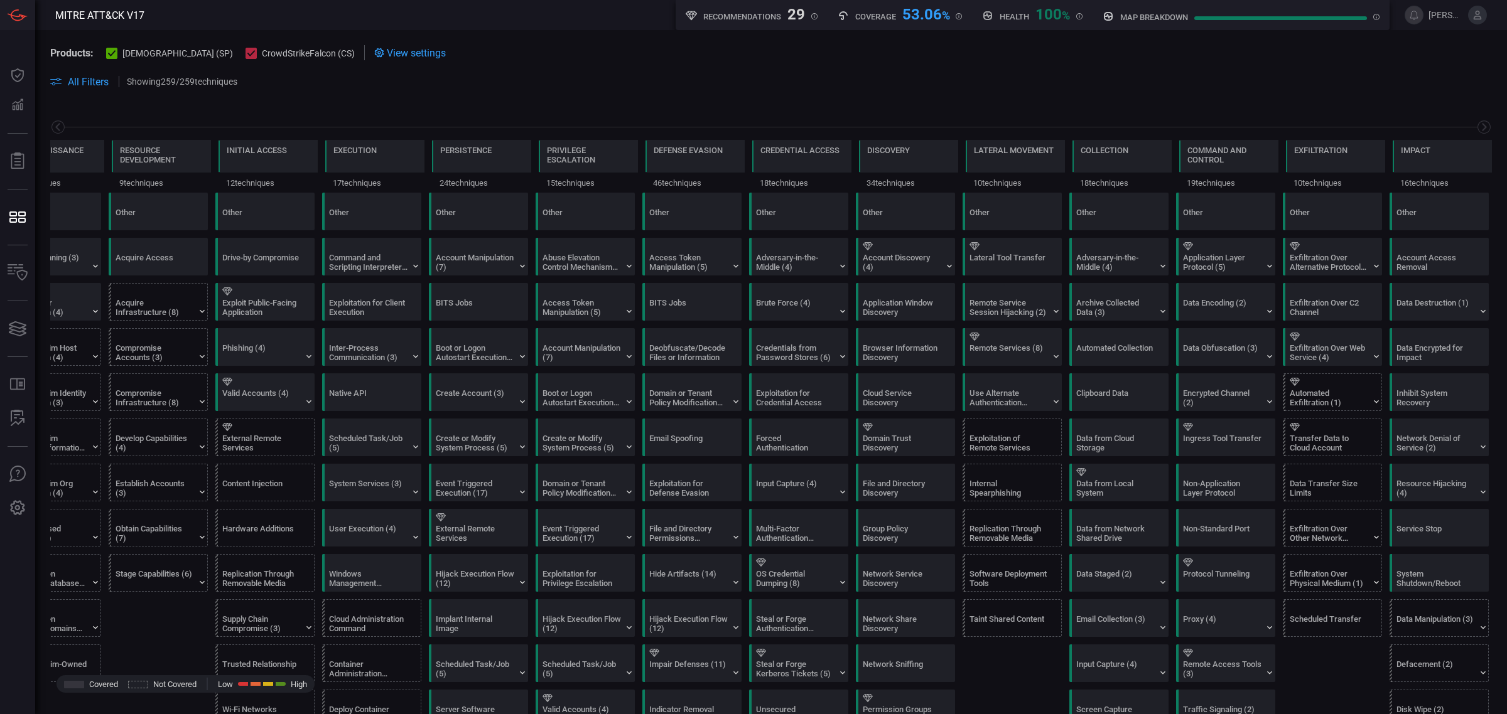
click at [134, 52] on span "[DEMOGRAPHIC_DATA] (SP)" at bounding box center [177, 53] width 110 height 10
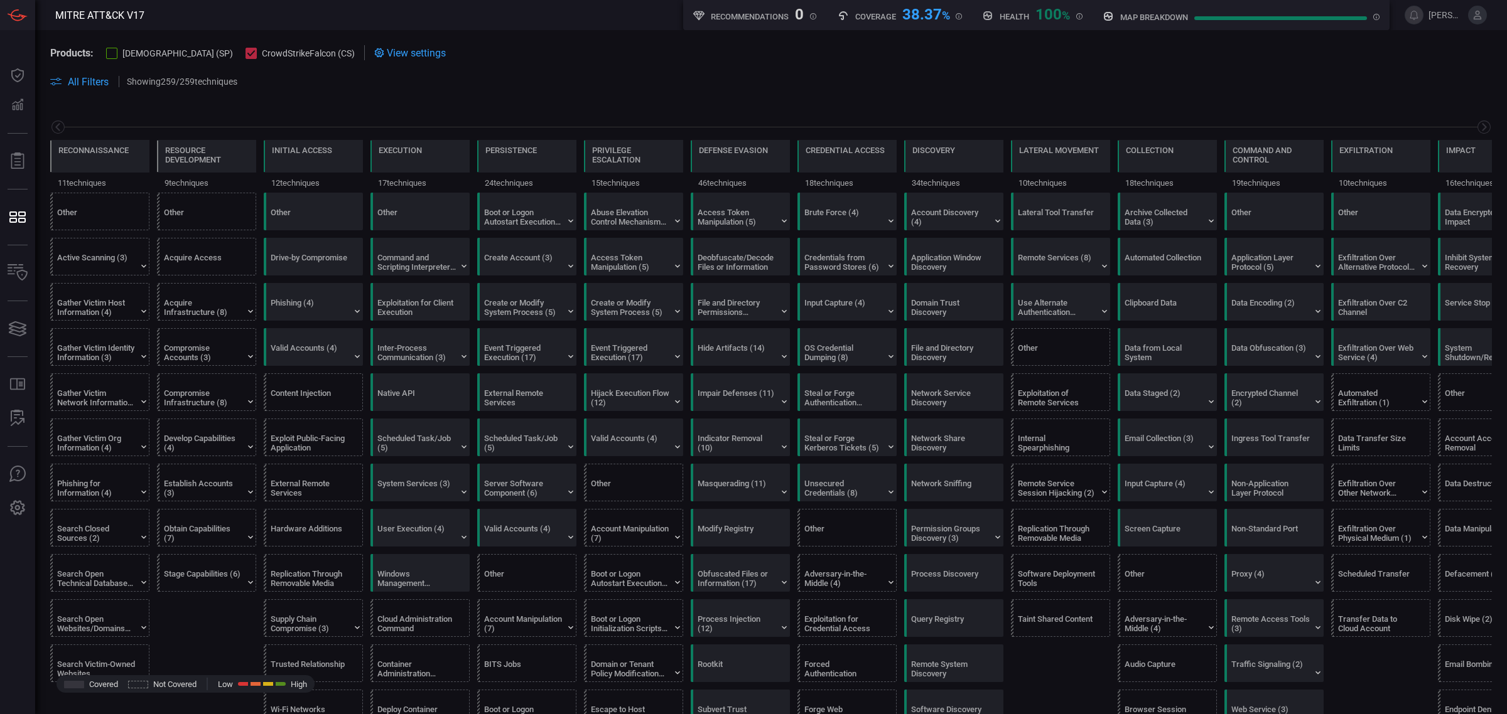
scroll to position [0, 60]
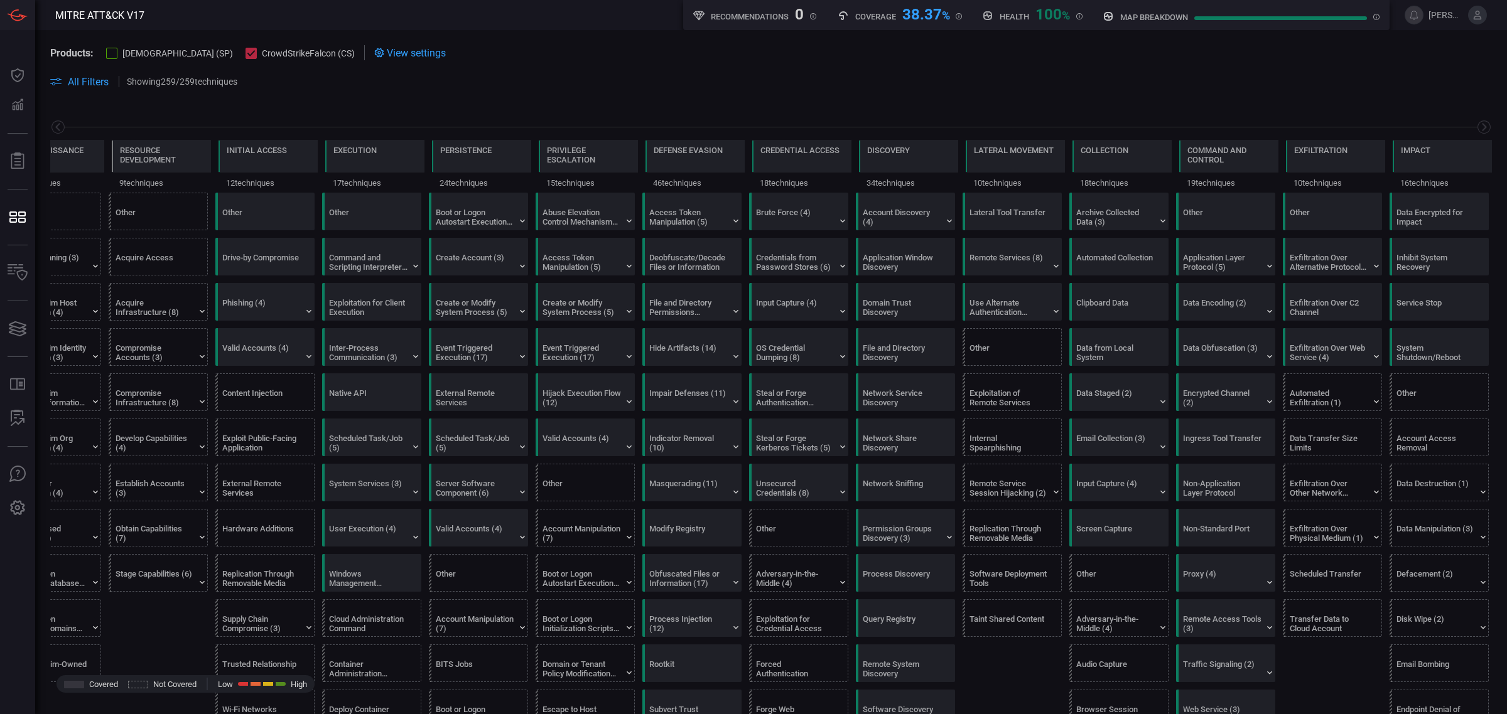
click at [247, 55] on icon at bounding box center [251, 53] width 8 height 6
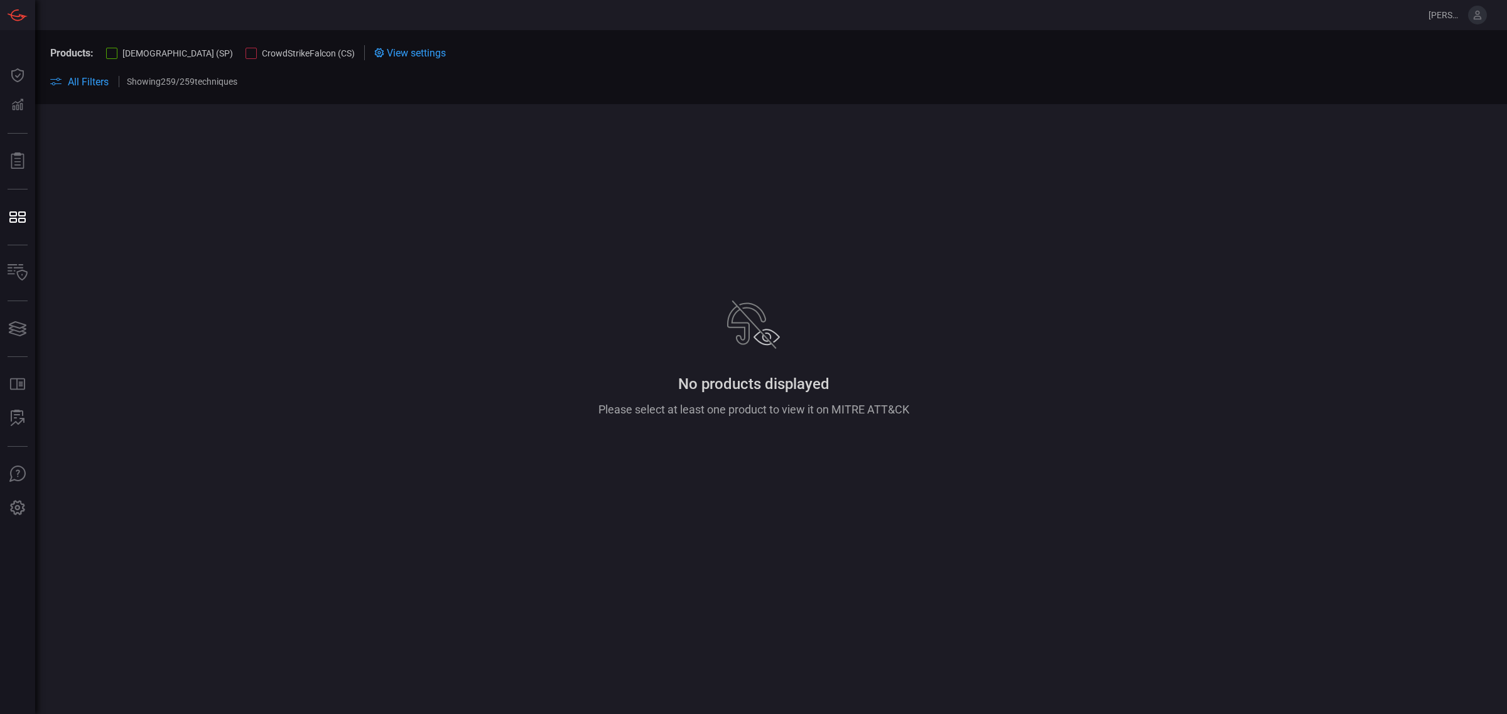
click at [245, 55] on div at bounding box center [250, 53] width 11 height 11
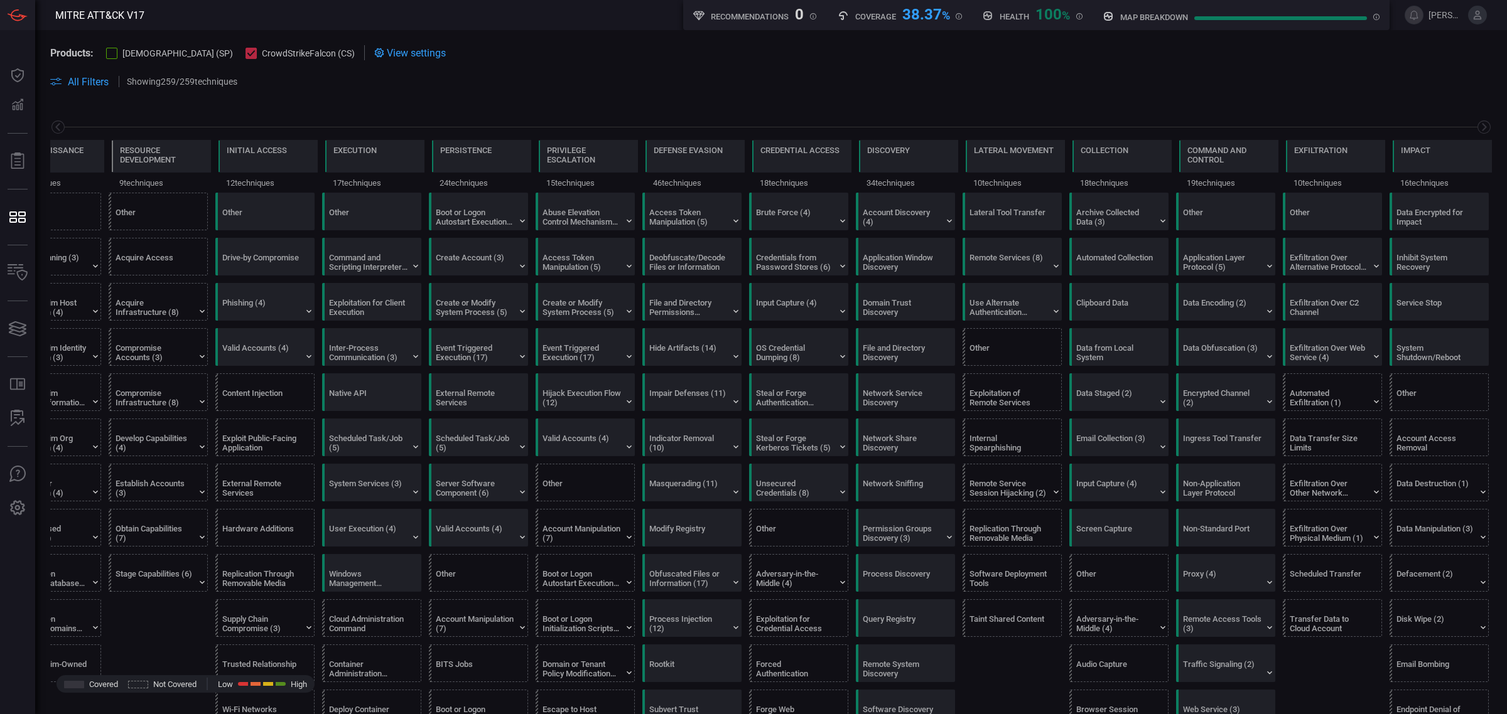
click at [117, 52] on div at bounding box center [111, 53] width 11 height 11
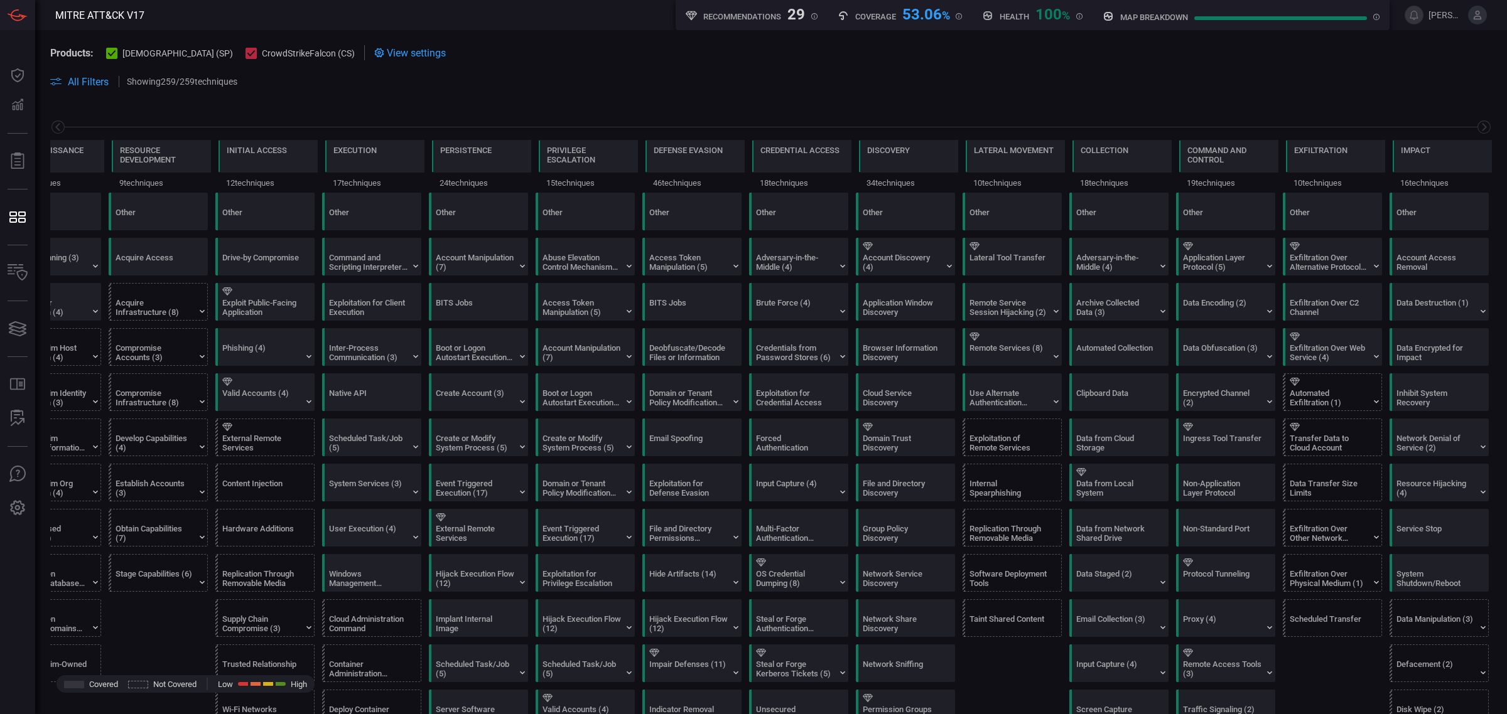
click at [763, 13] on h5 "Recommendations" at bounding box center [742, 16] width 78 height 9
click at [1289, 380] on icon at bounding box center [1294, 382] width 10 height 8
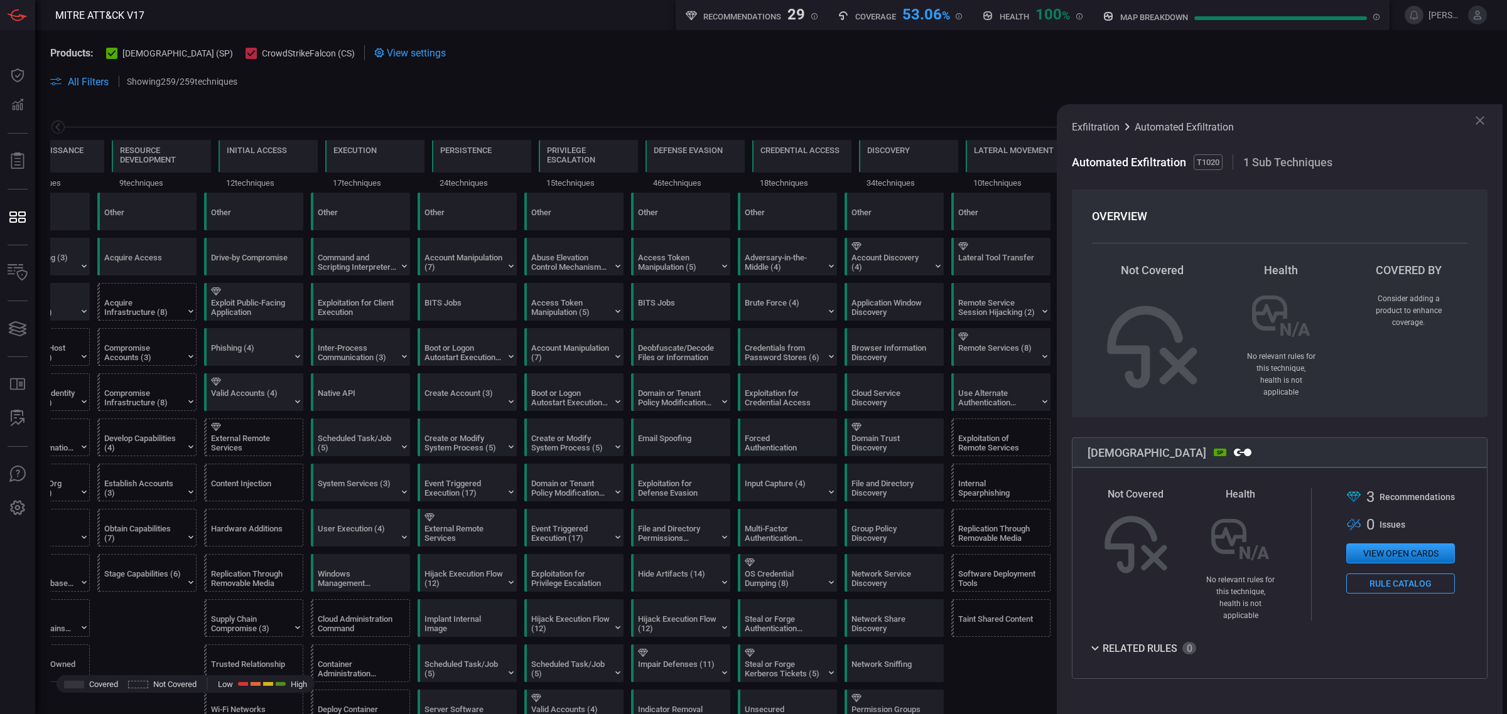
click at [1338, 554] on button "View open cards" at bounding box center [1400, 554] width 109 height 20
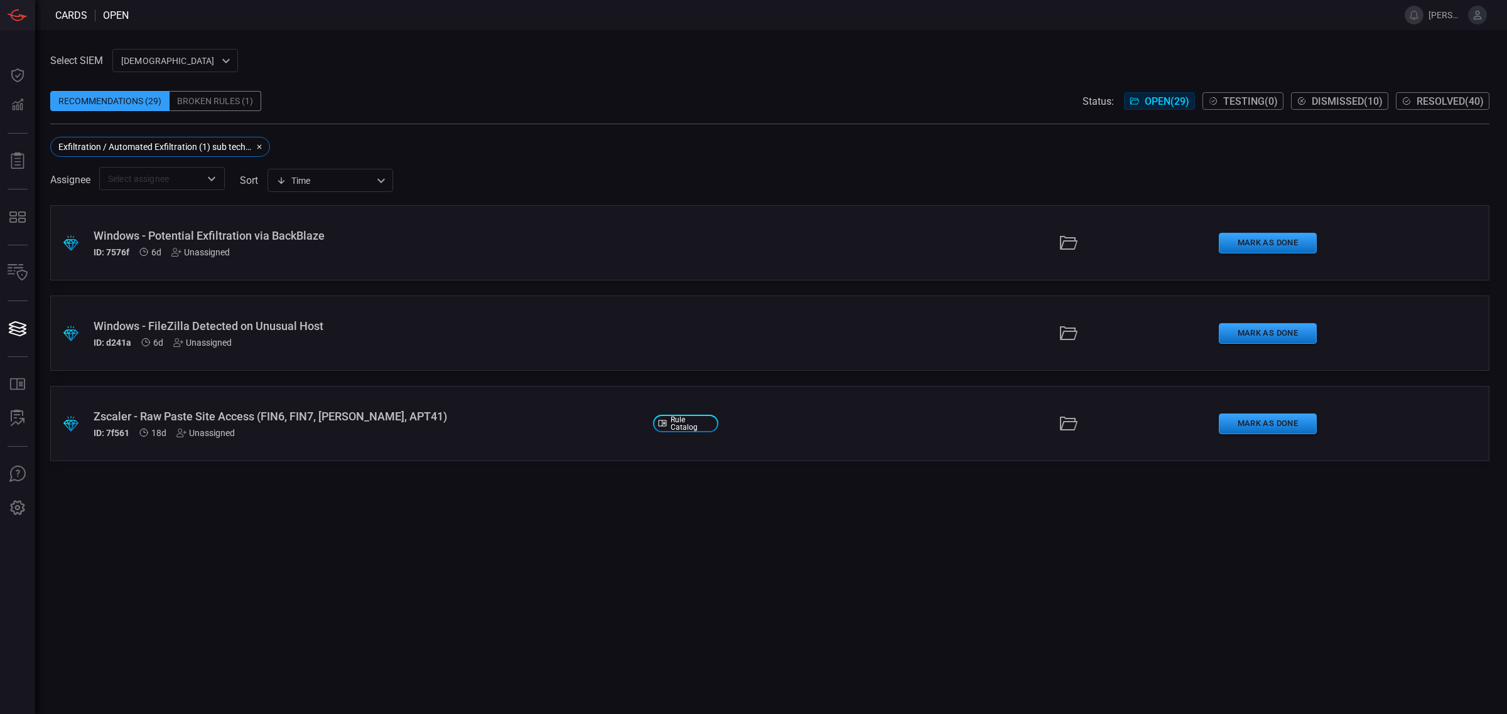
click at [306, 232] on div "Windows - Potential Exfiltration via BackBlaze" at bounding box center [368, 235] width 549 height 13
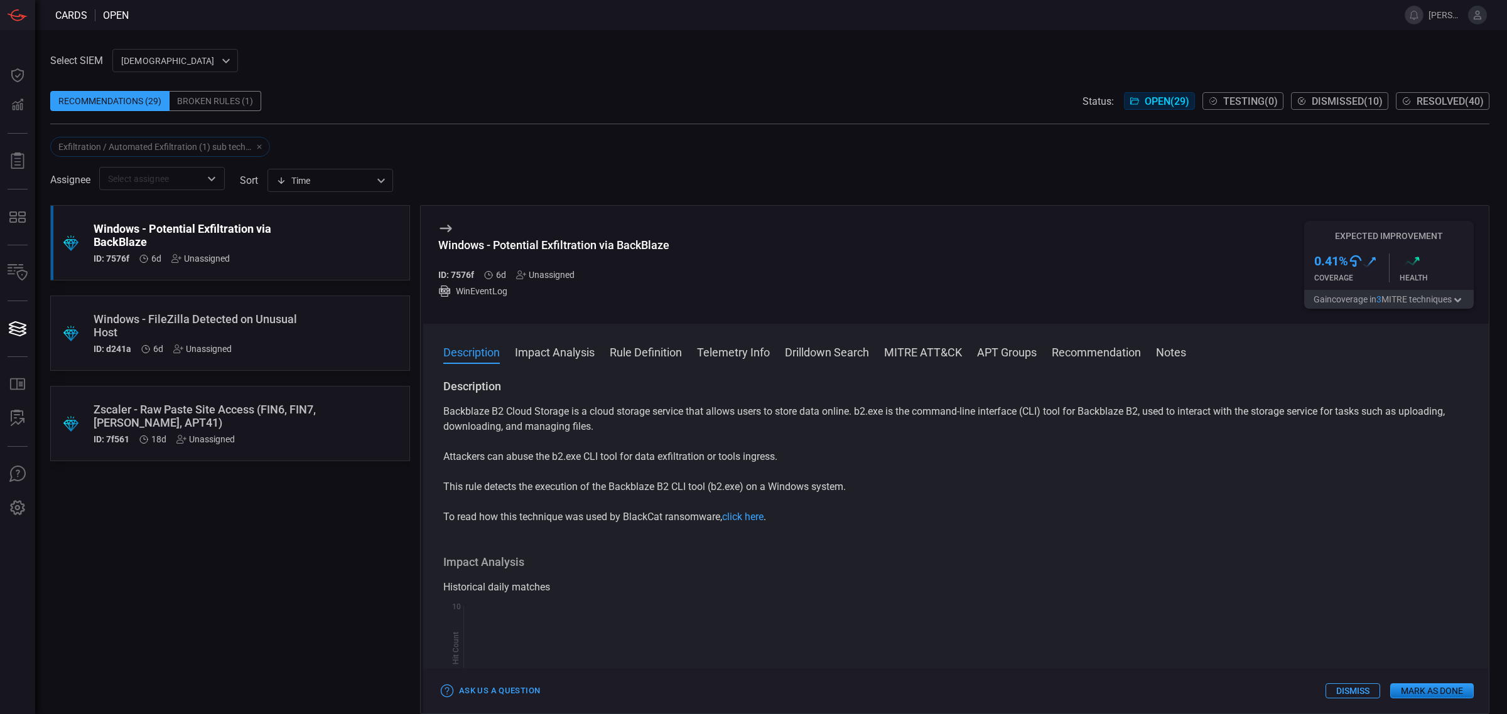
click at [836, 352] on button "Drilldown Search" at bounding box center [827, 351] width 84 height 15
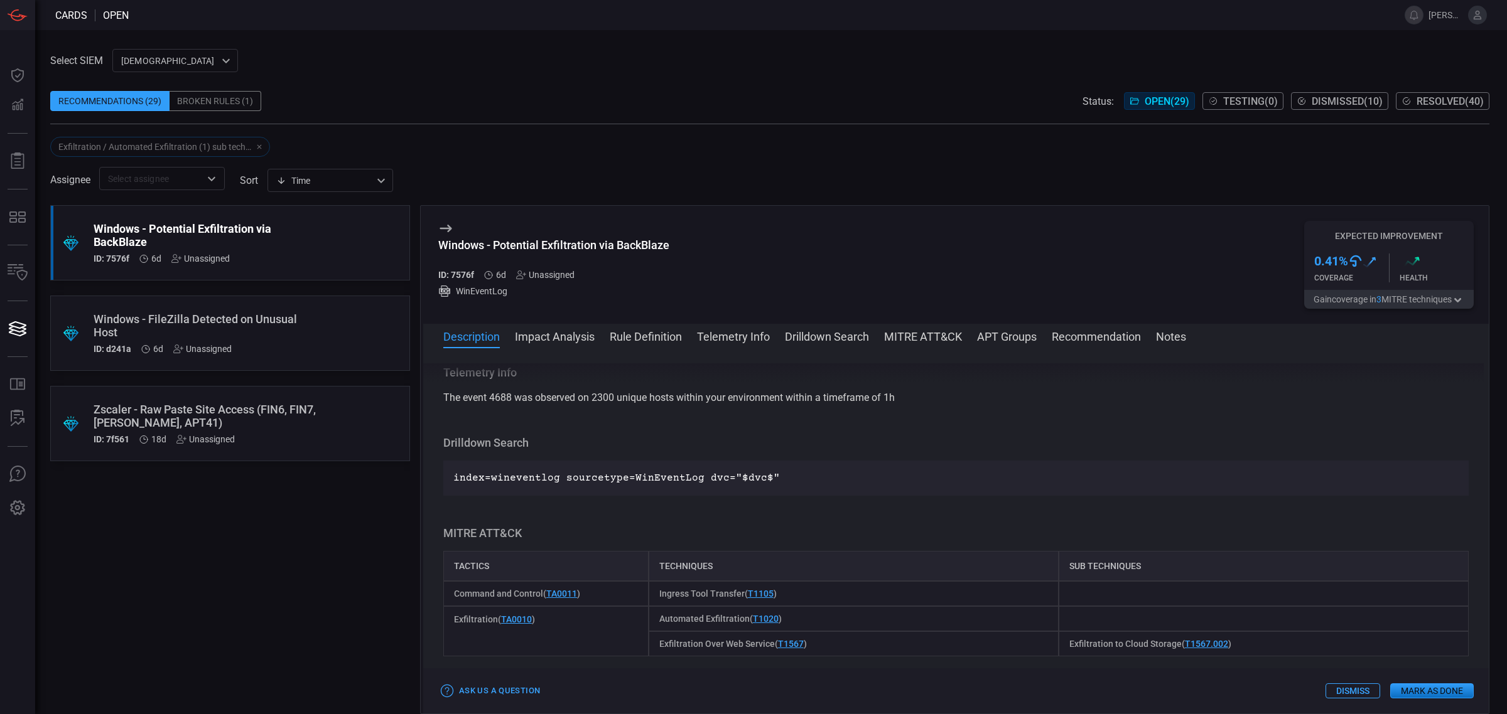
scroll to position [625, 0]
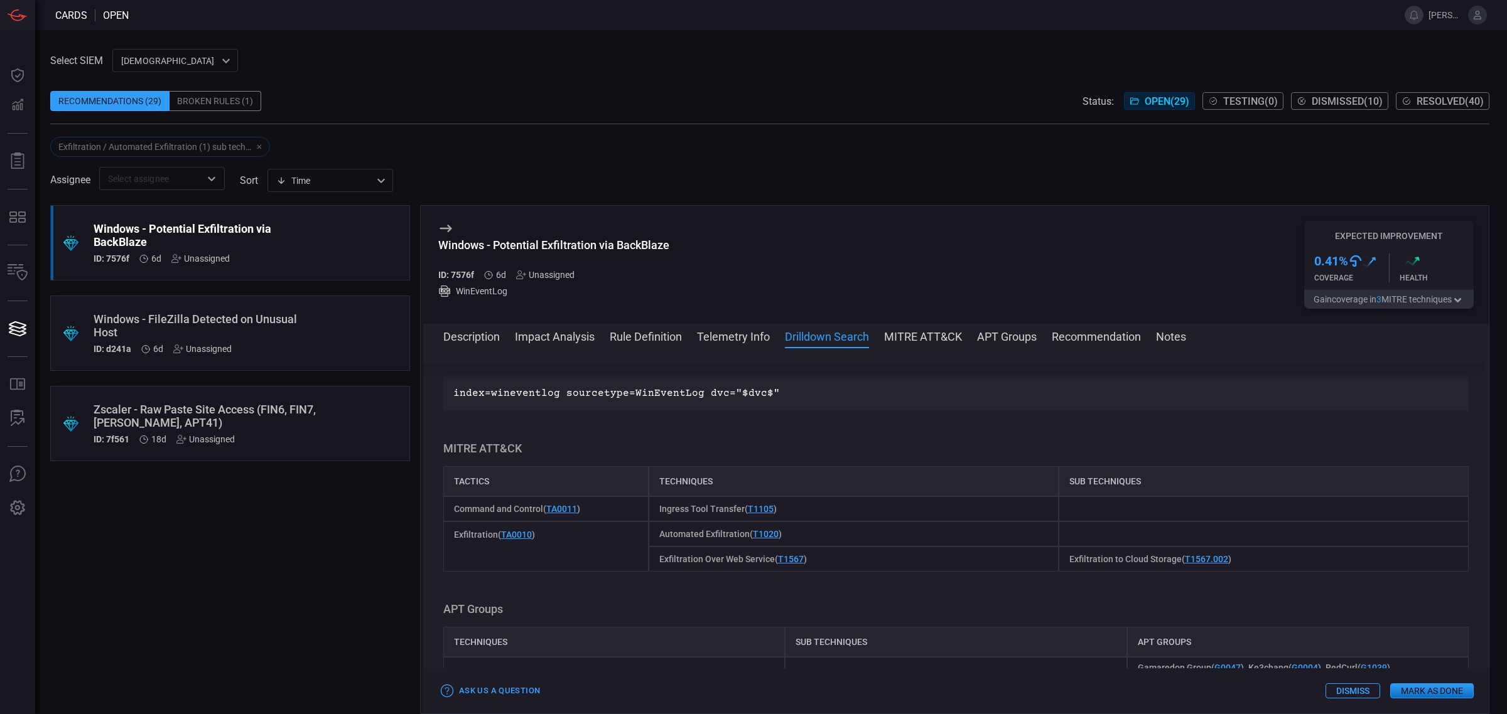
click at [933, 339] on button "MITRE ATT&CK" at bounding box center [923, 335] width 78 height 15
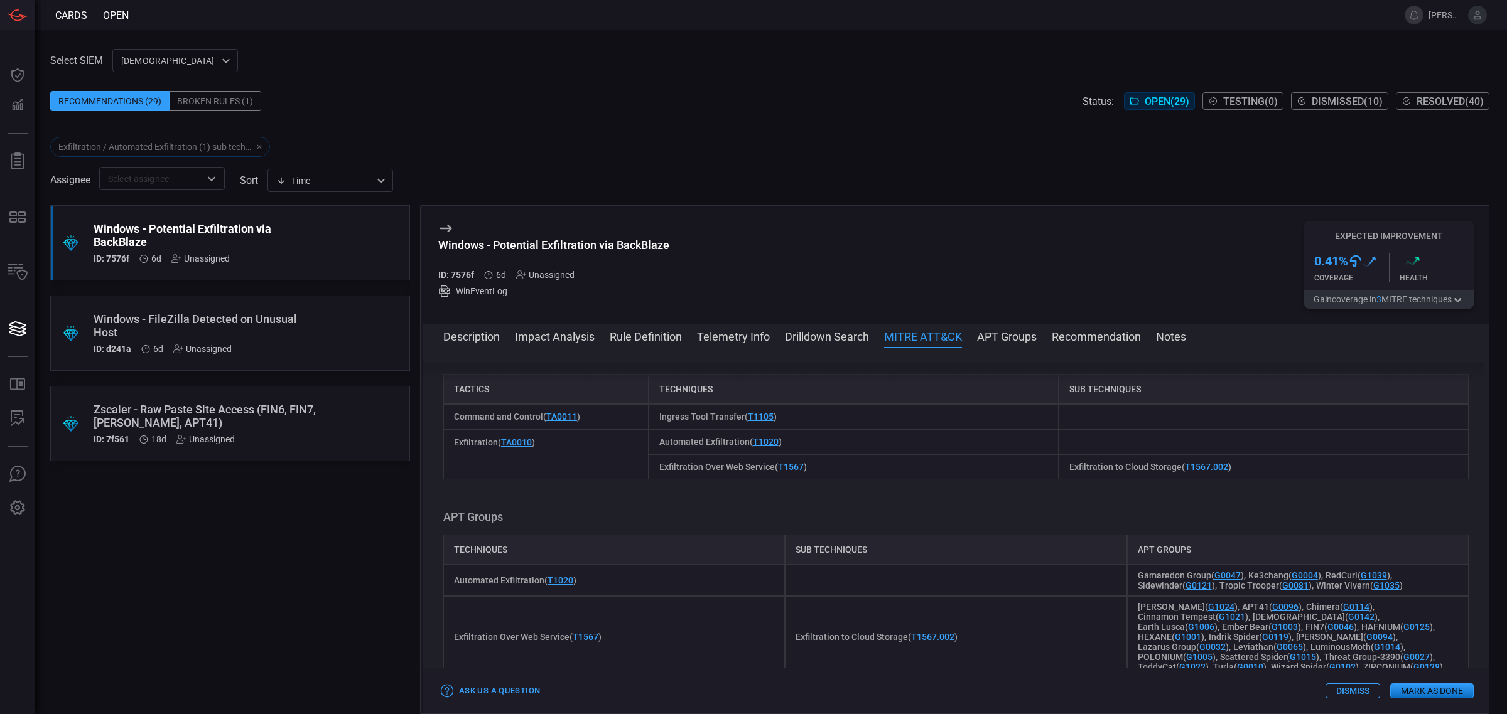
click at [997, 338] on button "APT Groups" at bounding box center [1007, 335] width 60 height 15
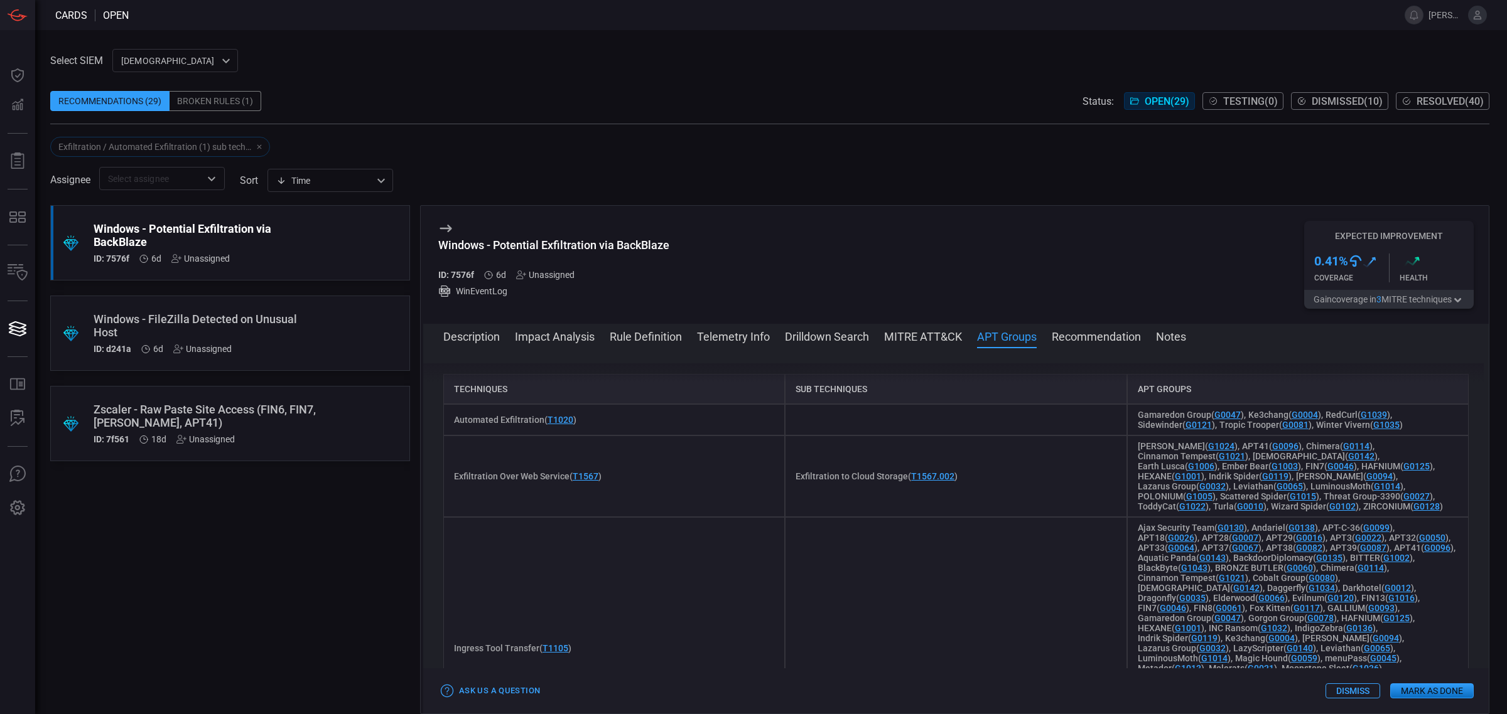
click at [1075, 339] on button "Recommendation" at bounding box center [1095, 335] width 89 height 15
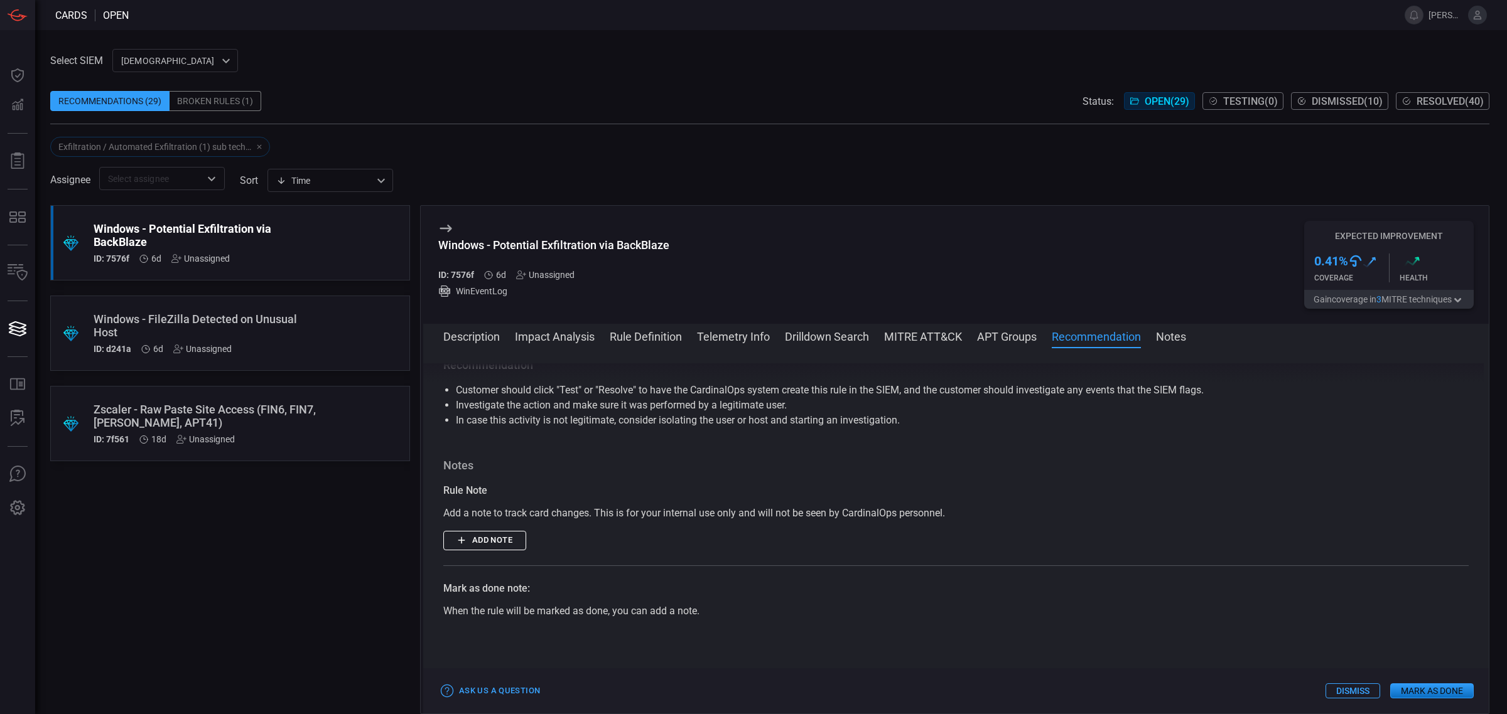
scroll to position [1372, 0]
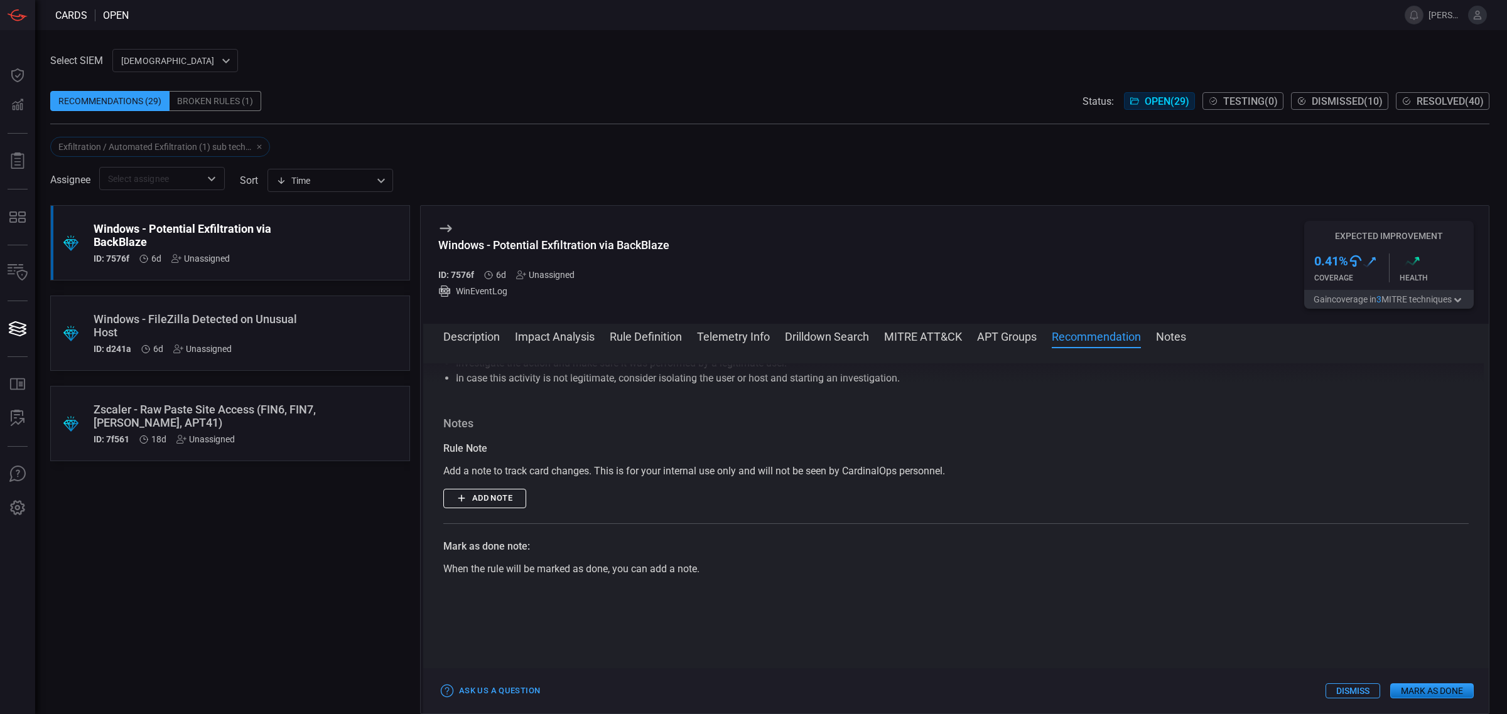
click at [1169, 343] on button "Notes" at bounding box center [1171, 335] width 30 height 15
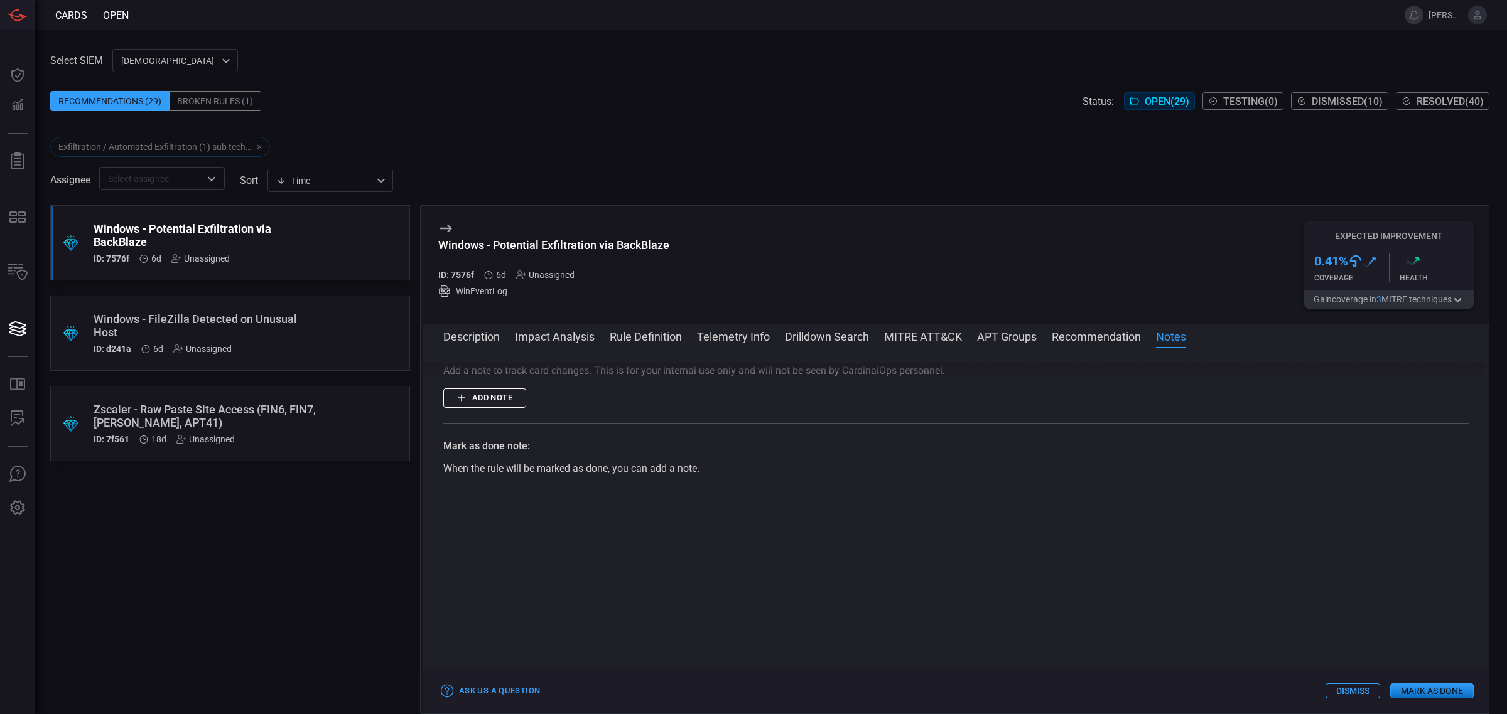
click at [733, 343] on button "Telemetry Info" at bounding box center [733, 335] width 73 height 15
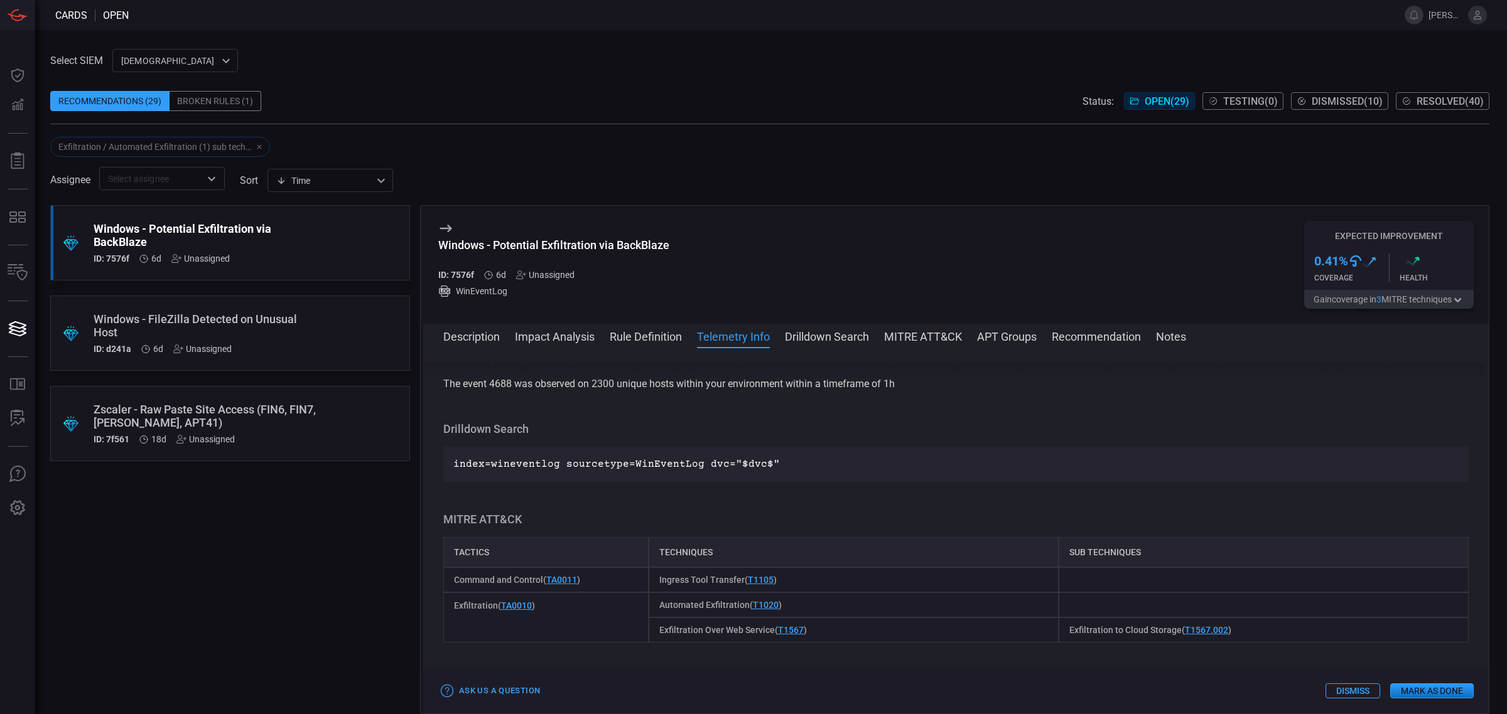
click at [658, 343] on button "Rule Definition" at bounding box center [646, 335] width 72 height 15
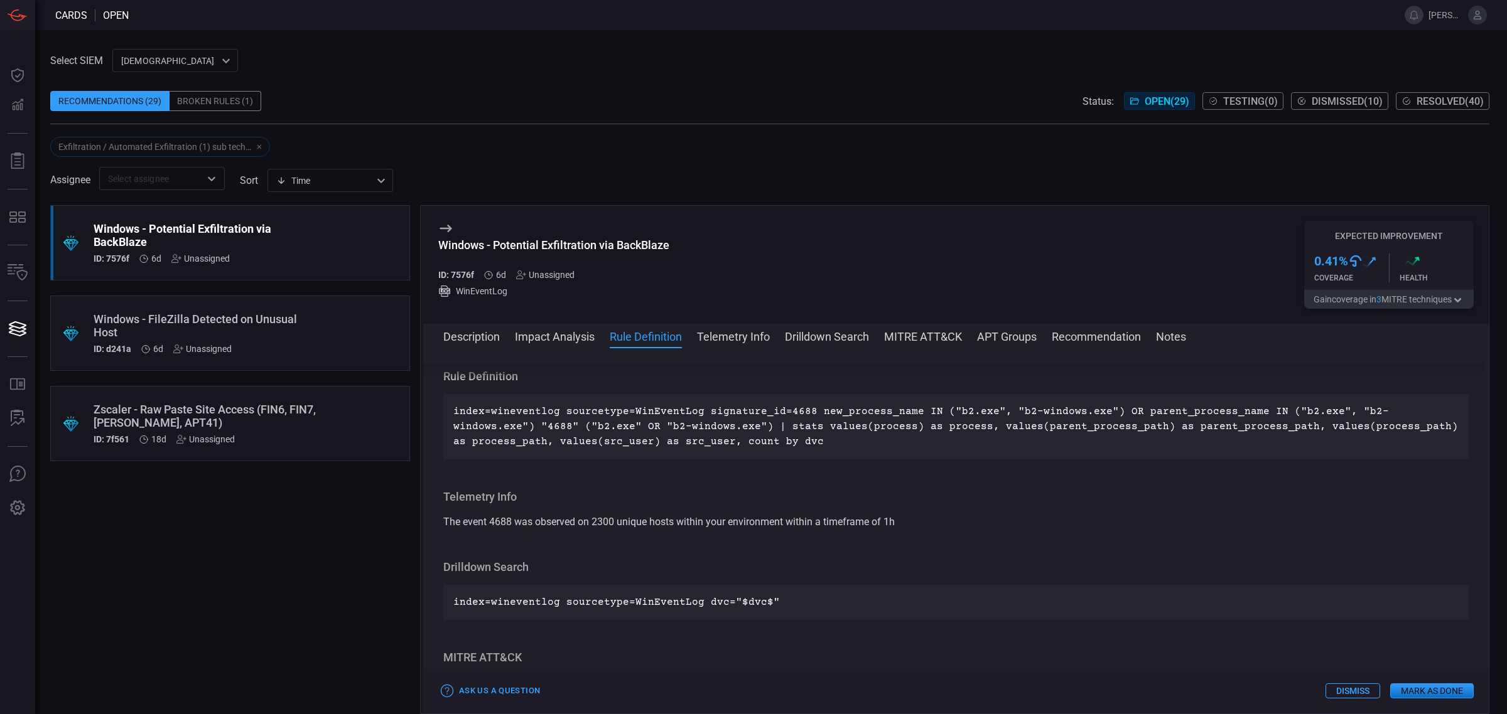
click at [564, 341] on button "Impact Analysis" at bounding box center [555, 335] width 80 height 15
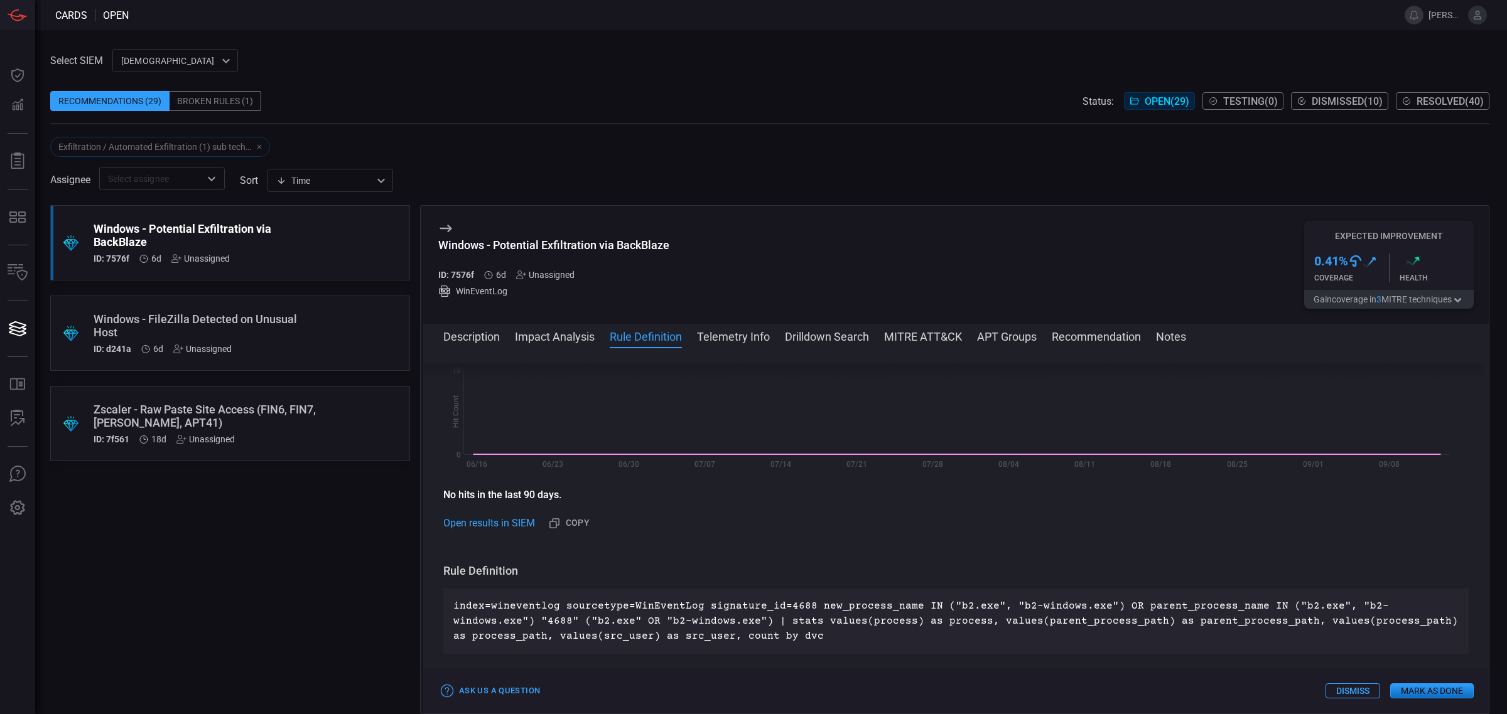
scroll to position [163, 0]
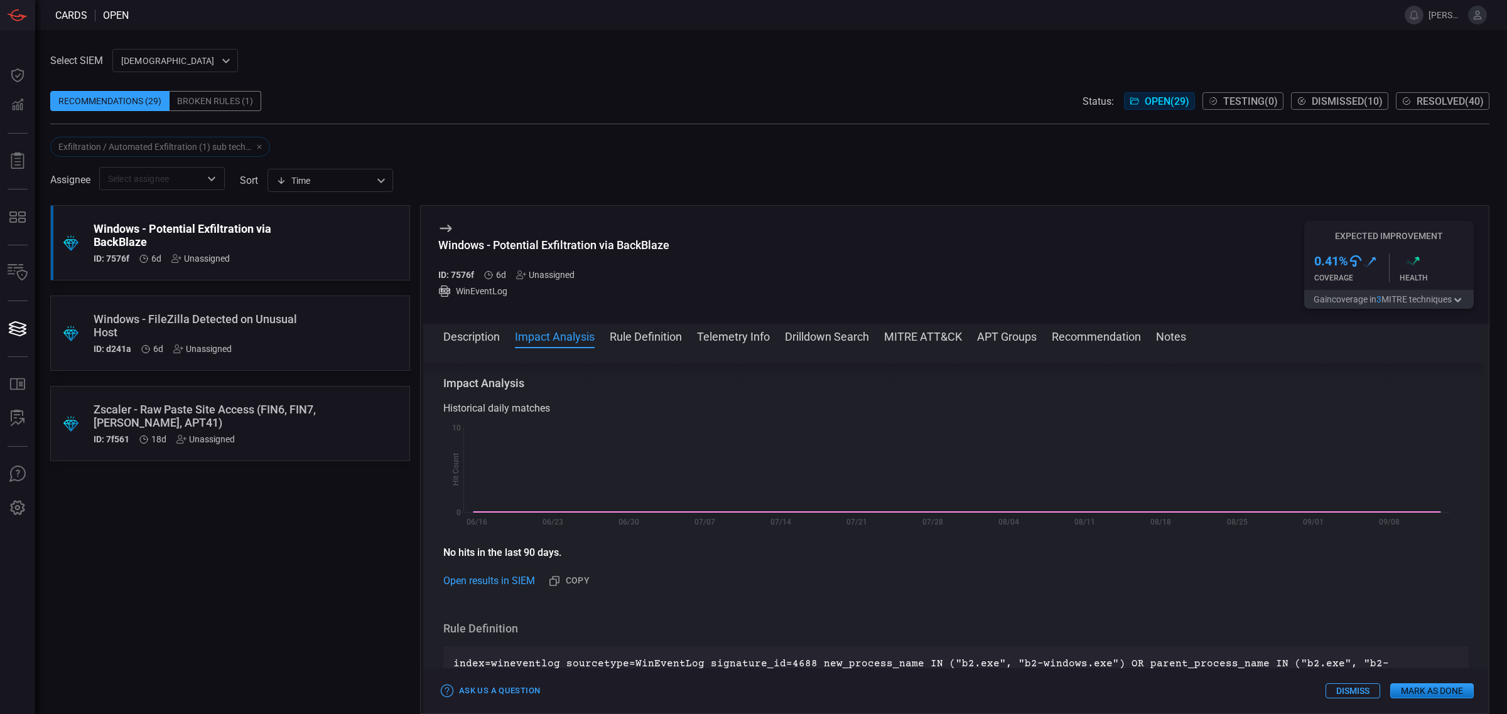
click at [199, 98] on div "Broken Rules (1)" at bounding box center [215, 101] width 92 height 20
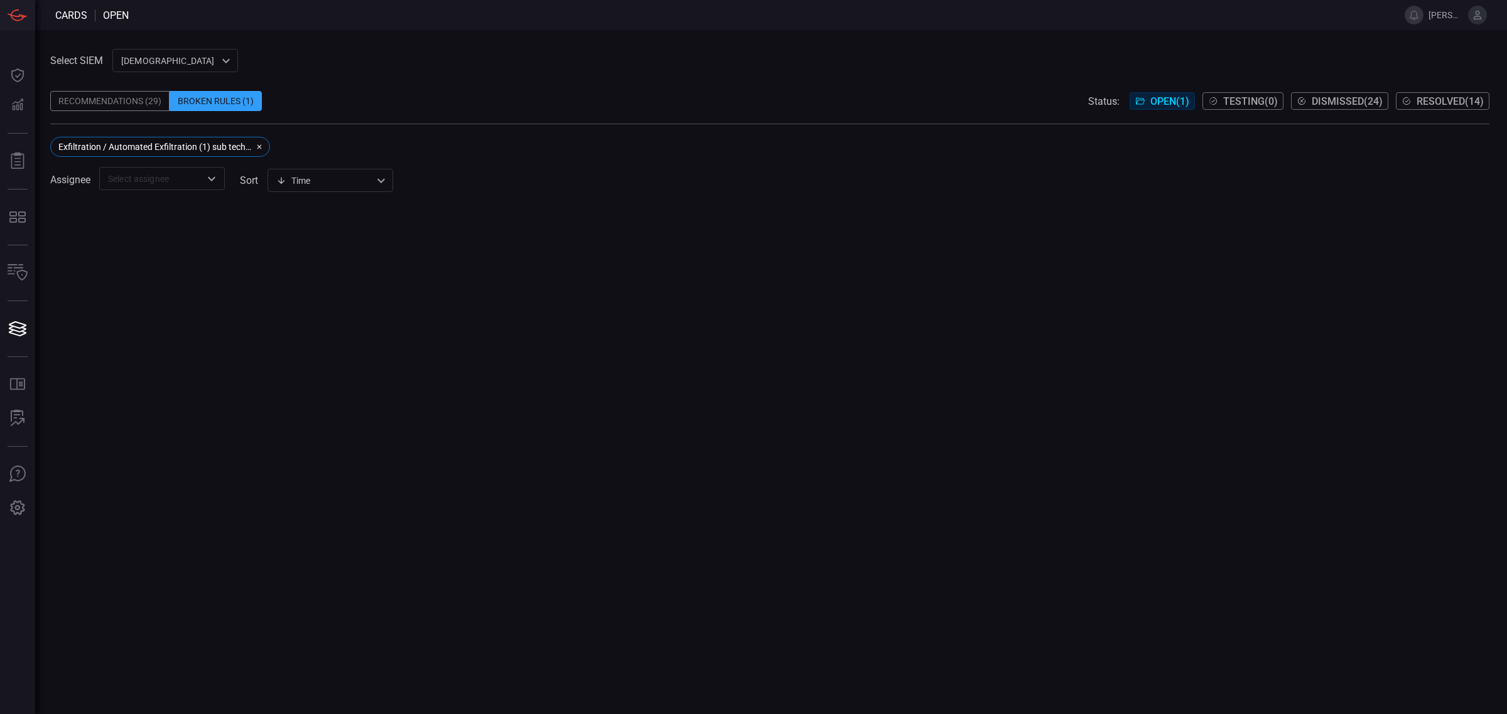
click at [1150, 96] on span "Open ( 1 )" at bounding box center [1169, 101] width 39 height 12
click at [254, 141] on button "button" at bounding box center [256, 146] width 15 height 15
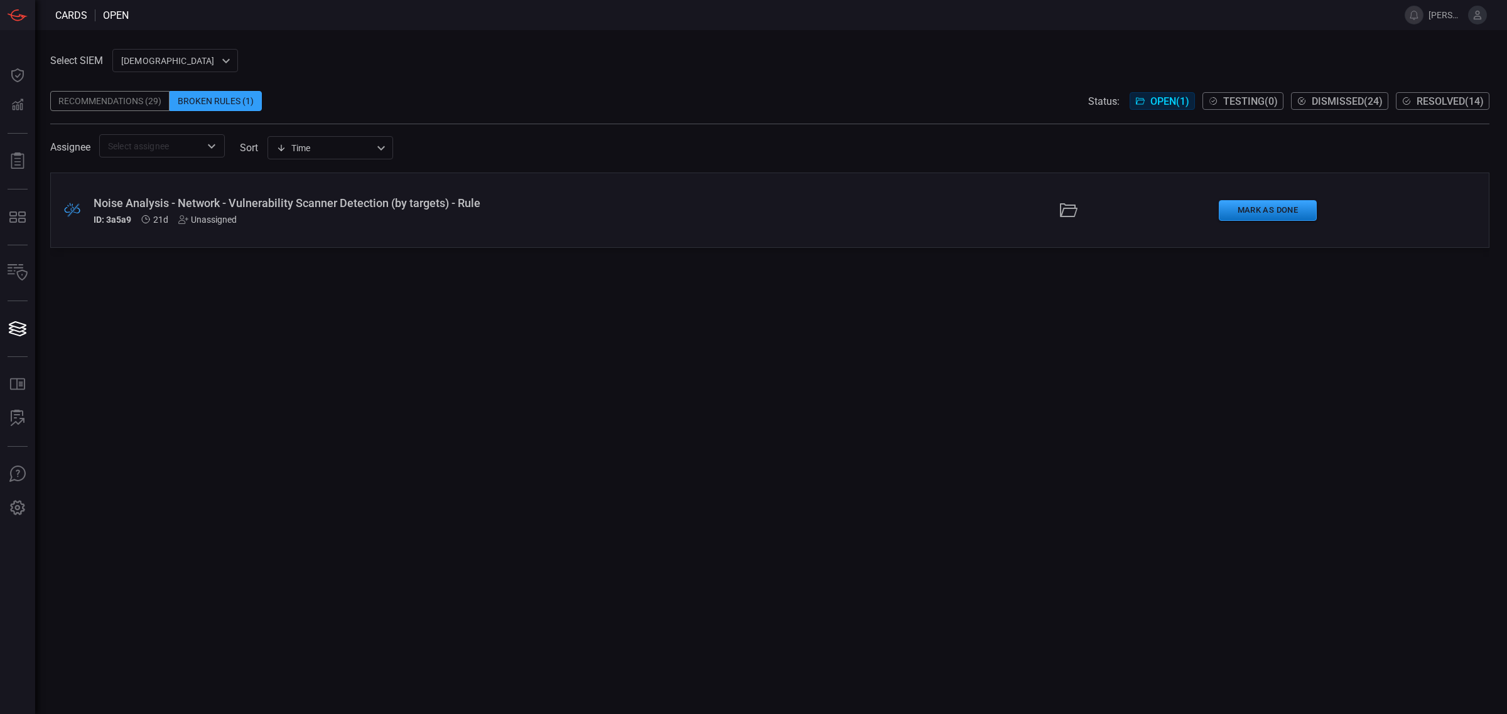
click at [333, 205] on div "Noise Analysis - Network - Vulnerability Scanner Detection (by targets) - Rule" at bounding box center [368, 202] width 549 height 13
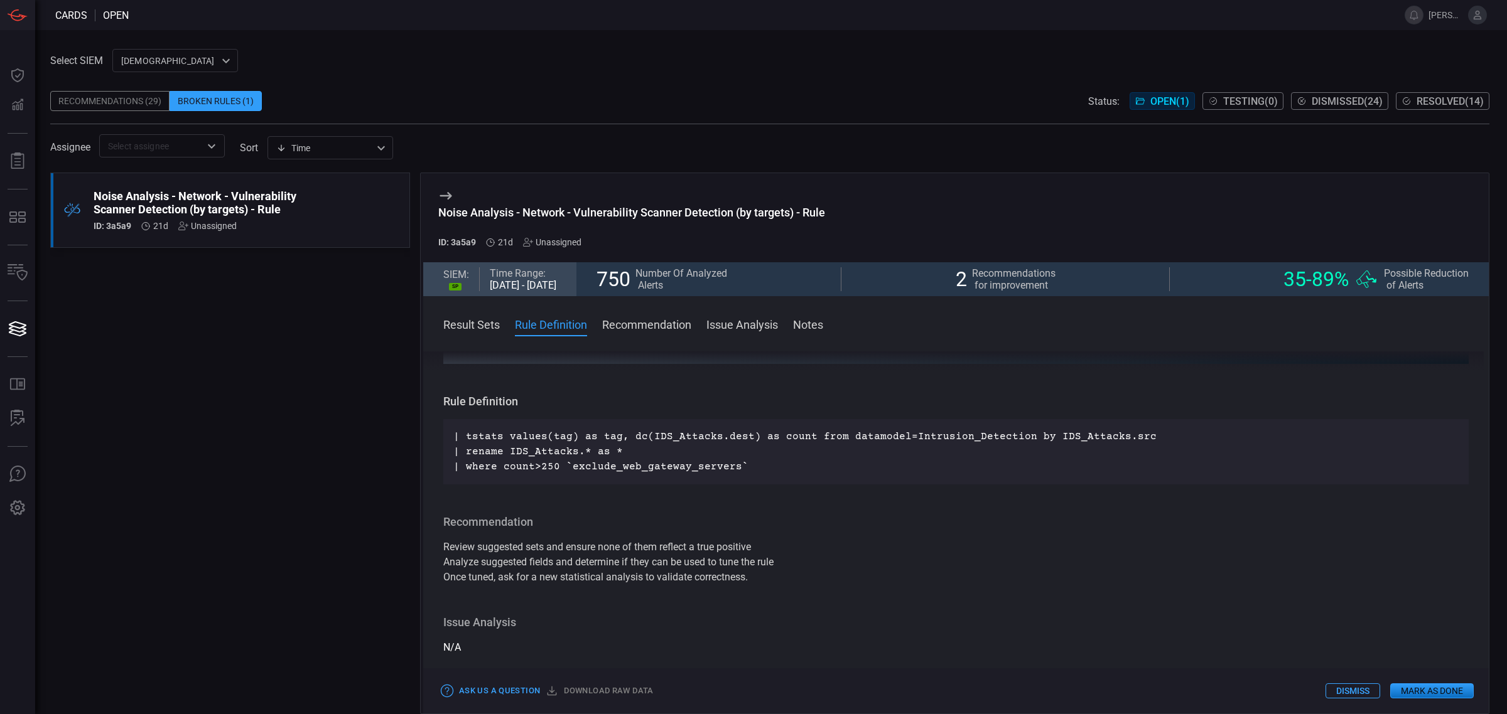
scroll to position [235, 0]
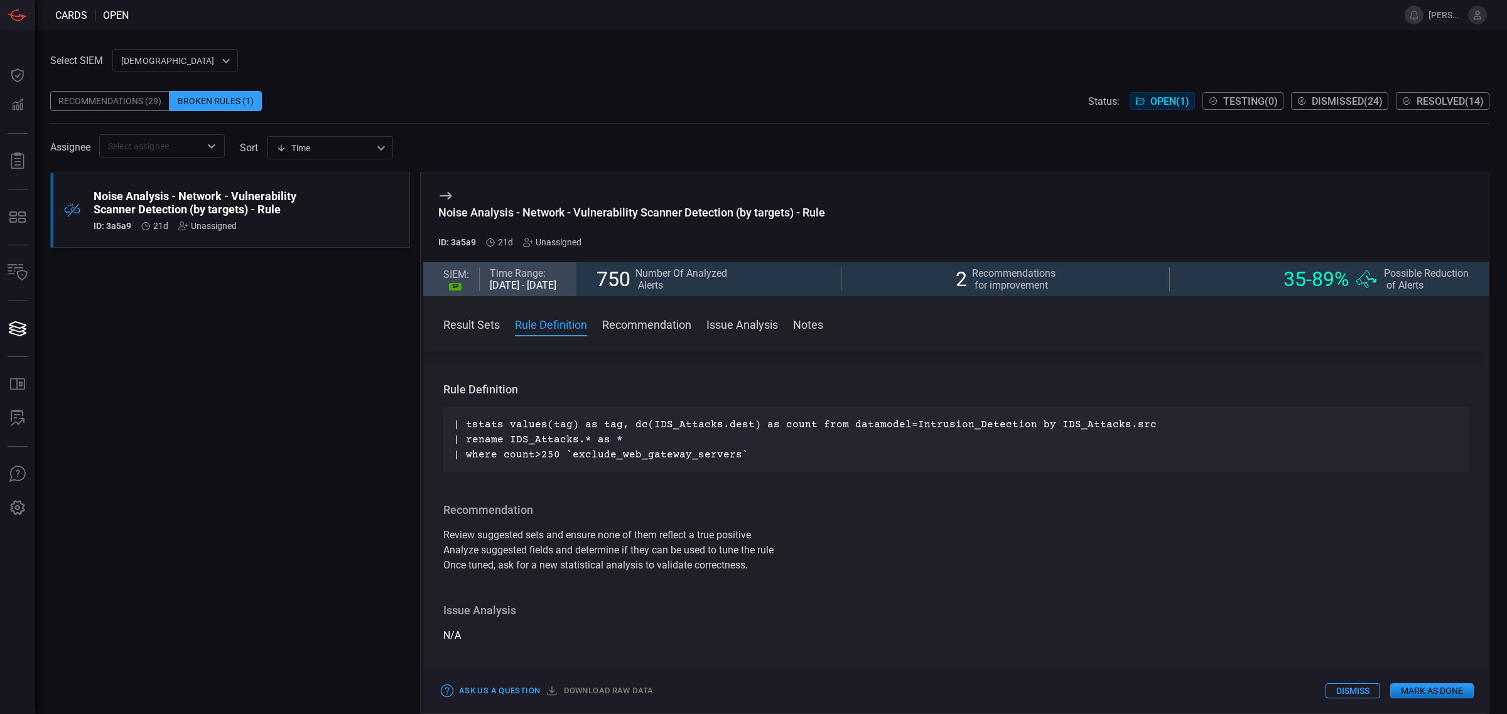
click at [804, 463] on p "| tstats values(tag) as tag, dc(IDS_Attacks.dest) as count from datamodel=Intru…" at bounding box center [955, 439] width 1005 height 45
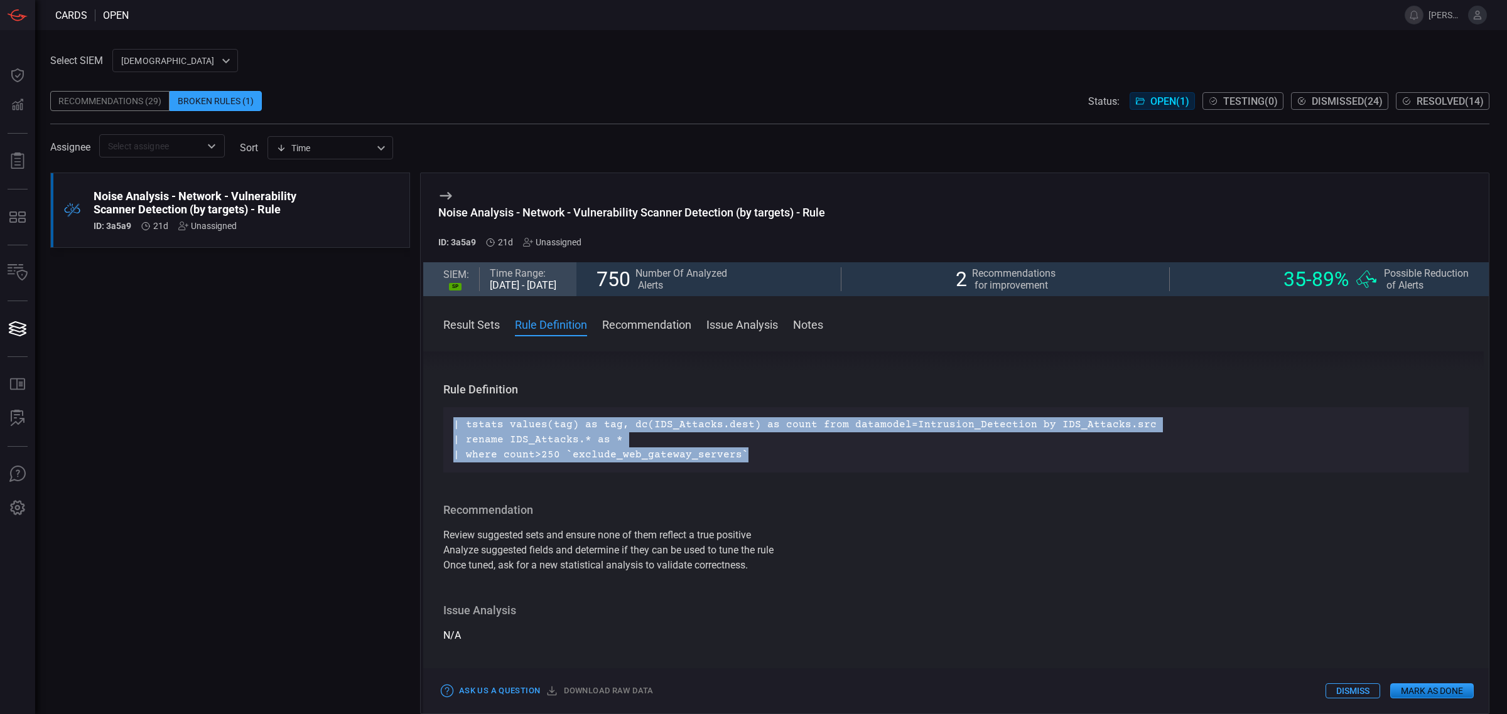
drag, startPoint x: 820, startPoint y: 460, endPoint x: 441, endPoint y: 433, distance: 379.5
click at [441, 433] on div "Result Sets The platform performed a statistical analysis on all alerts which w…" at bounding box center [955, 531] width 1065 height 358
copy p "| tstats values(tag) as tag, dc(IDS_Attacks.dest) as count from datamodel=Intru…"
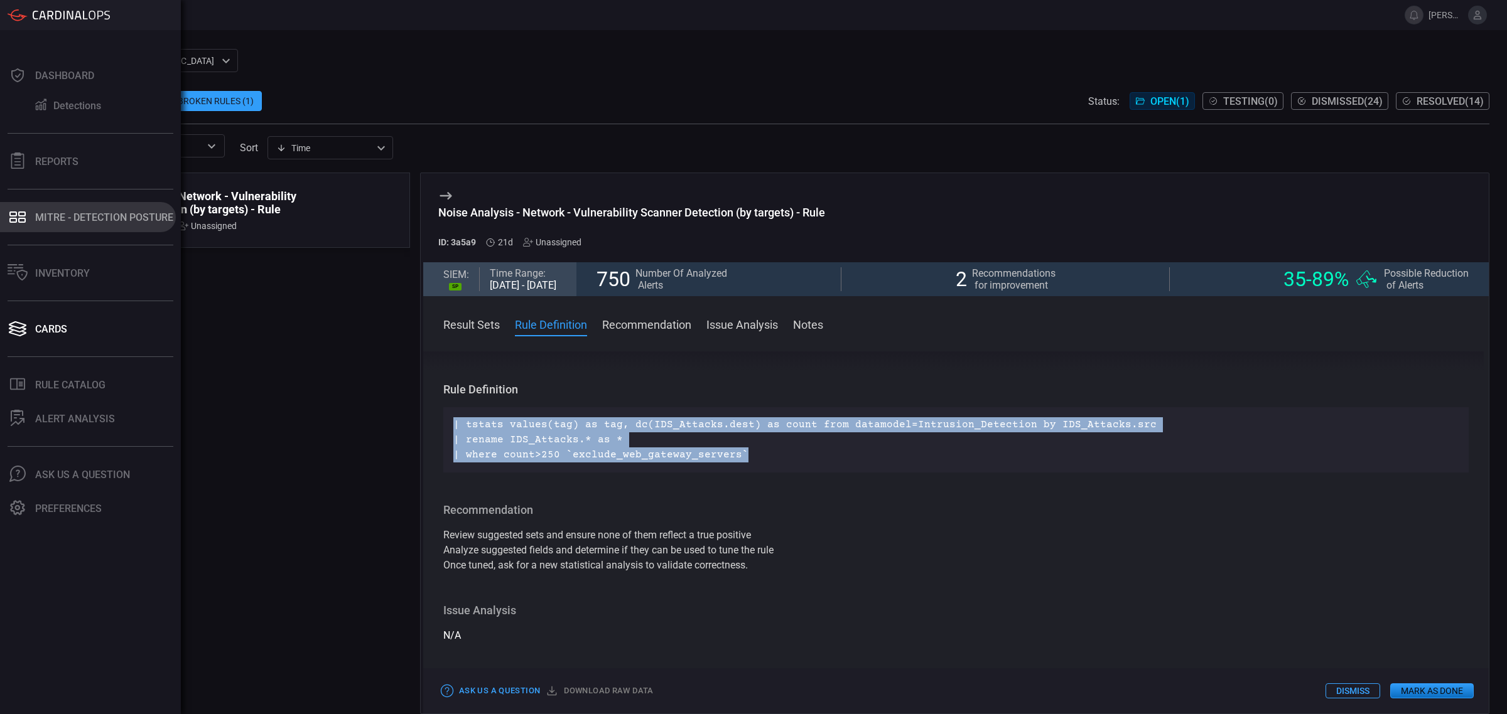
click at [64, 212] on div "MITRE - Detection Posture" at bounding box center [104, 218] width 138 height 12
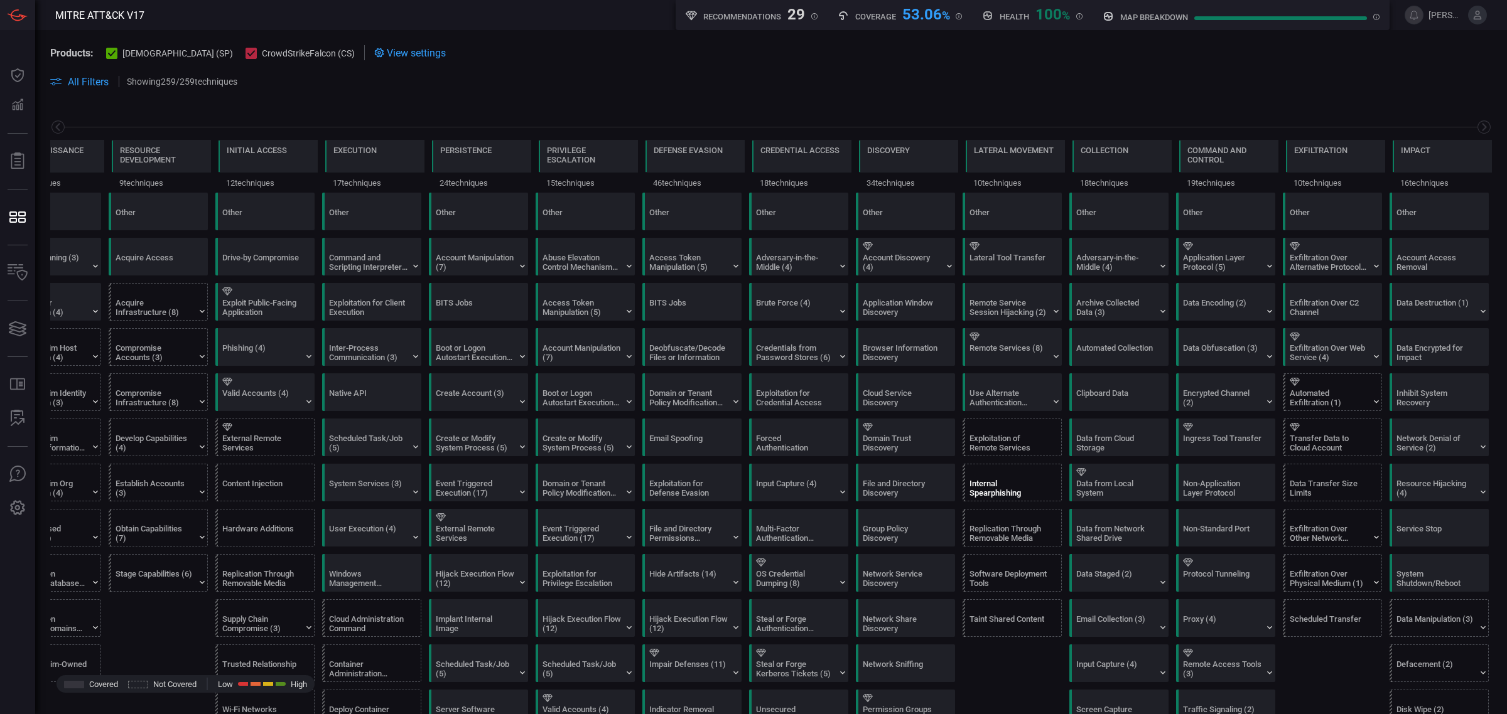
click at [999, 483] on div "Internal Spearphishing" at bounding box center [1008, 488] width 78 height 19
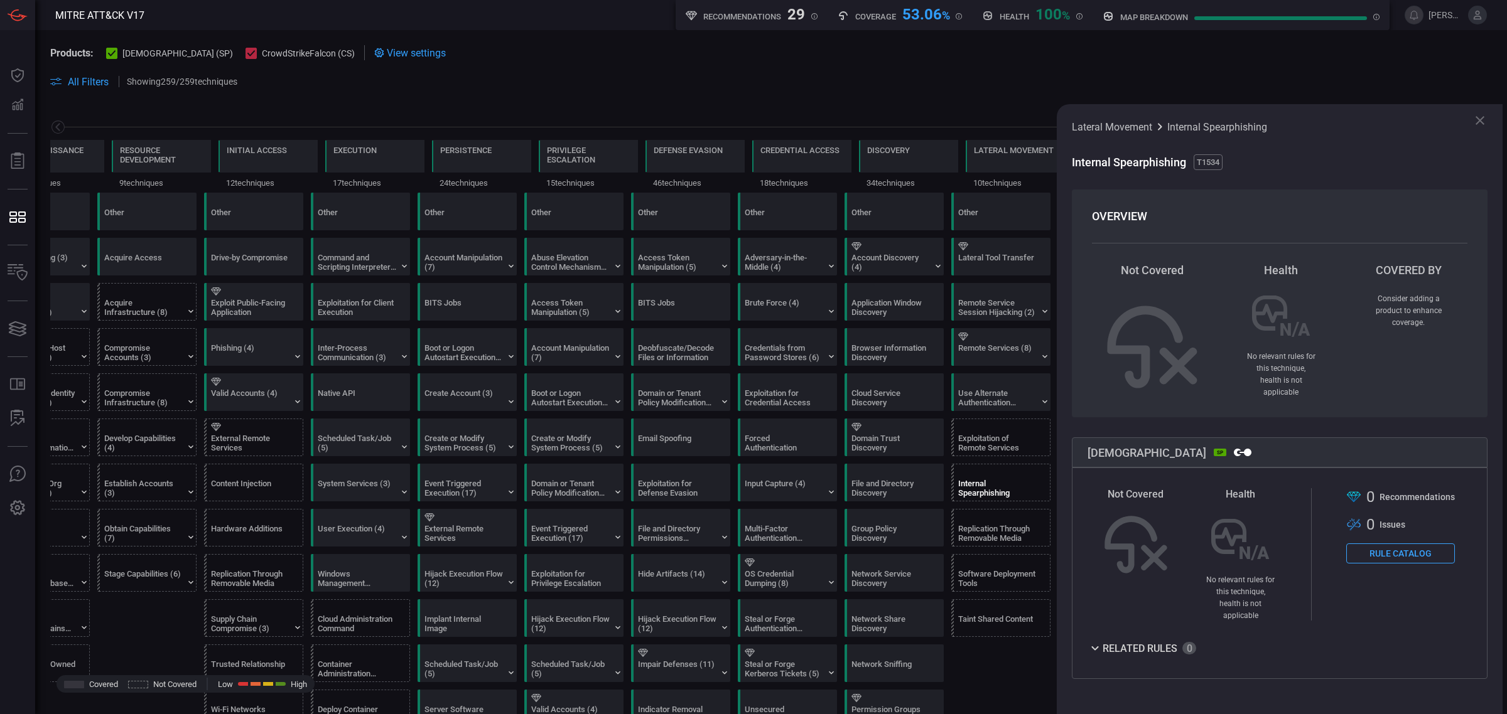
click at [1338, 553] on button "Rule Catalog" at bounding box center [1400, 554] width 109 height 20
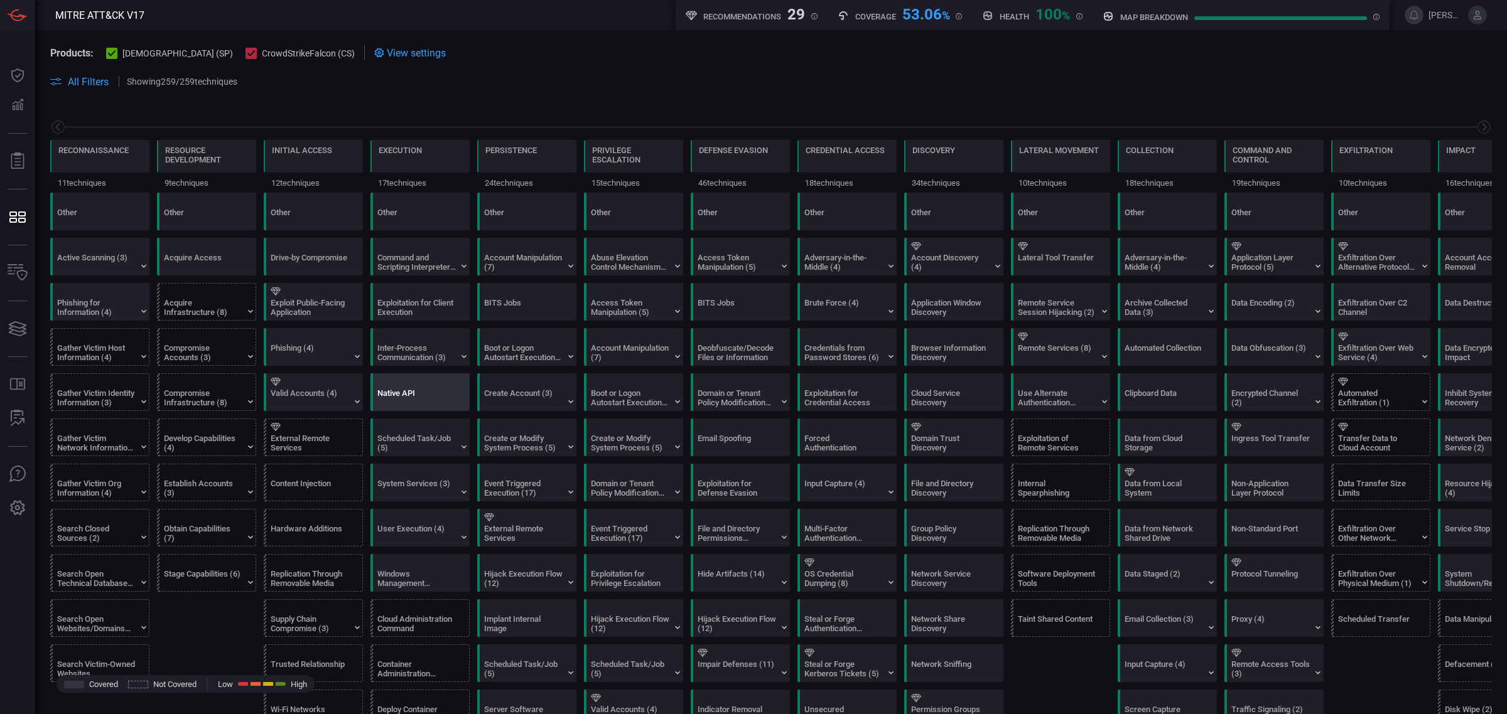
scroll to position [0, 60]
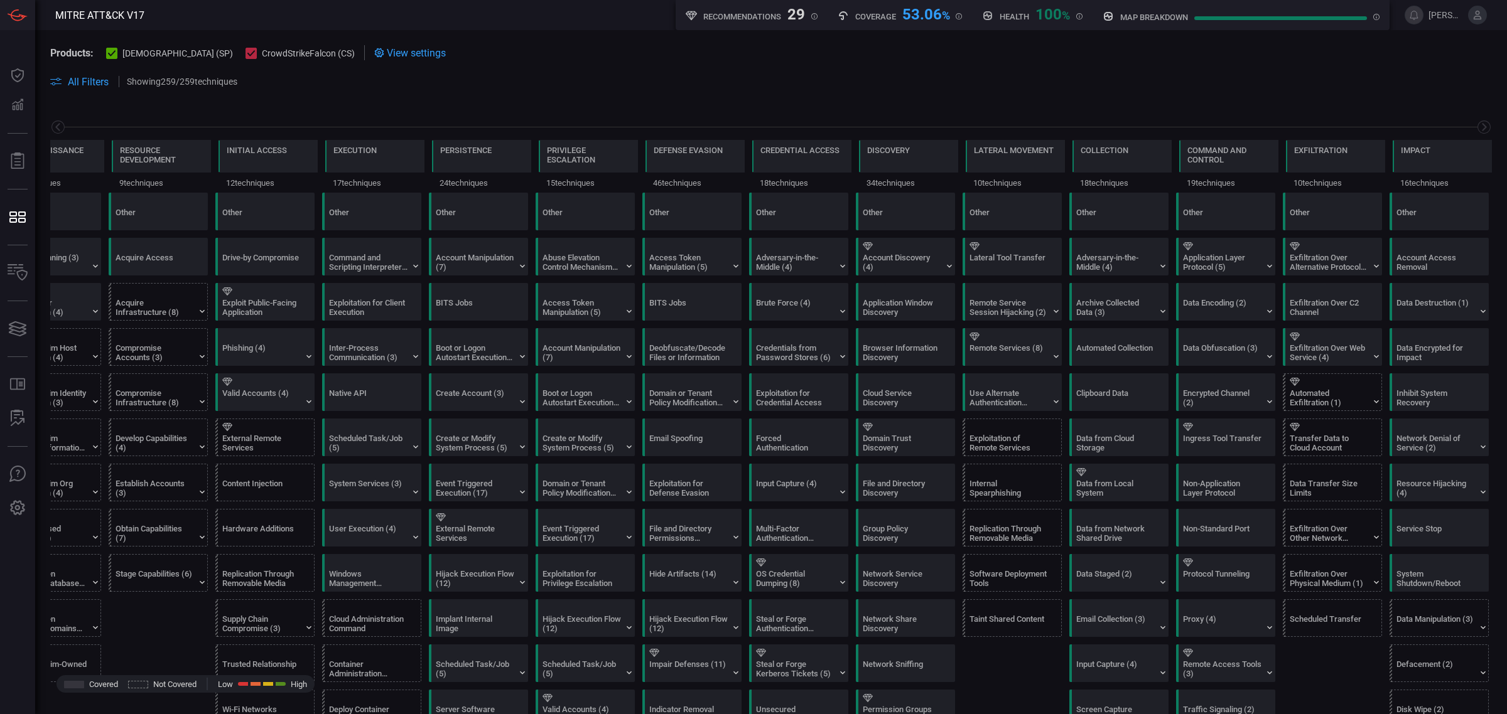
click at [778, 100] on span at bounding box center [770, 96] width 1441 height 15
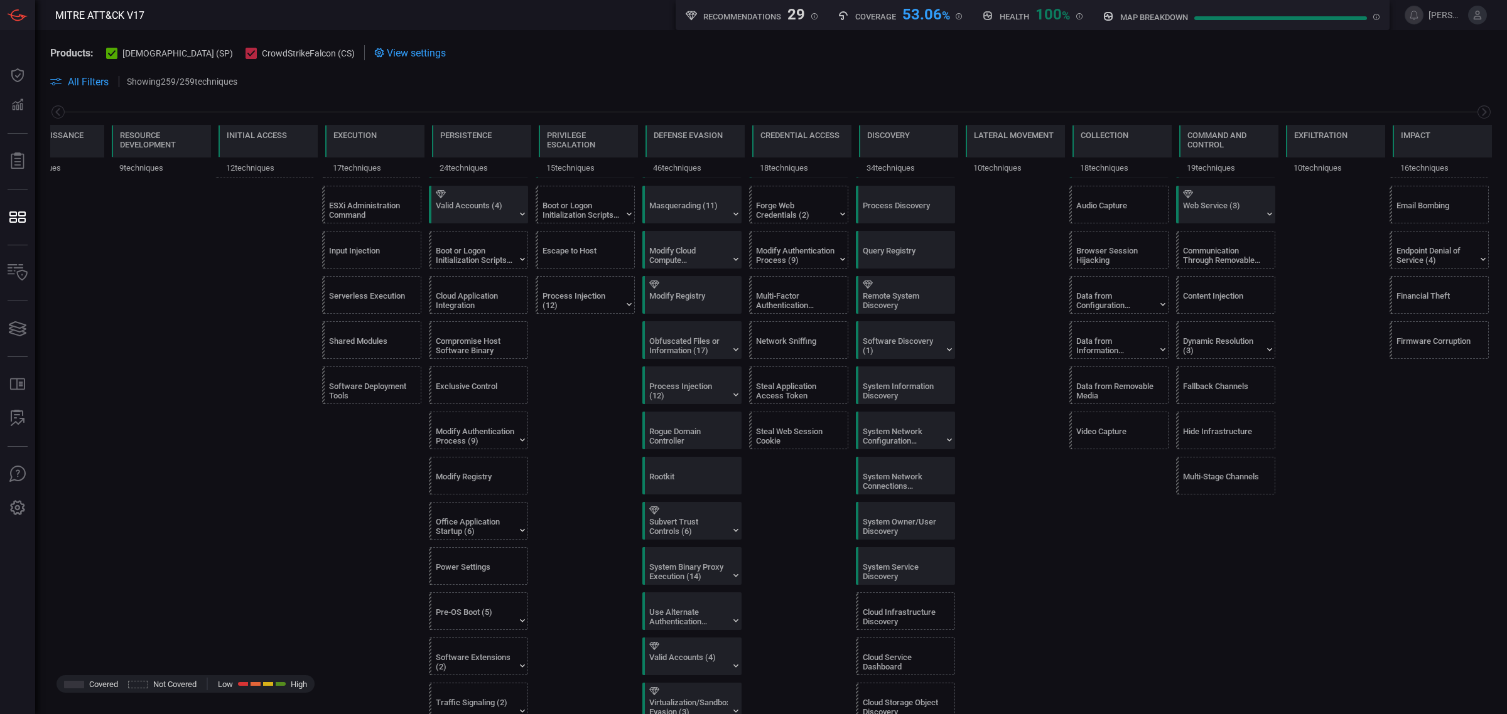
scroll to position [0, 0]
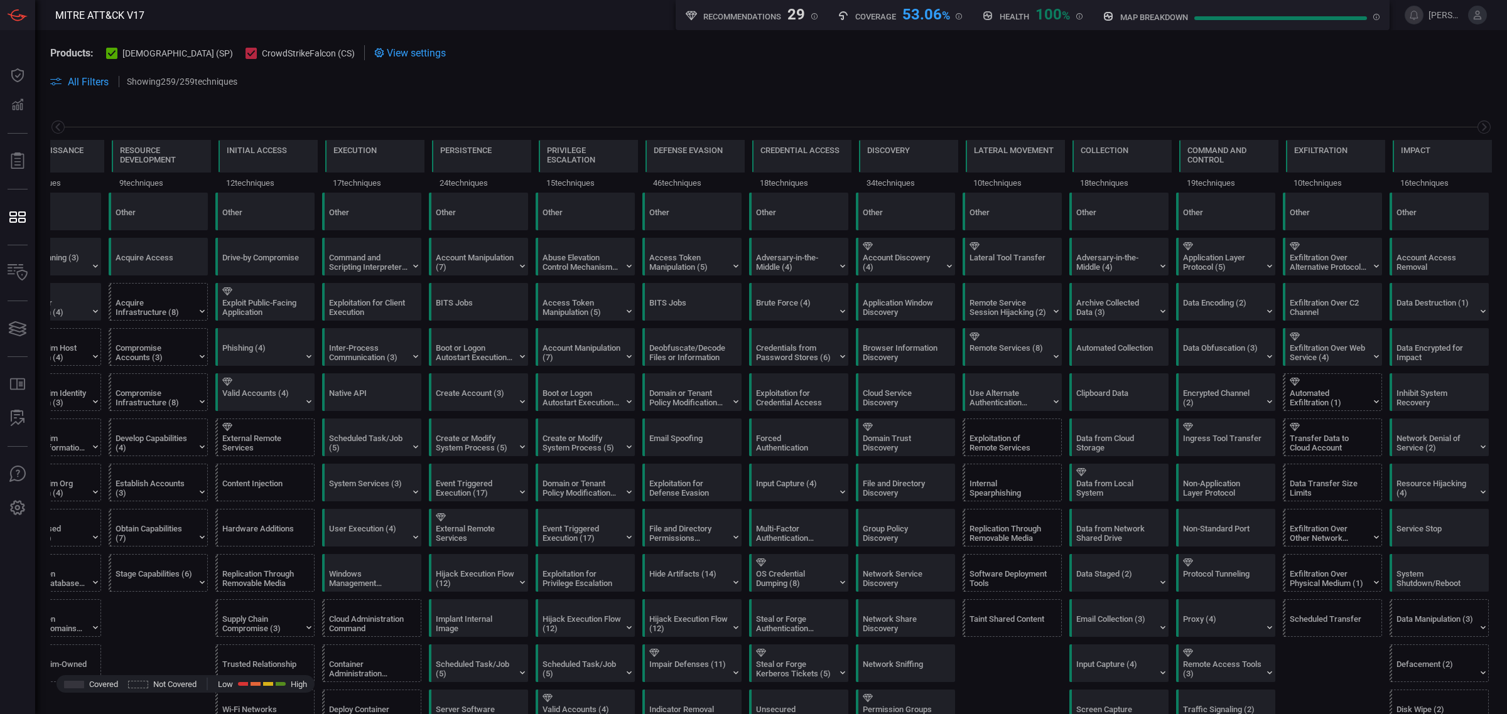
click at [776, 45] on section "Products: cardinalops (SP) CrowdStrikeFalcon (CS) View settings" at bounding box center [770, 52] width 1441 height 15
click at [1058, 51] on section "Products: cardinalops (SP) CrowdStrikeFalcon (CS) View settings" at bounding box center [770, 52] width 1441 height 15
click at [937, 77] on span at bounding box center [869, 81] width 1244 height 15
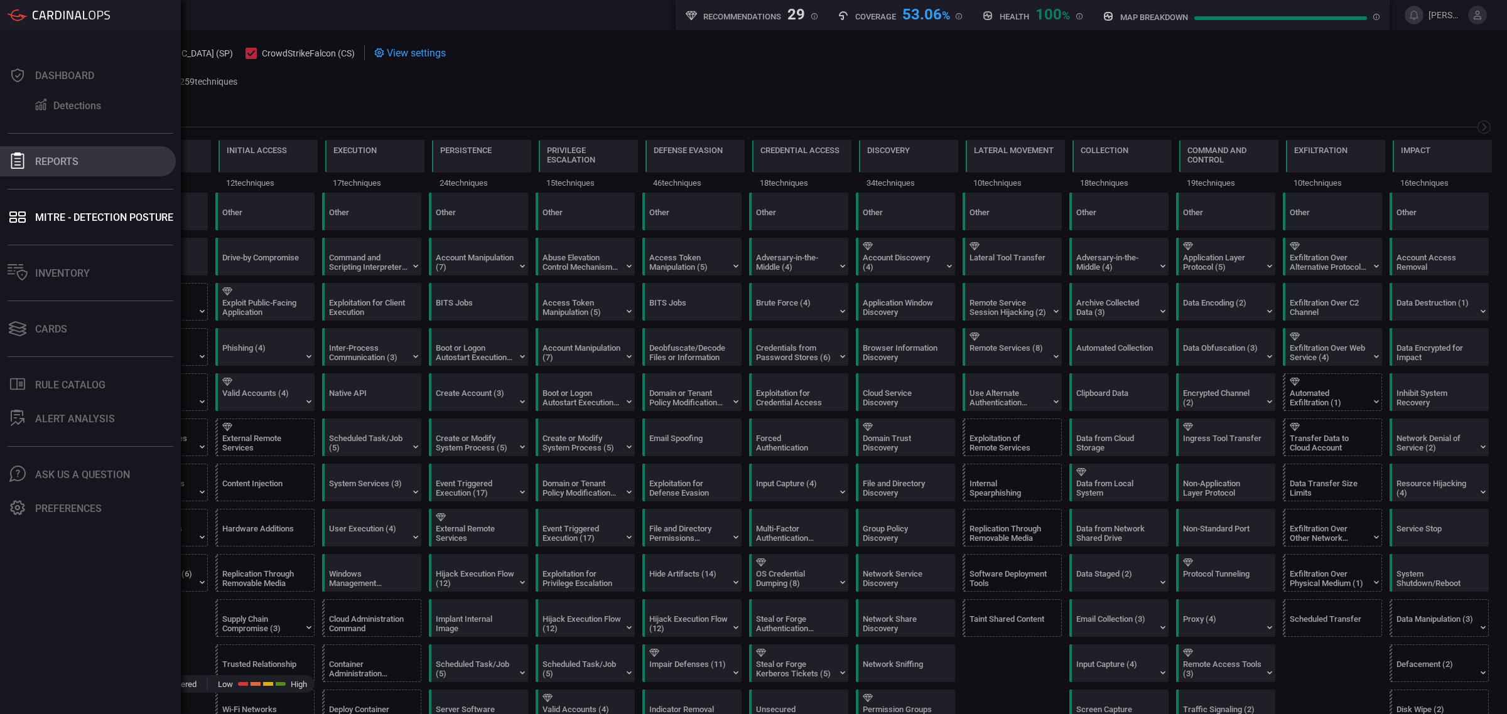
click at [46, 169] on button "Reports" at bounding box center [88, 161] width 176 height 30
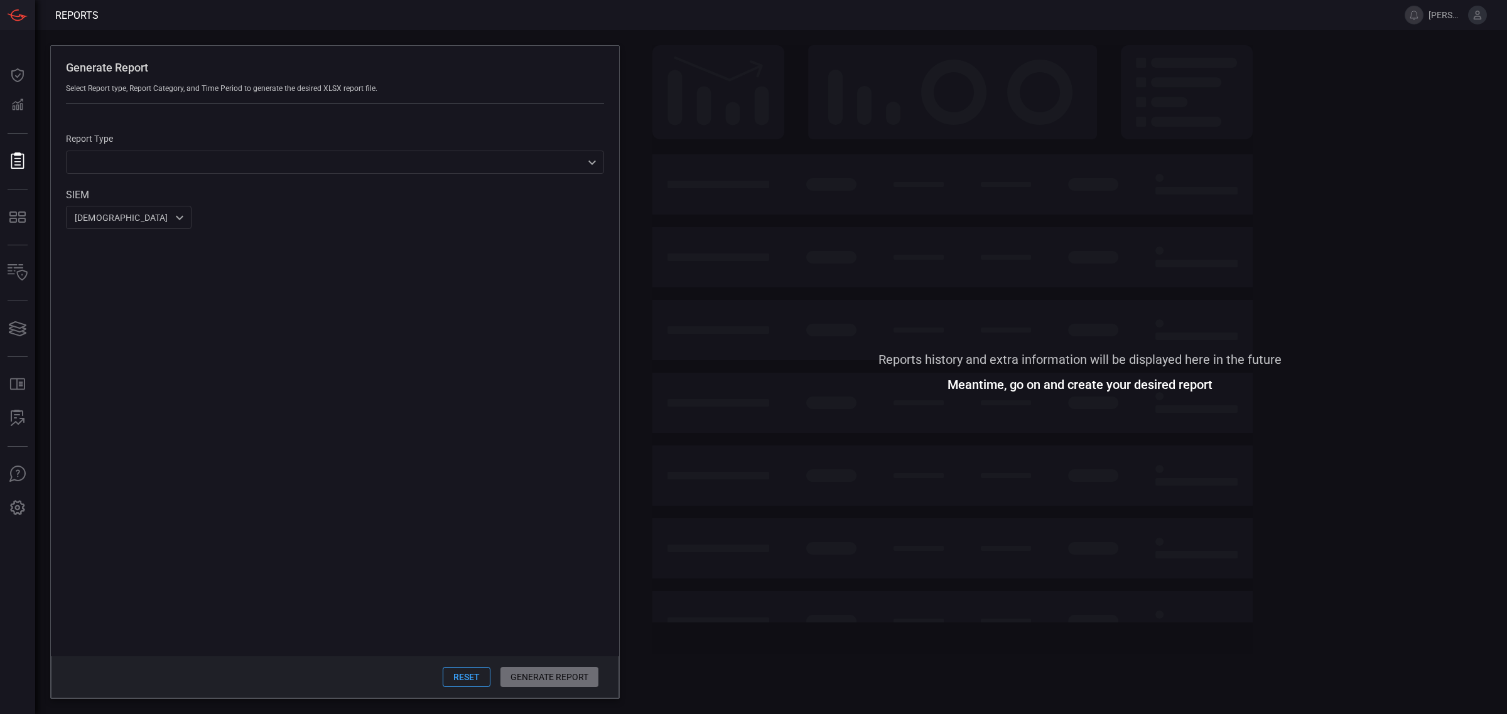
click at [403, 170] on div "​ ​" at bounding box center [335, 162] width 538 height 23
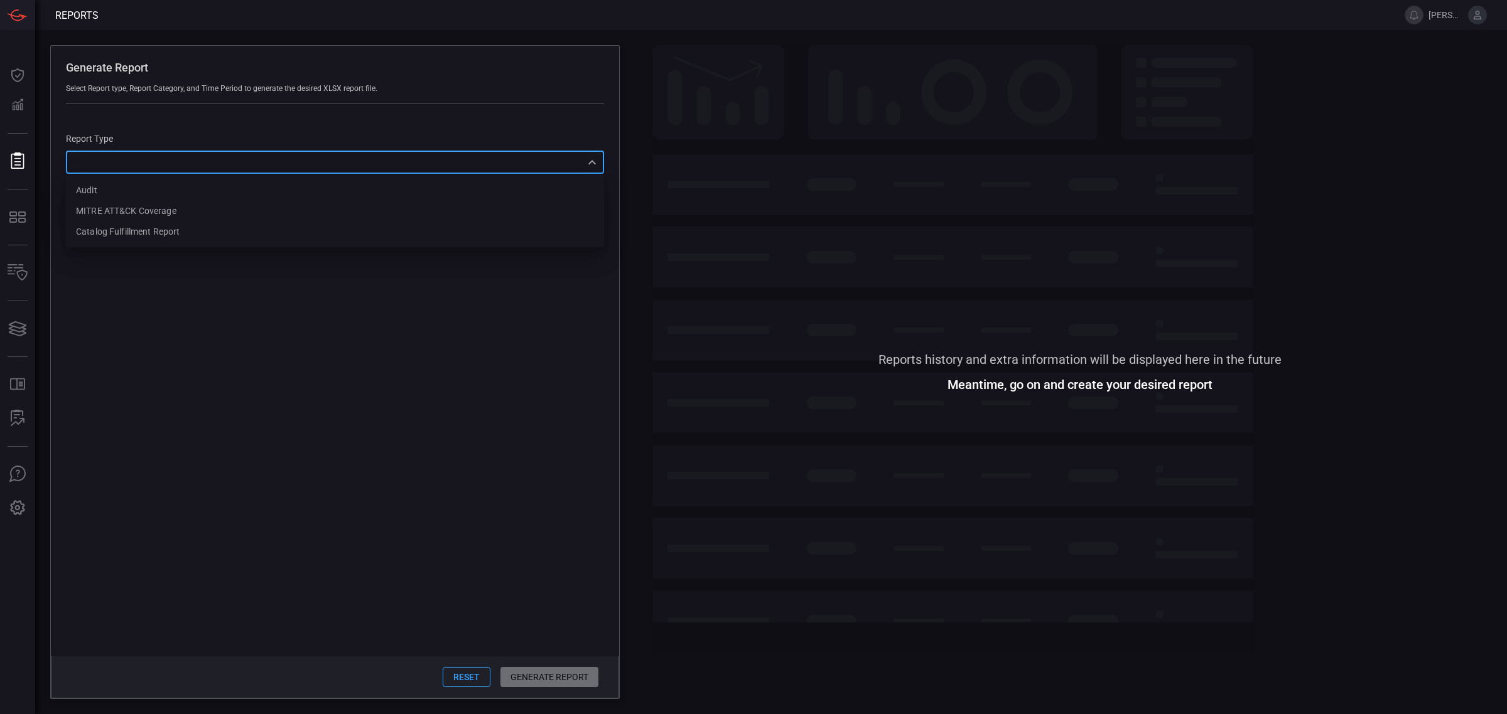
click at [338, 287] on div at bounding box center [753, 357] width 1507 height 714
click at [155, 222] on div "cardinalops 8a85017a-fd64-46c8-87bb-16e3004a458b ​" at bounding box center [129, 217] width 126 height 23
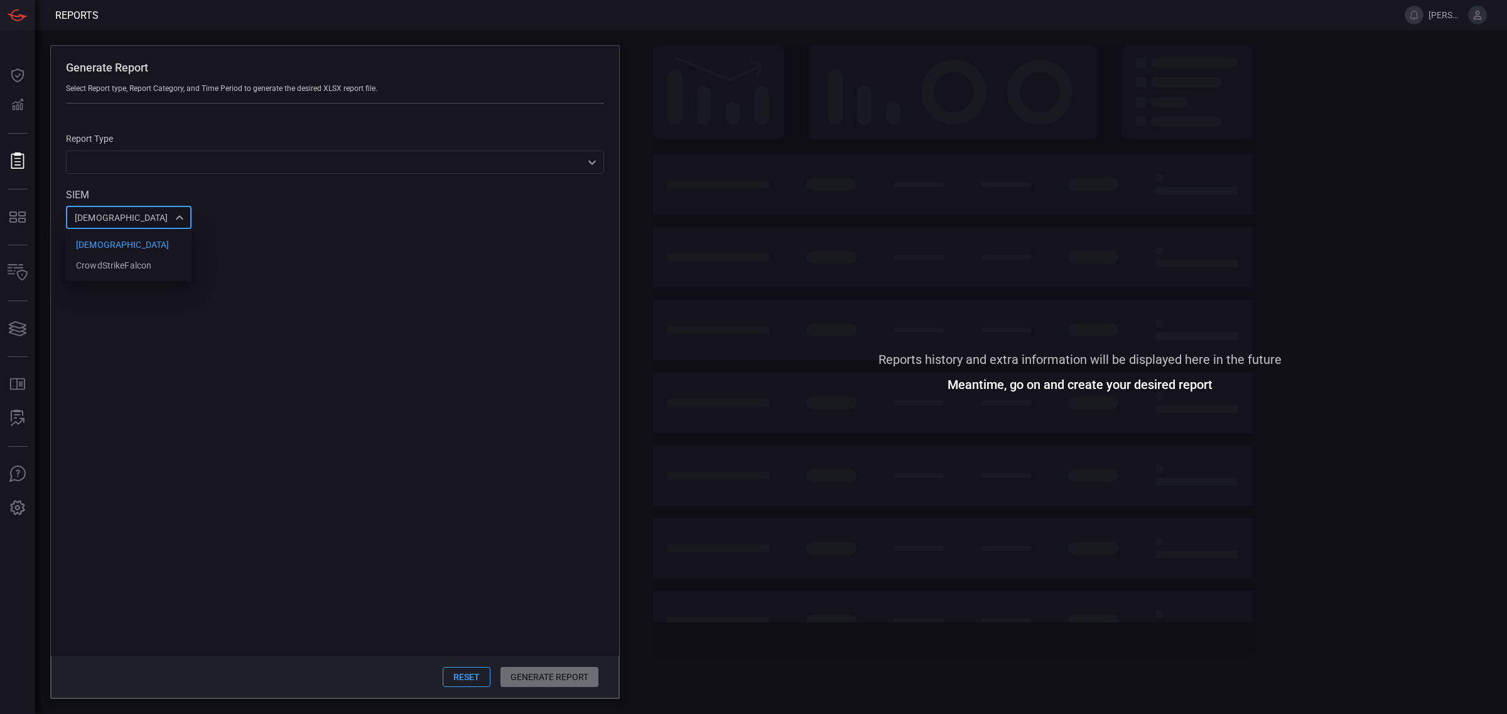
click at [277, 239] on div at bounding box center [753, 357] width 1507 height 714
click at [390, 180] on div "Report Type ​ ​ SIEM cardinalops 8a85017a-fd64-46c8-87bb-16e3004a458b ​" at bounding box center [335, 167] width 568 height 126
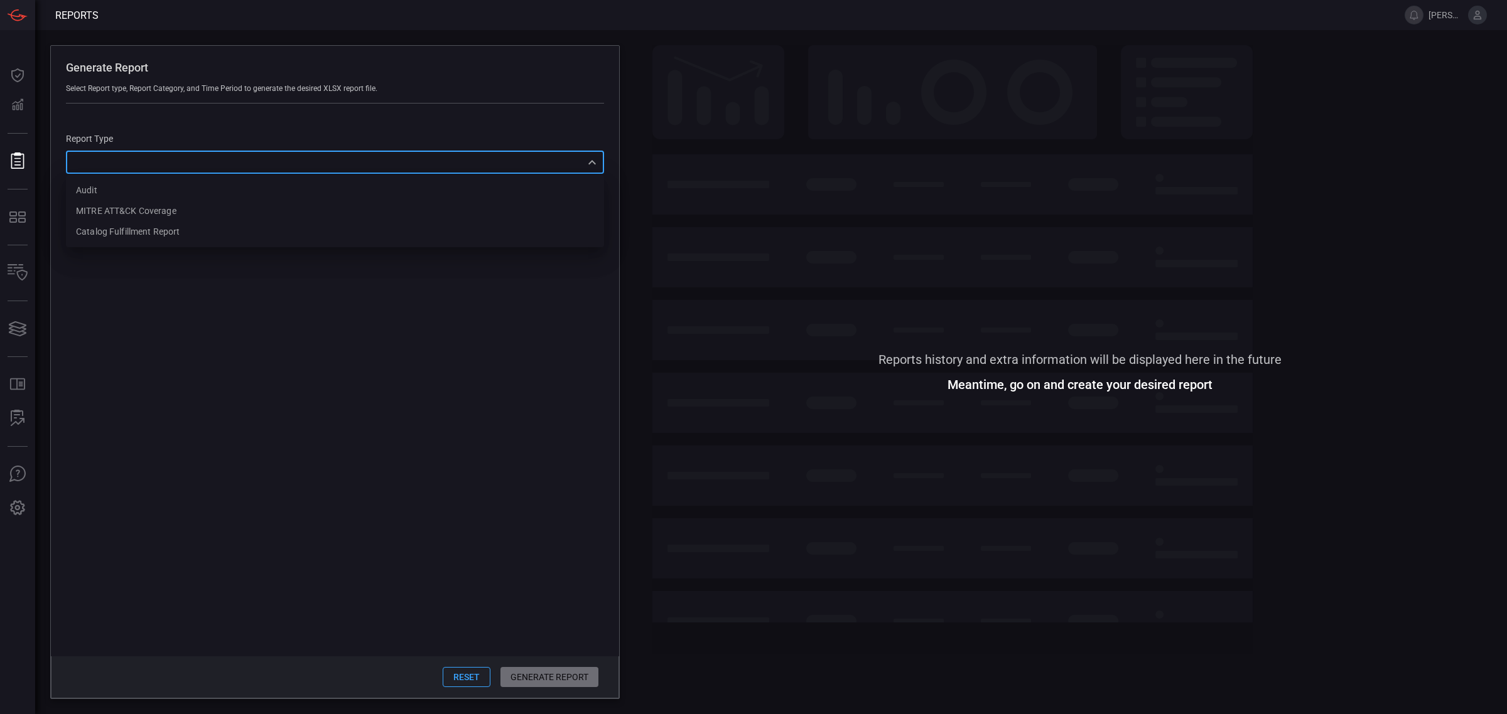
click at [380, 158] on div "​ Audit MITRE ATT&CK Coverage Catalog fulfillment report ​" at bounding box center [335, 162] width 538 height 23
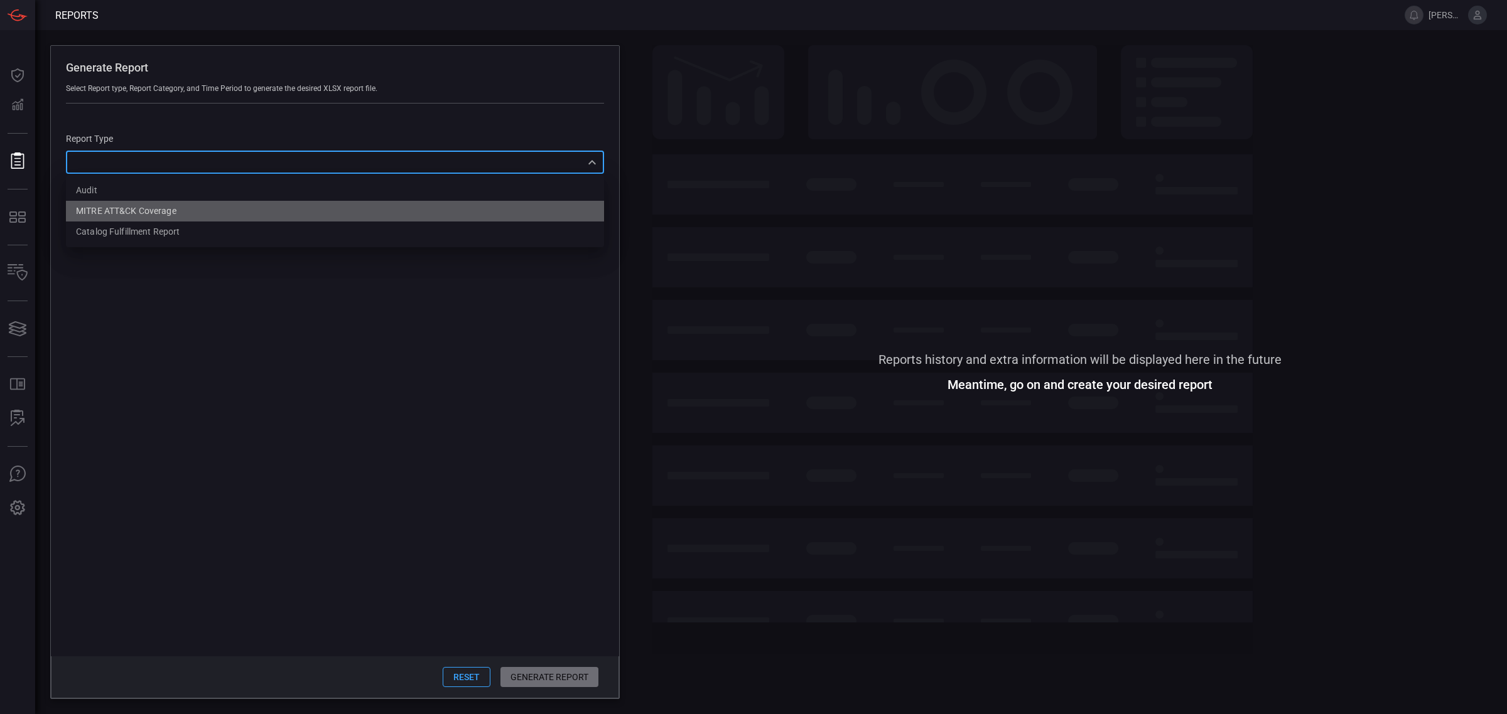
click at [198, 208] on li "MITRE ATT&CK Coverage" at bounding box center [335, 211] width 538 height 21
type input "mitreCoverage"
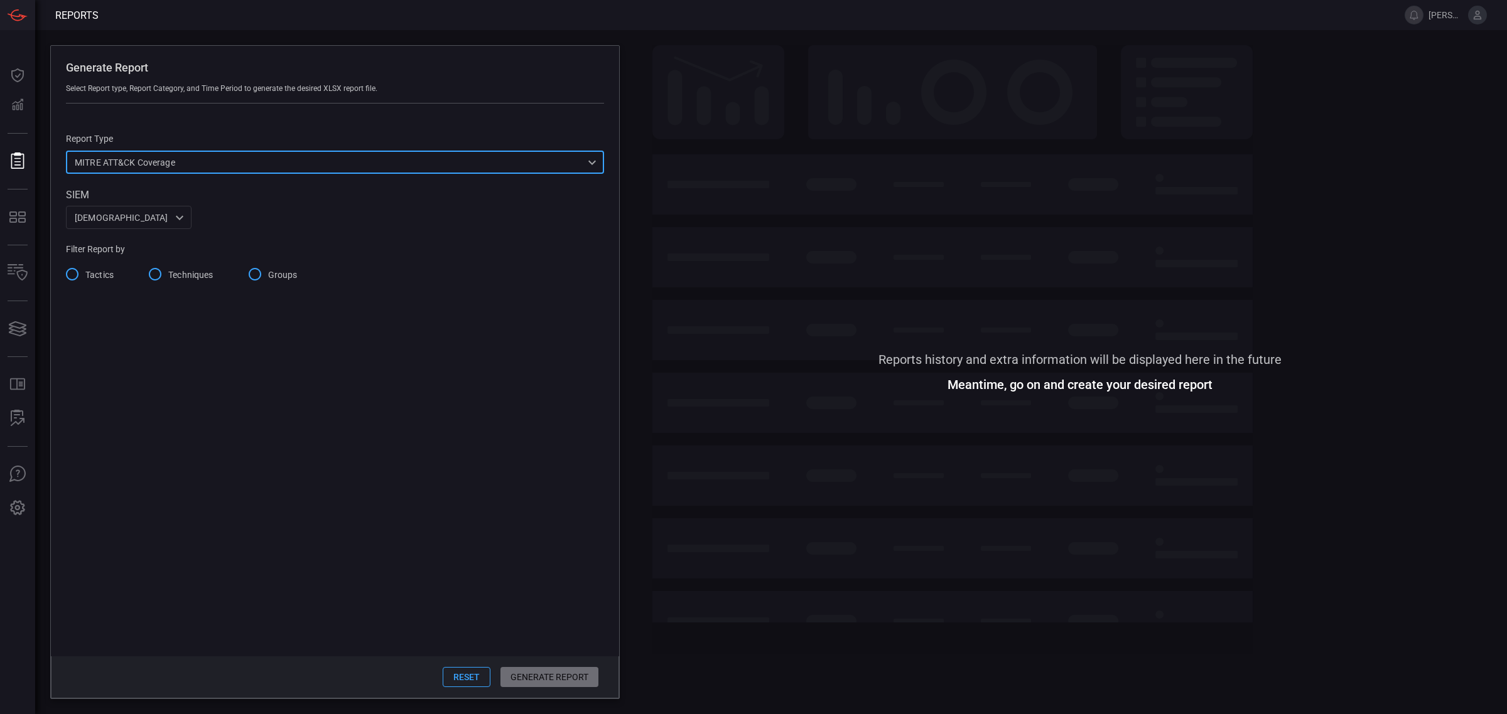
click at [82, 276] on input "Tactics" at bounding box center [72, 274] width 26 height 26
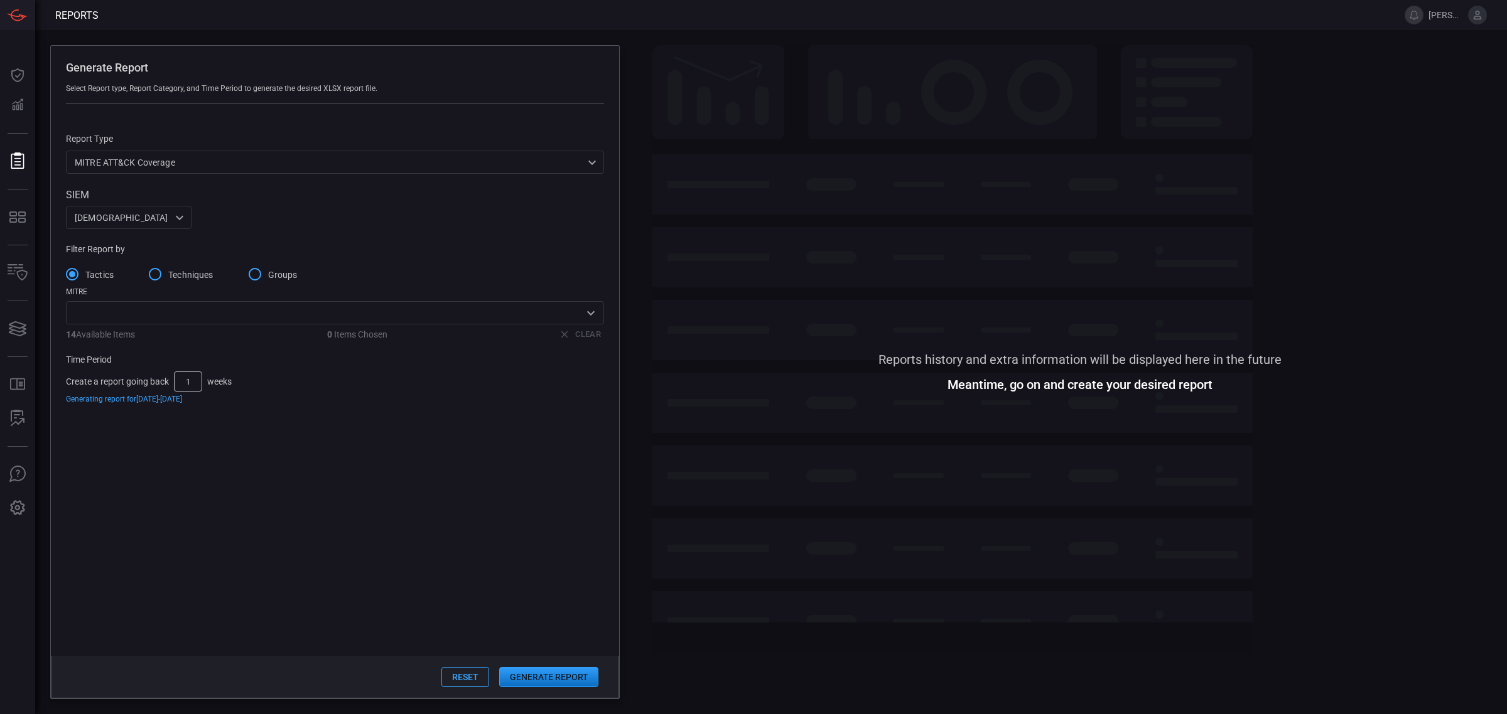
click at [548, 635] on button "Generate Report" at bounding box center [548, 677] width 99 height 20
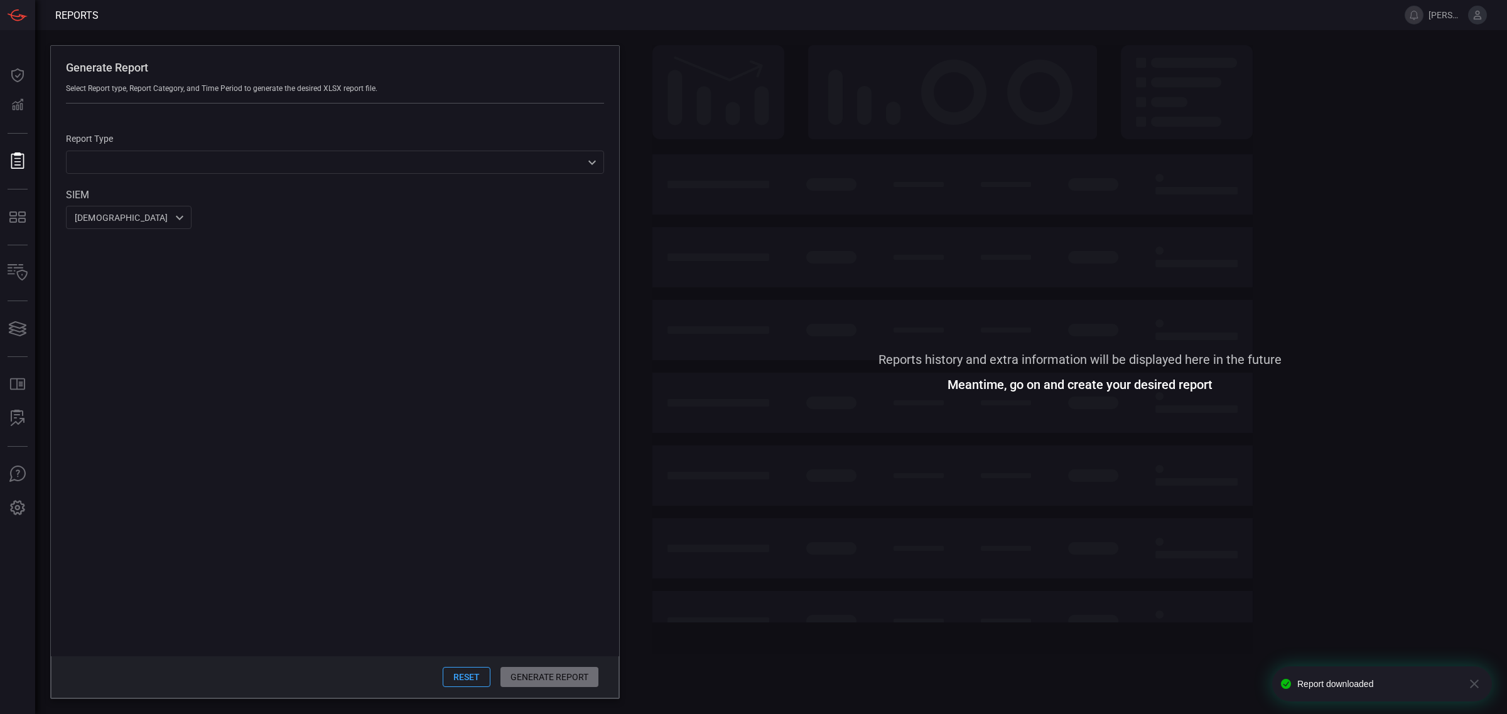
click at [190, 18] on span at bounding box center [744, 15] width 1291 height 30
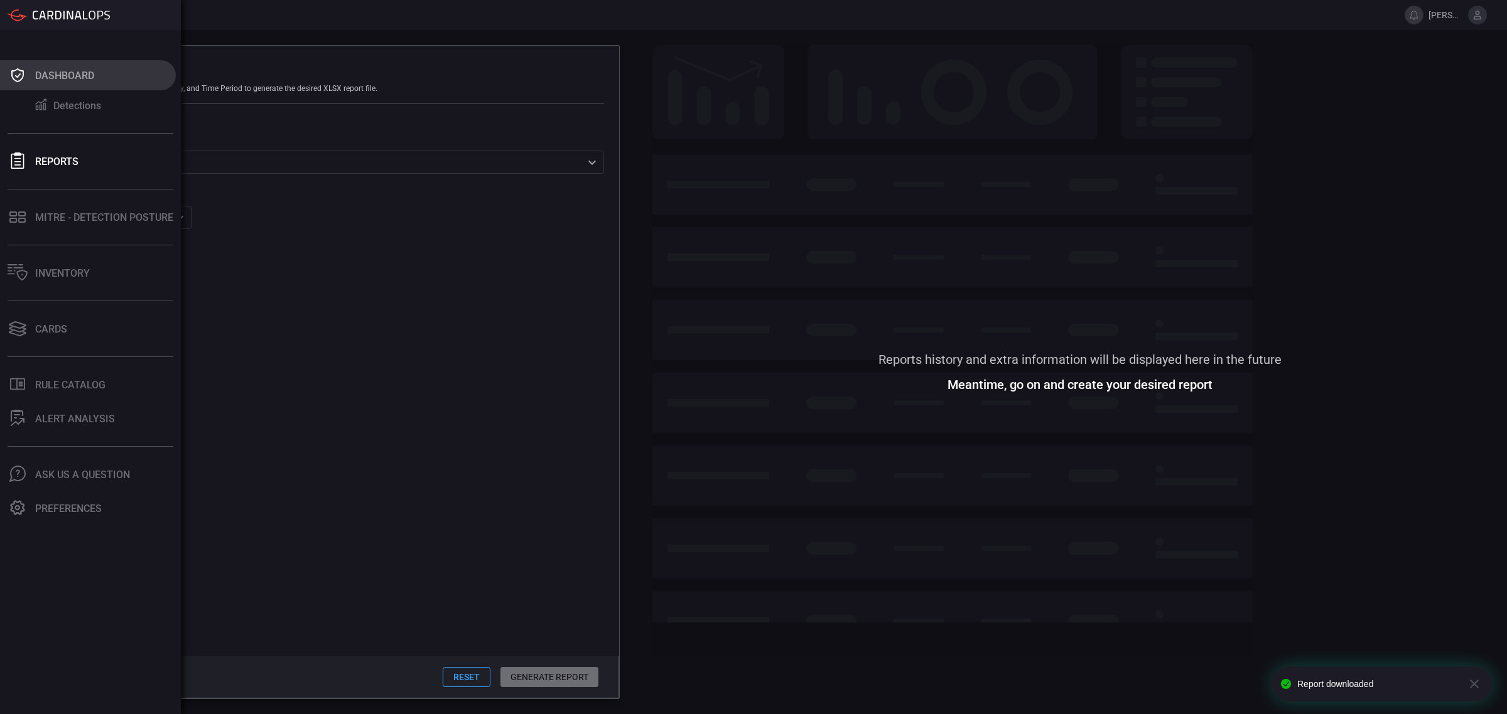
click at [63, 82] on button "Dashboard" at bounding box center [88, 75] width 176 height 30
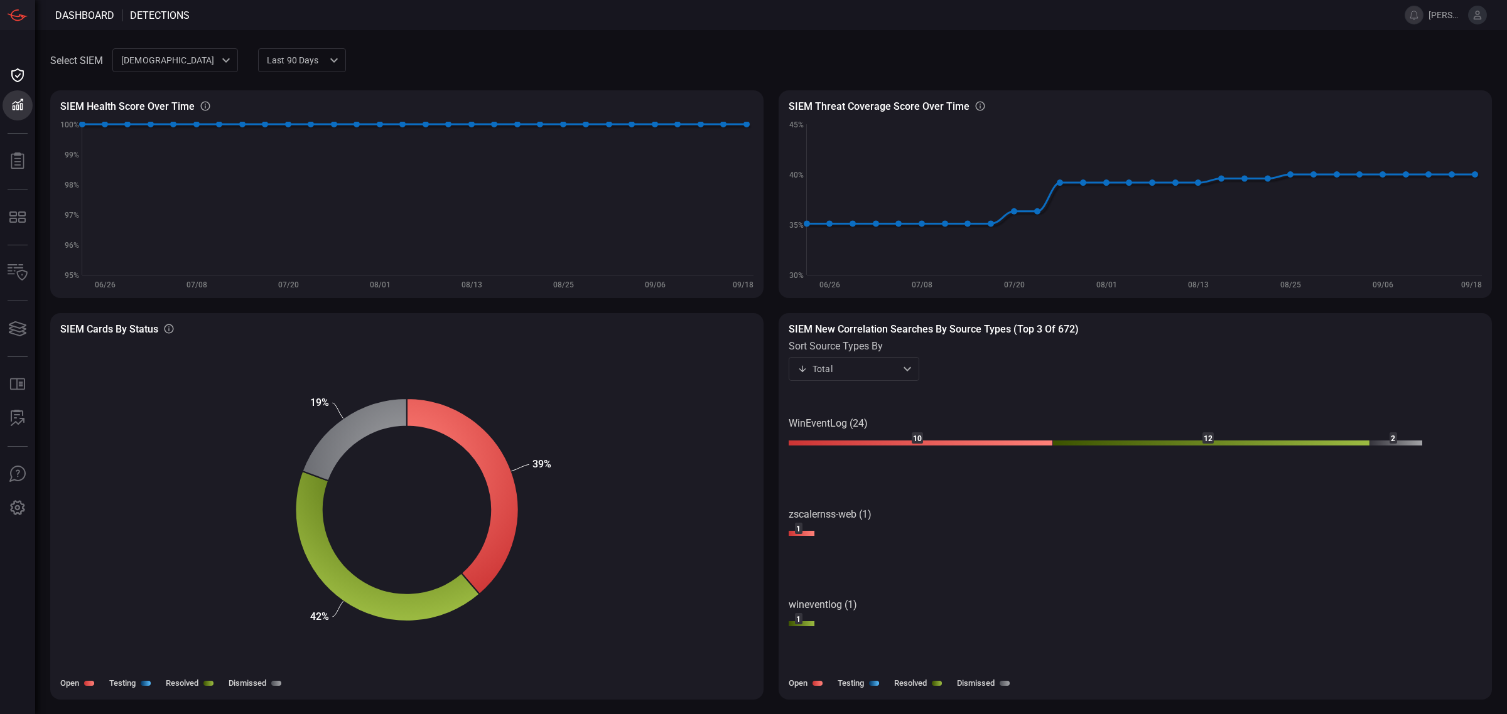
click at [323, 57] on div "Last 90 days quarter ​" at bounding box center [302, 59] width 88 height 23
click at [309, 86] on div "Last 30 days" at bounding box center [295, 87] width 52 height 13
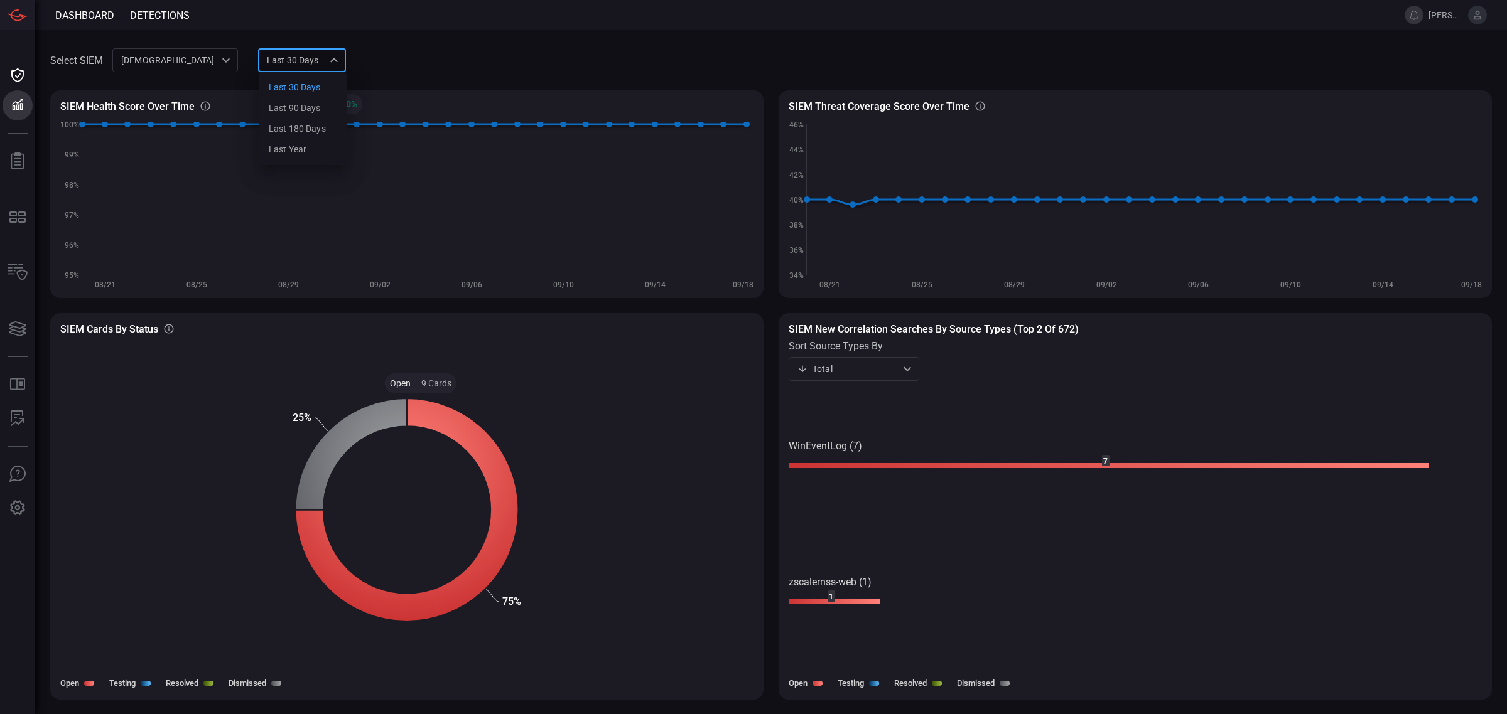
click at [334, 58] on div "Last 30 days month Last 30 days Last 90 days Last 180 days Last year ​" at bounding box center [302, 59] width 88 height 23
click at [312, 107] on div "Last 90 days" at bounding box center [295, 108] width 52 height 13
type input "quarter"
